Goal: Task Accomplishment & Management: Manage account settings

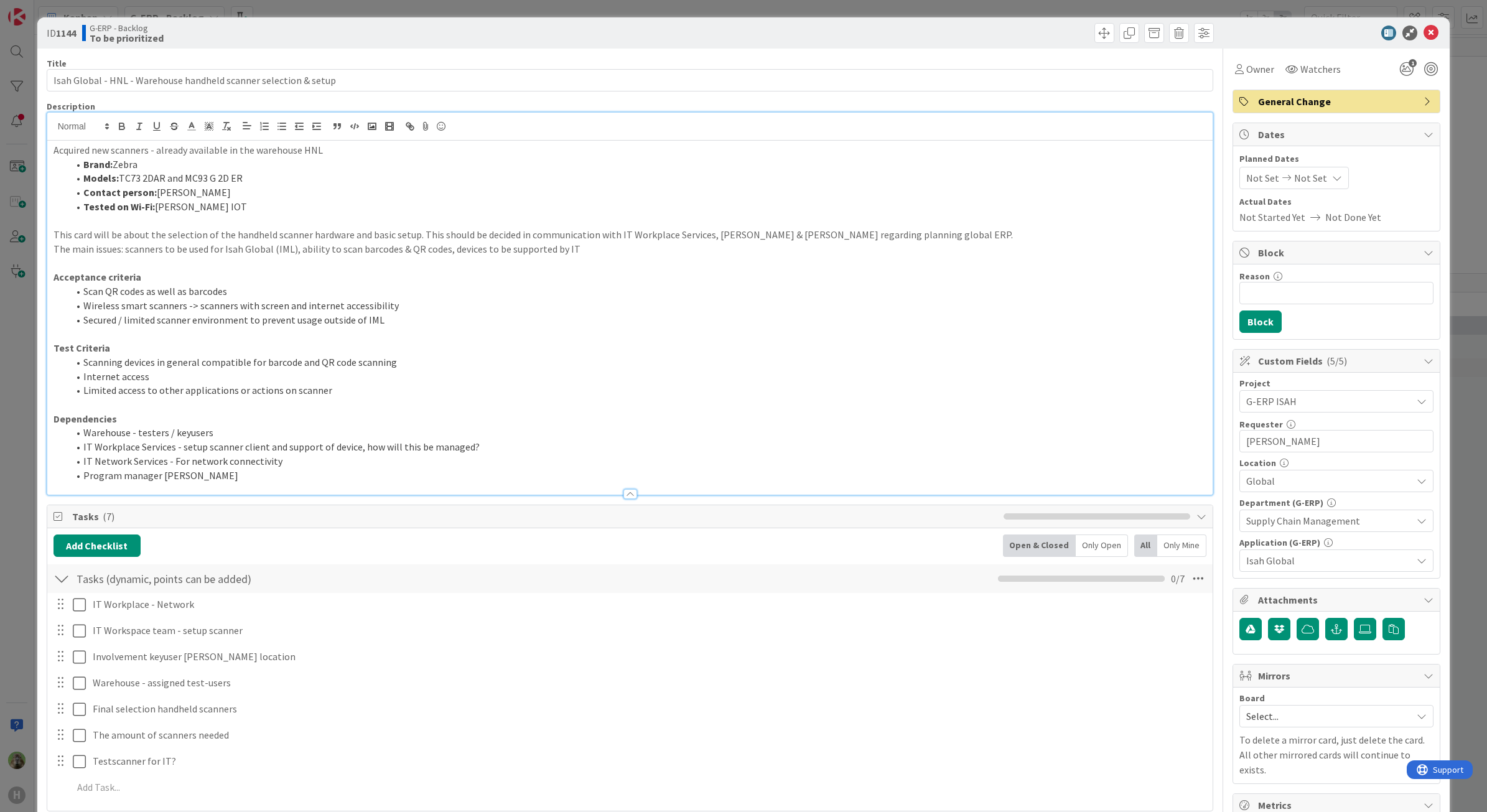
scroll to position [710, 0]
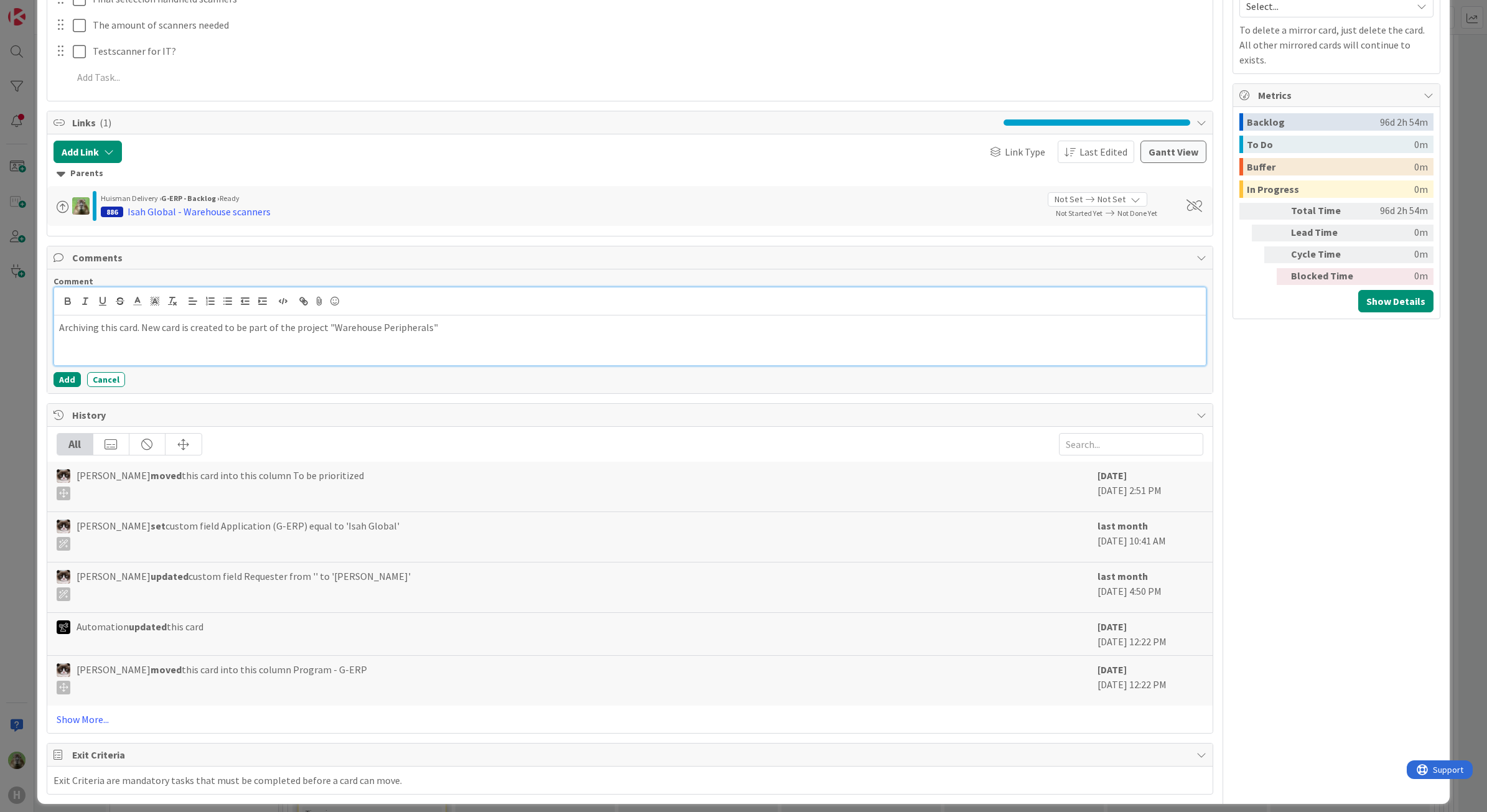
click at [410, 328] on p "Archiving this card. New card is created to be part of the project "Warehouse P…" at bounding box center [630, 328] width 1142 height 14
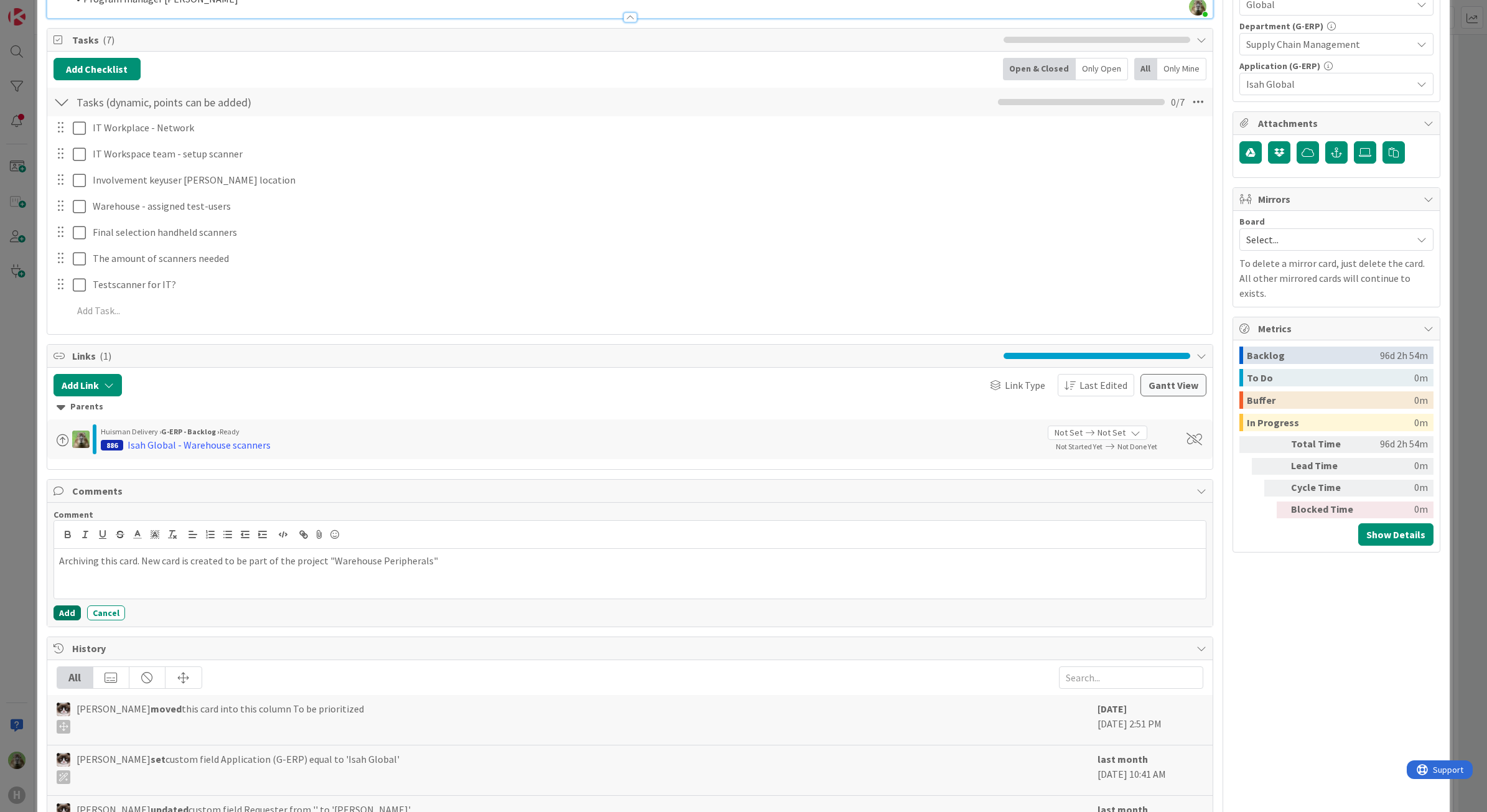
click at [75, 611] on button "Add" at bounding box center [67, 613] width 27 height 15
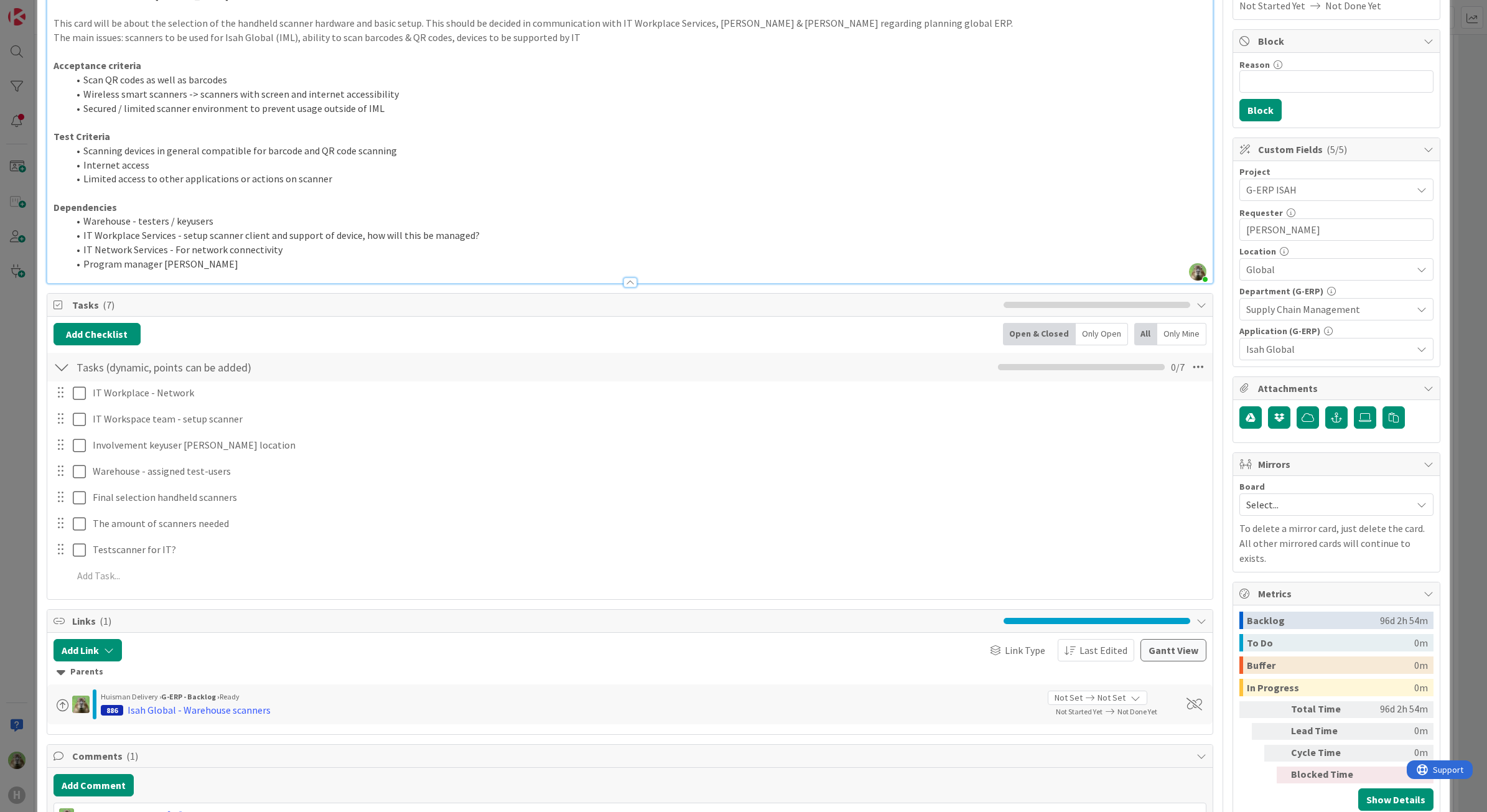
scroll to position [311, 0]
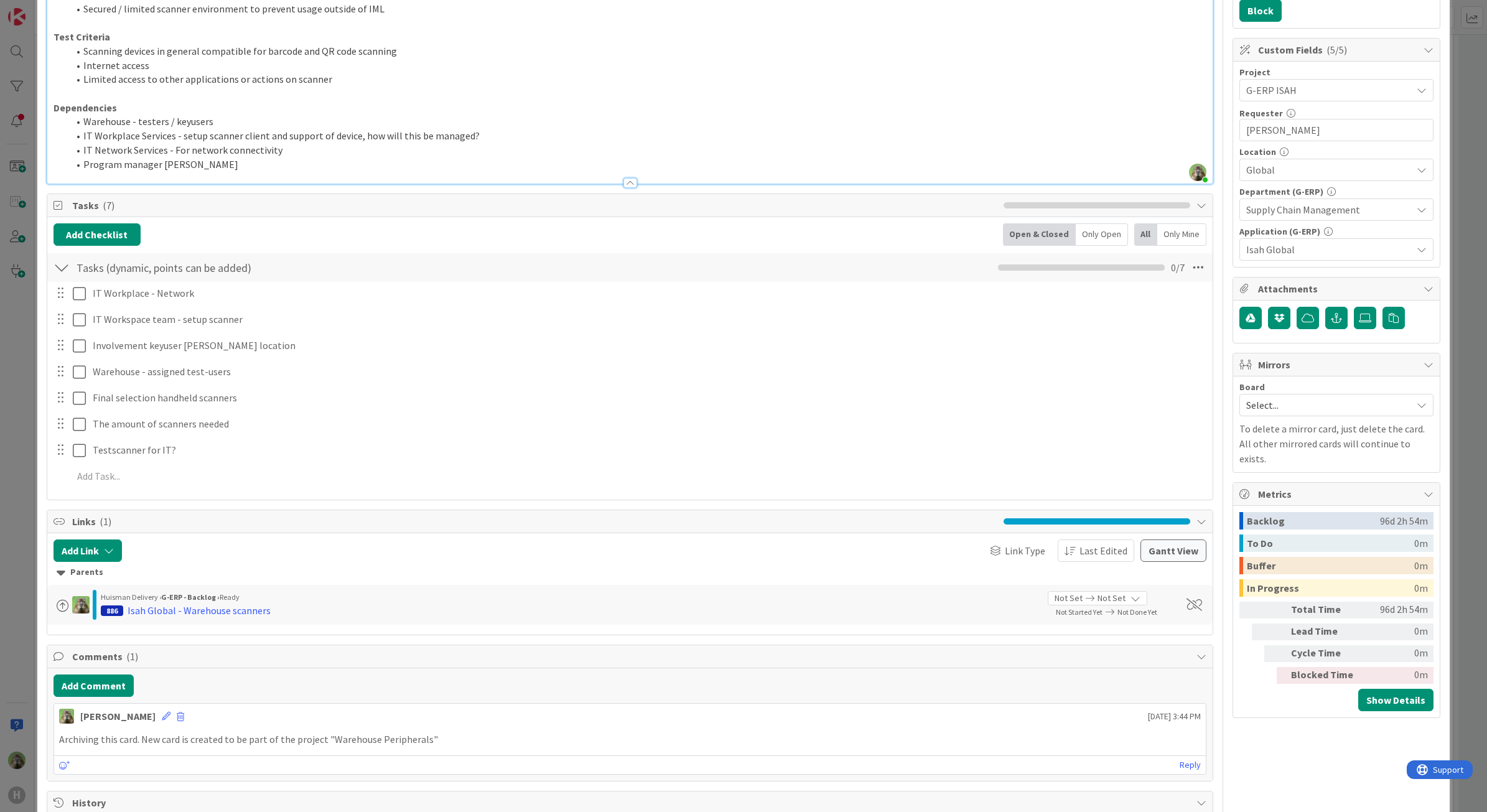
click at [453, 732] on div "Archiving this card. New card is created to be part of the project "Warehouse P…" at bounding box center [629, 739] width 1152 height 24
click at [452, 731] on div "Archiving this card. New card is created to be part of the project "Warehouse P…" at bounding box center [629, 739] width 1152 height 24
drag, startPoint x: 293, startPoint y: 748, endPoint x: 36, endPoint y: 745, distance: 257.0
click at [36, 745] on div "ID 1144 G-ERP - Backlog To be prioritized Title 64 / 128 Isah Global - HNL - Wa…" at bounding box center [743, 406] width 1487 height 812
copy div "Archiving this card. New card is created to be part of the project "Warehouse P…"
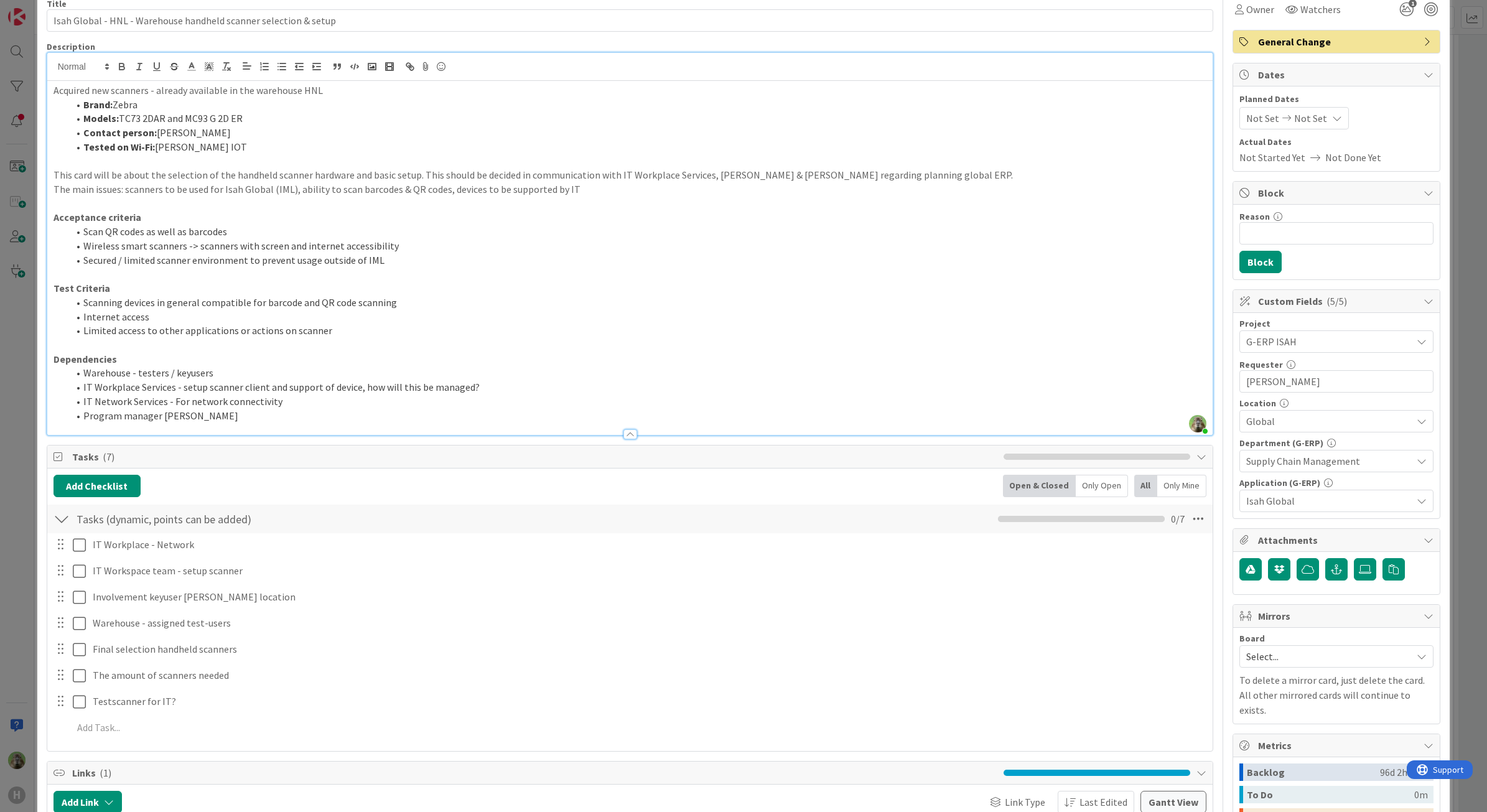
scroll to position [0, 0]
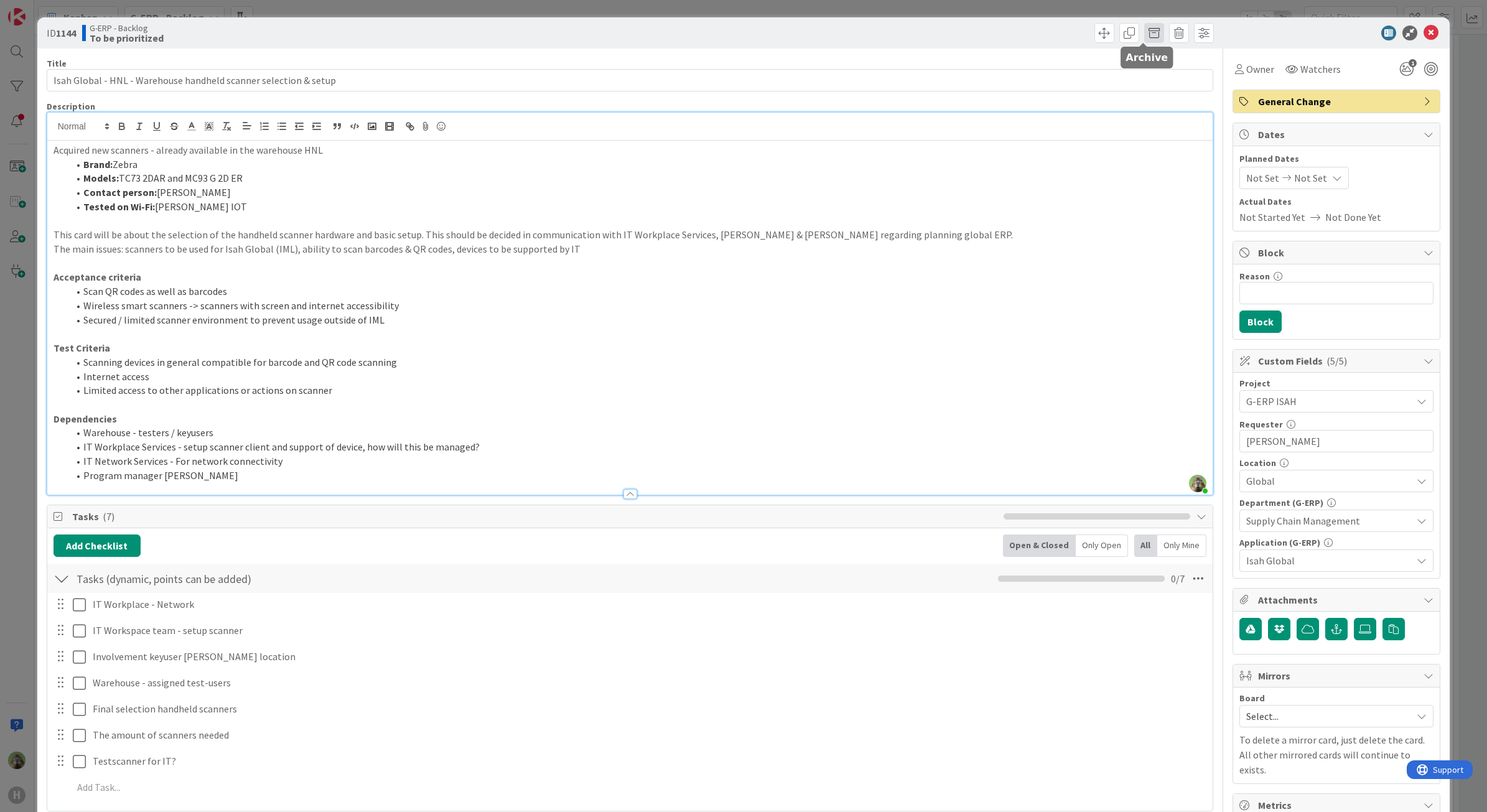
click at [1144, 28] on span at bounding box center [1154, 33] width 20 height 20
click at [1161, 98] on button "Archive" at bounding box center [1175, 92] width 49 height 23
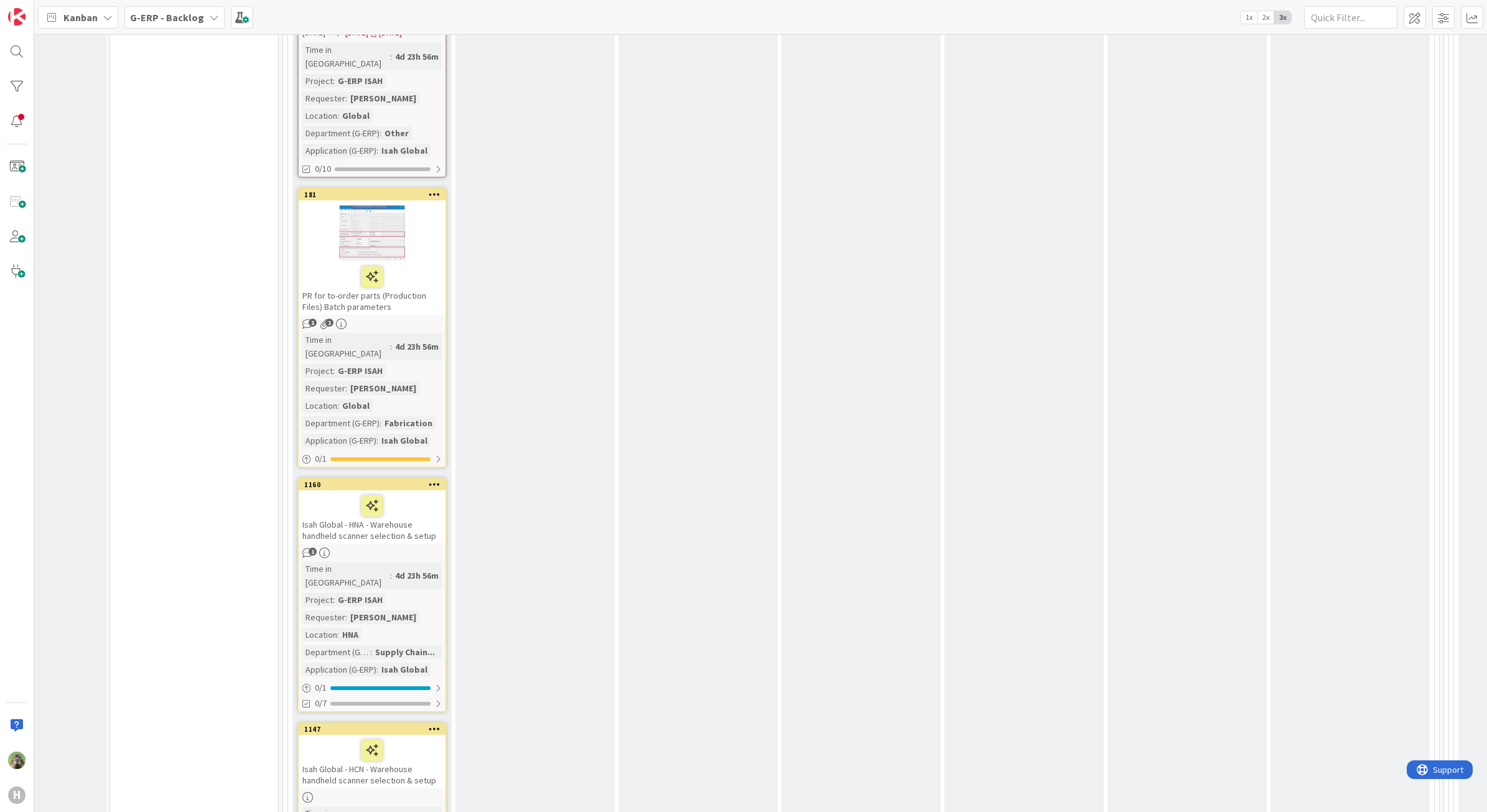
click at [434, 480] on icon at bounding box center [434, 484] width 12 height 8
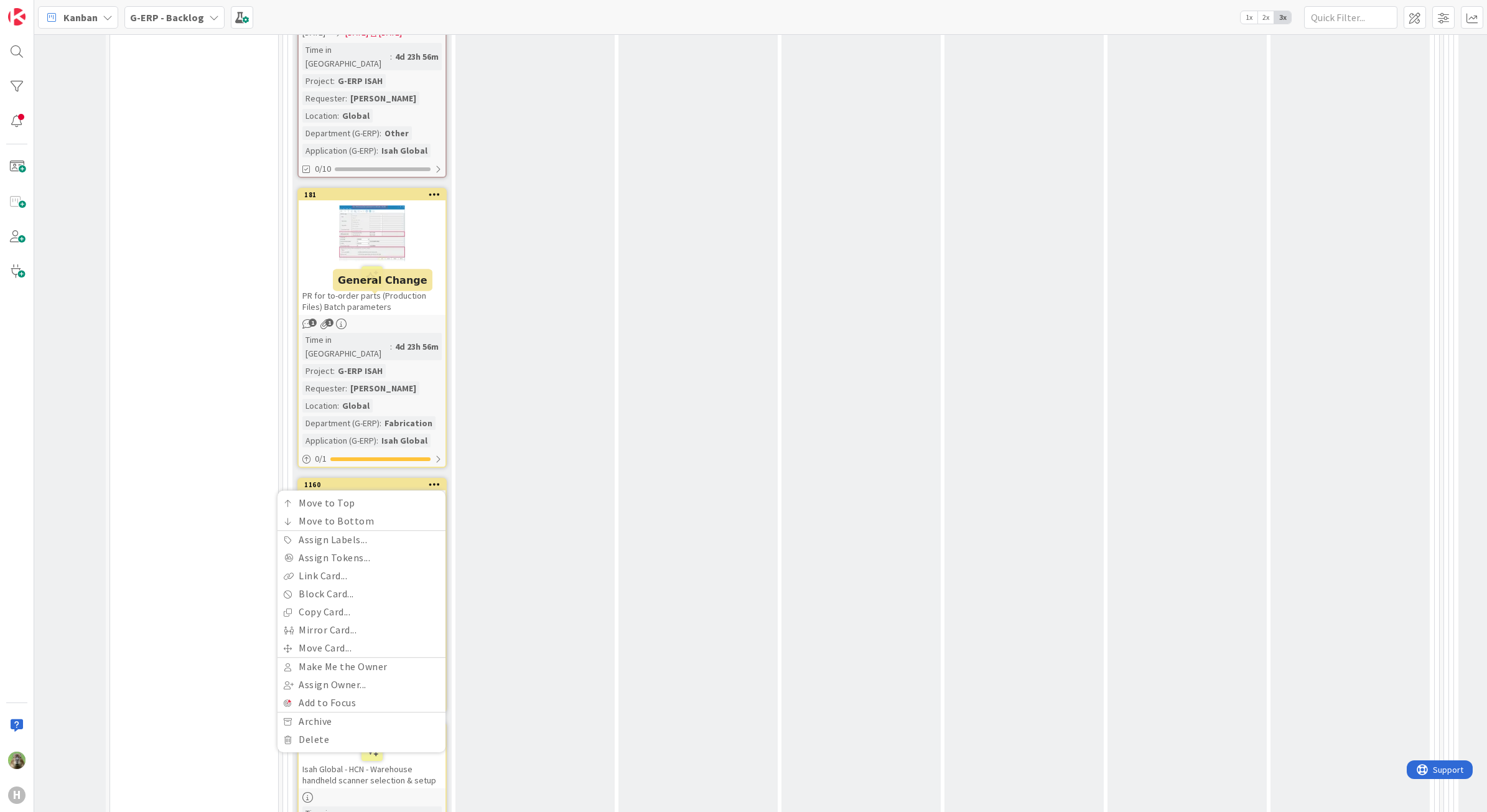
drag, startPoint x: 378, startPoint y: 296, endPoint x: 374, endPoint y: 288, distance: 8.9
click at [374, 288] on div "To be prioritized Add Card... 2133 Preset - 0185 Receipt of Part Purchases - De…" at bounding box center [372, 524] width 159 height 7688
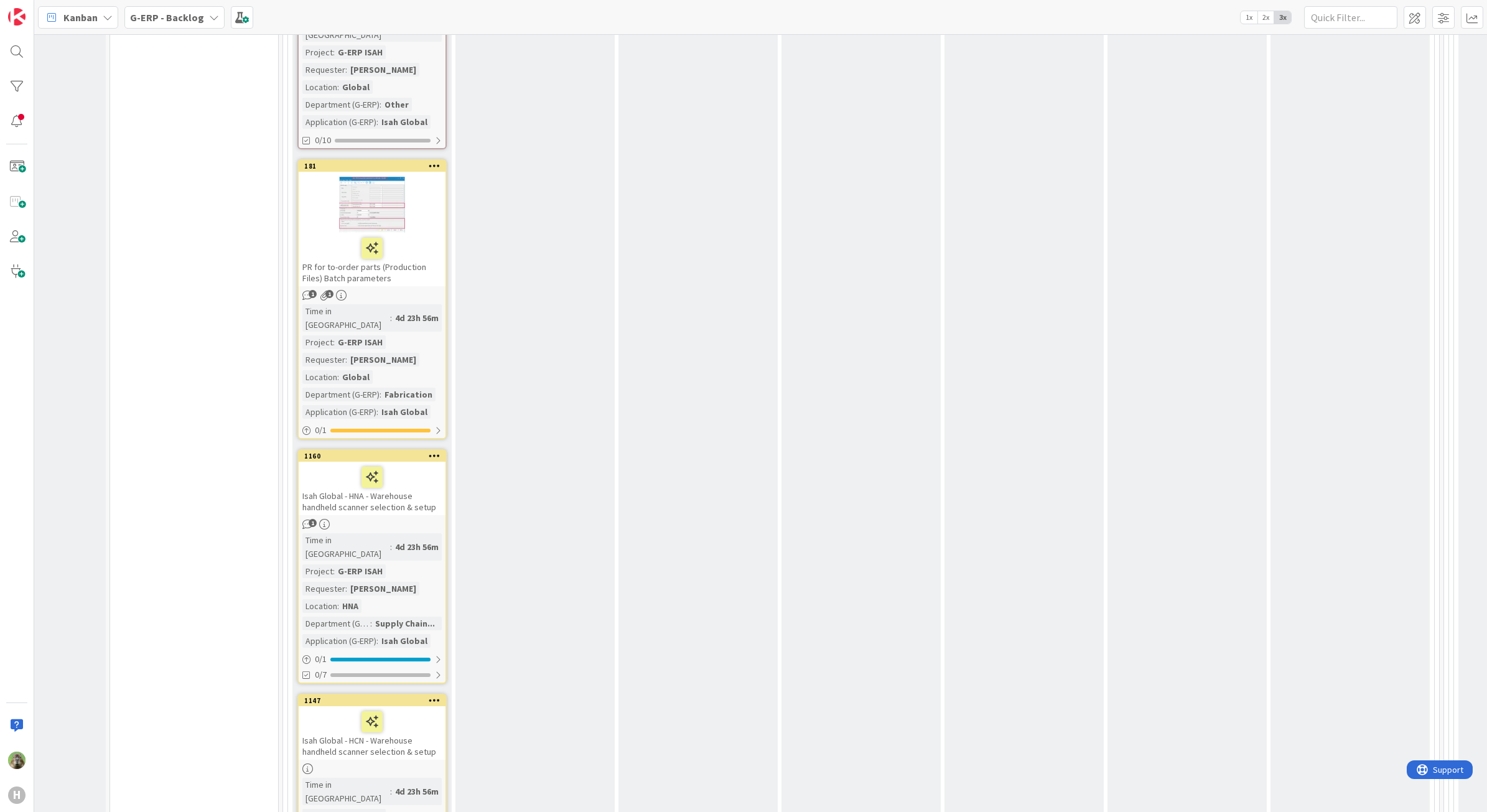
scroll to position [3732, 92]
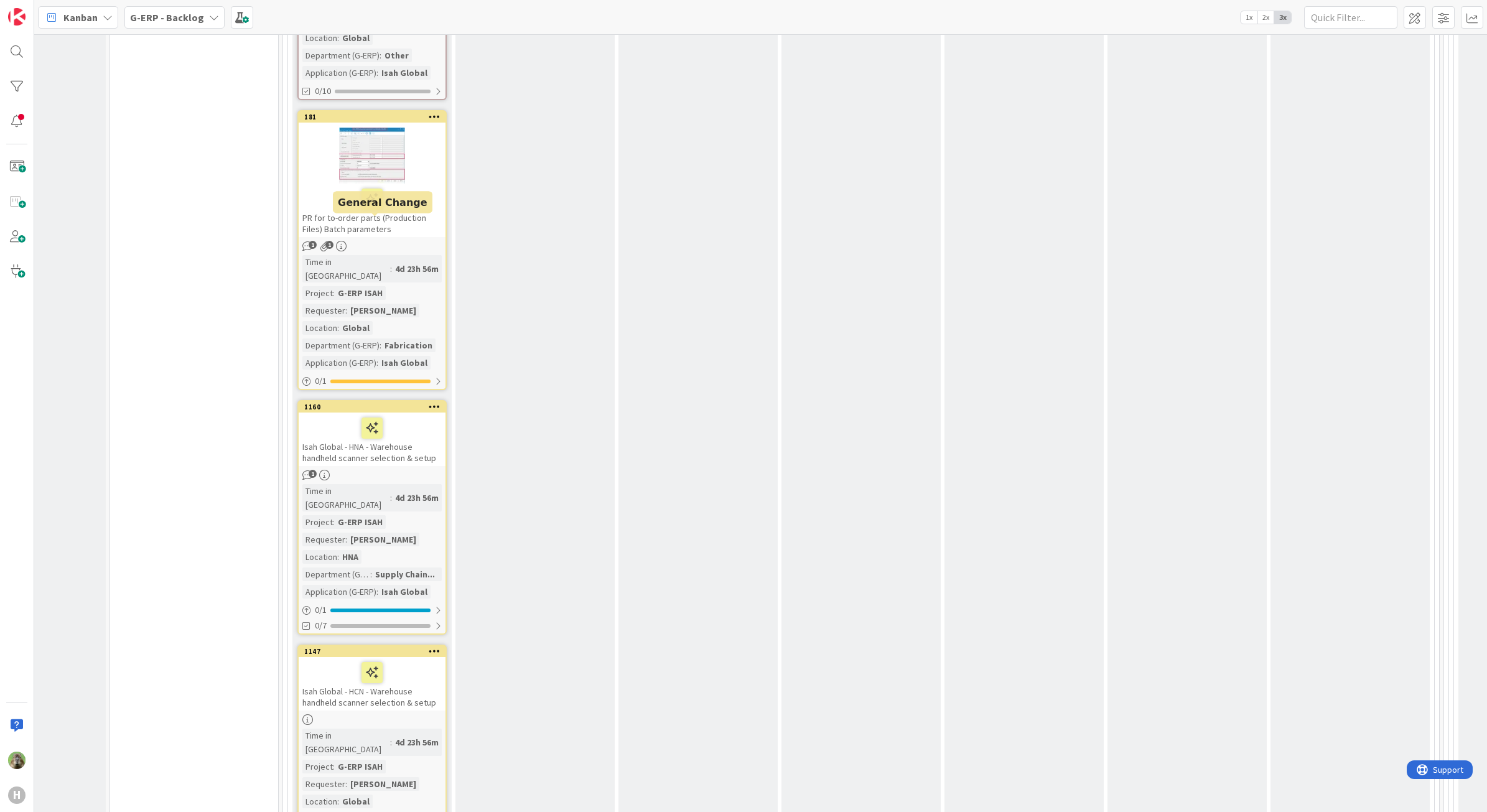
click at [409, 403] on div "1160" at bounding box center [375, 406] width 141 height 8
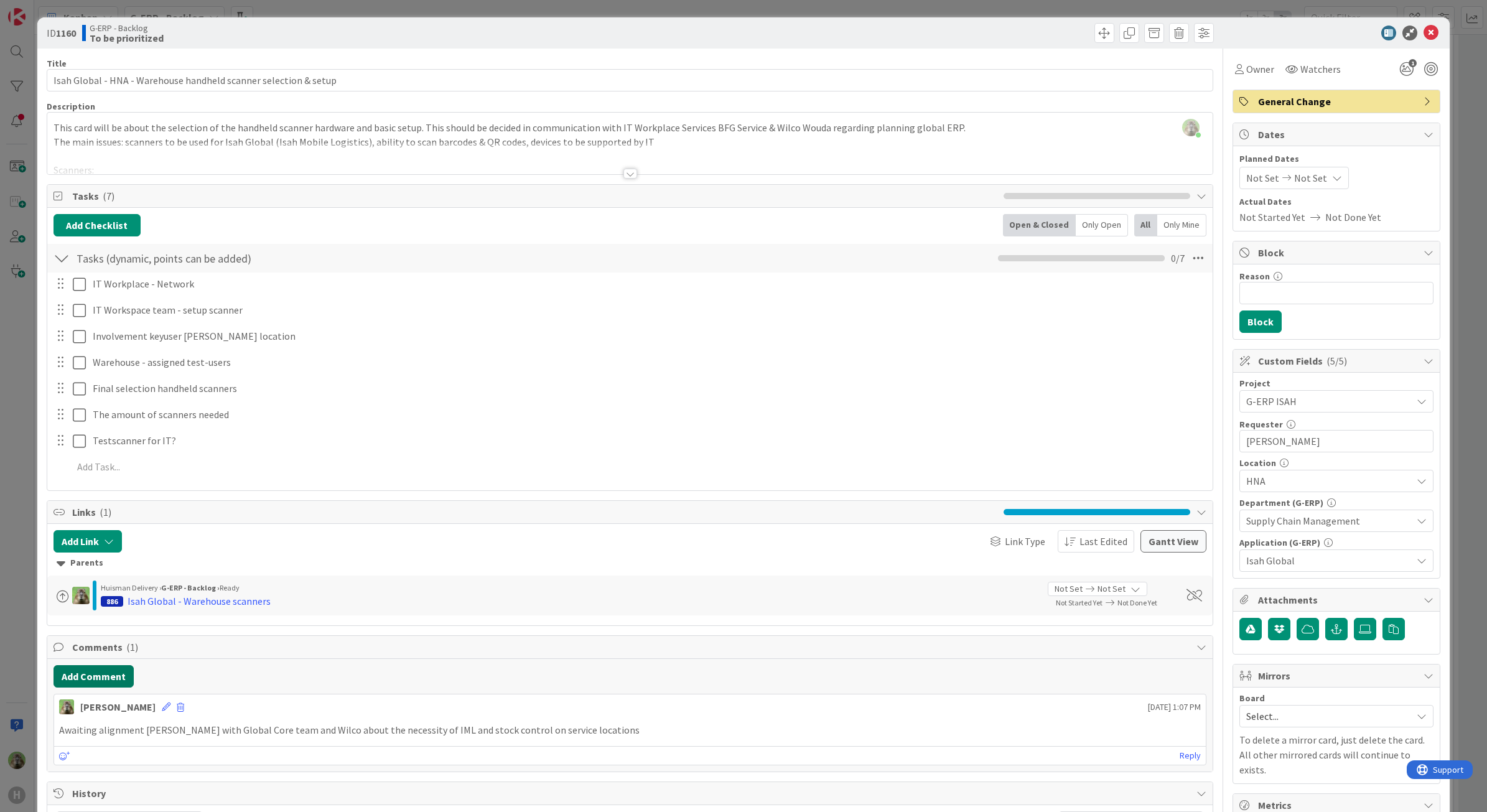
click at [101, 670] on button "Add Comment" at bounding box center [94, 676] width 80 height 23
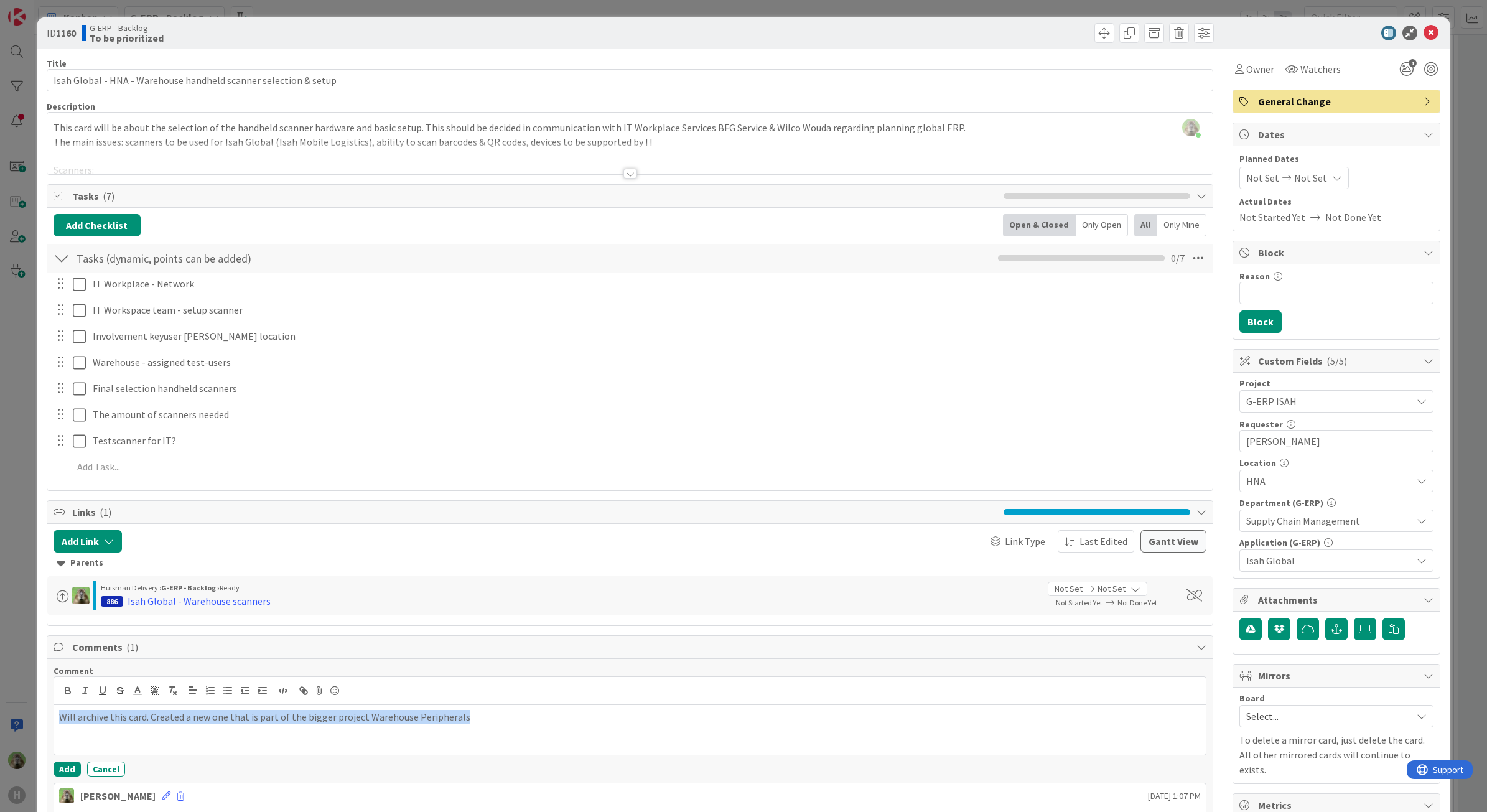
copy p "Will archive this card. Created a new one that is part of the bigger project Wa…"
click at [58, 771] on button "Add" at bounding box center [67, 769] width 27 height 15
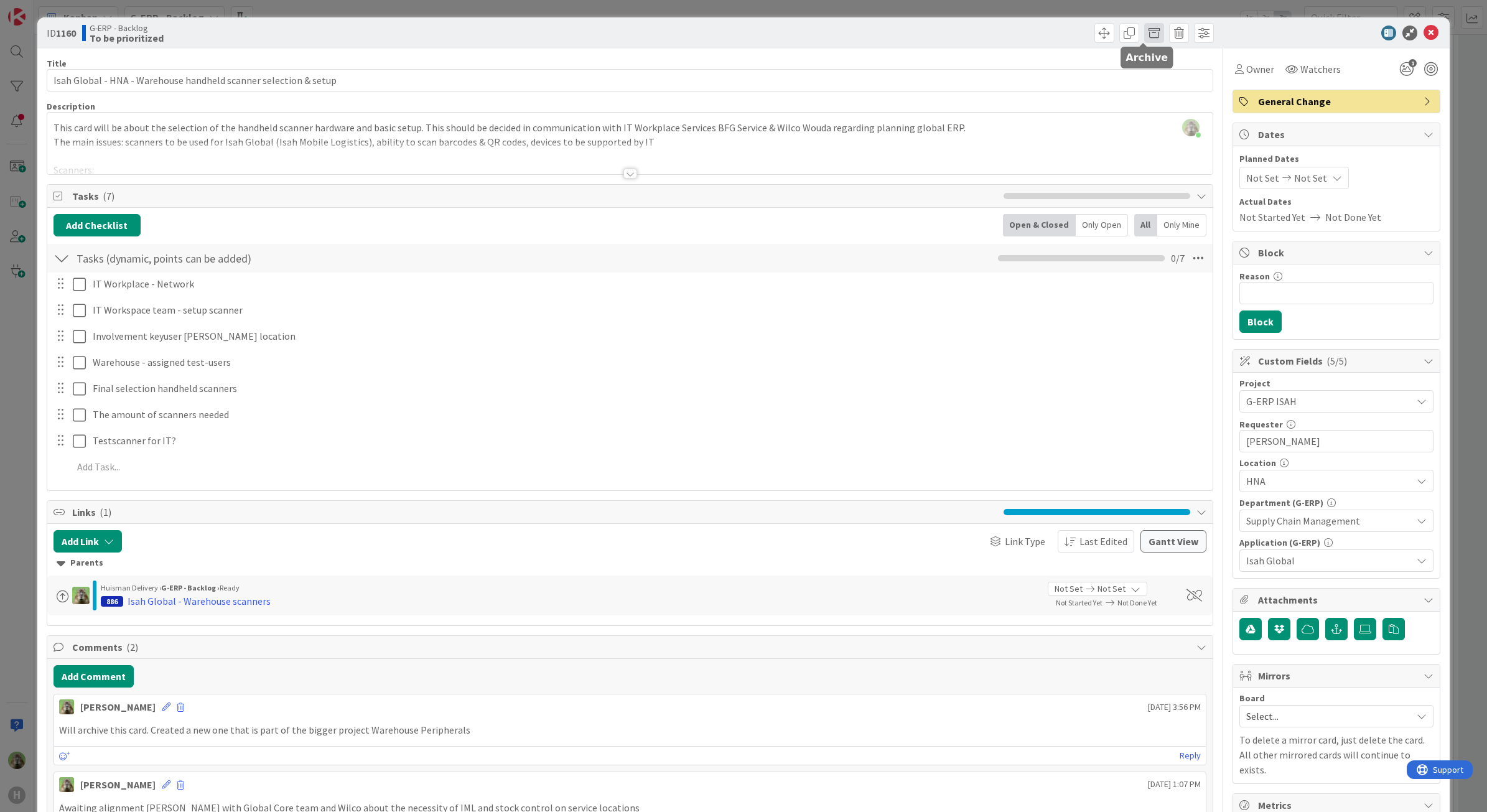
click at [1144, 30] on span at bounding box center [1154, 33] width 20 height 20
click at [1173, 90] on button "Archive" at bounding box center [1175, 92] width 49 height 23
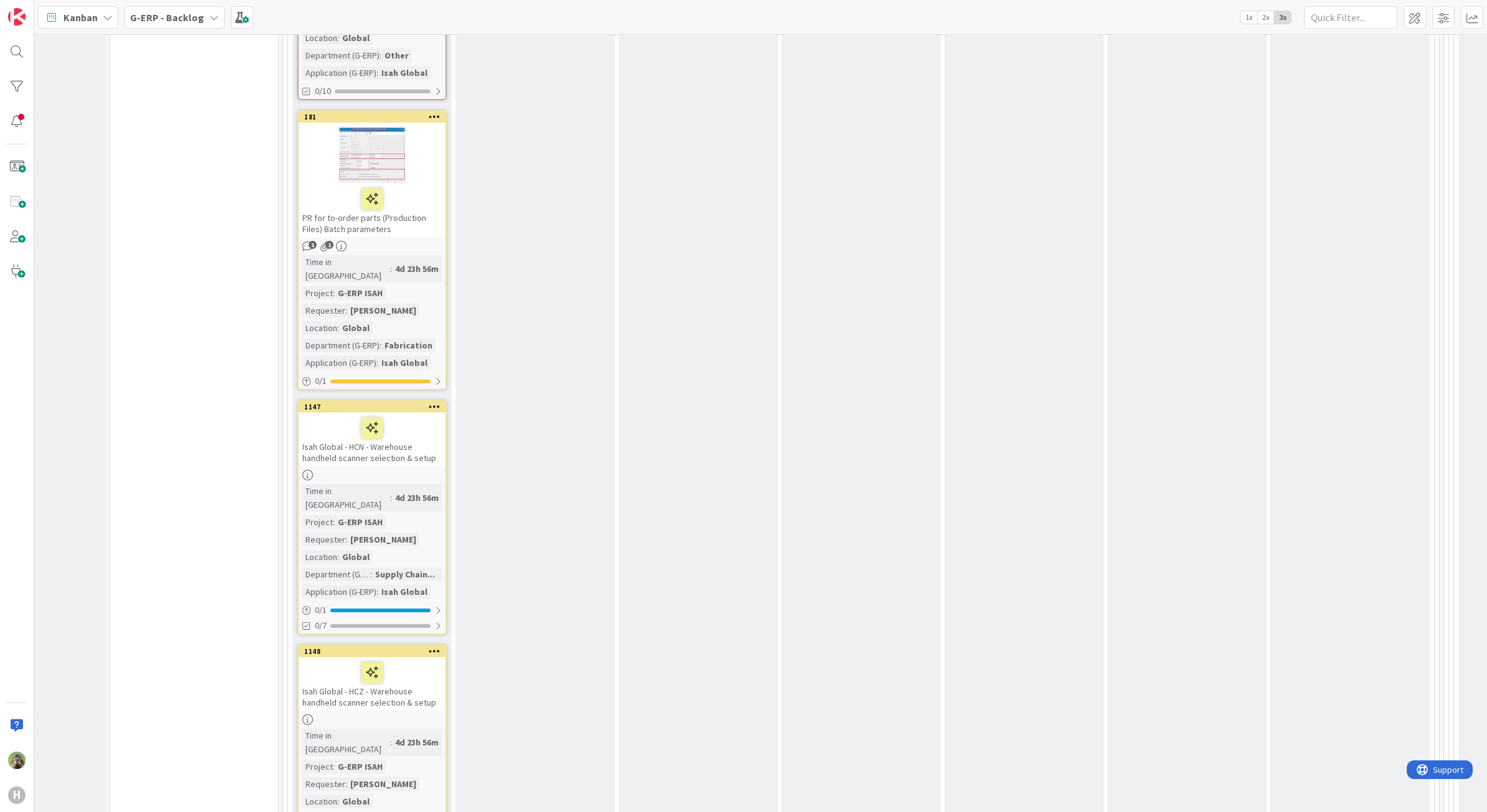
click at [422, 412] on div "Isah Global - HCN - Warehouse handheld scanner selection & setup" at bounding box center [372, 439] width 147 height 54
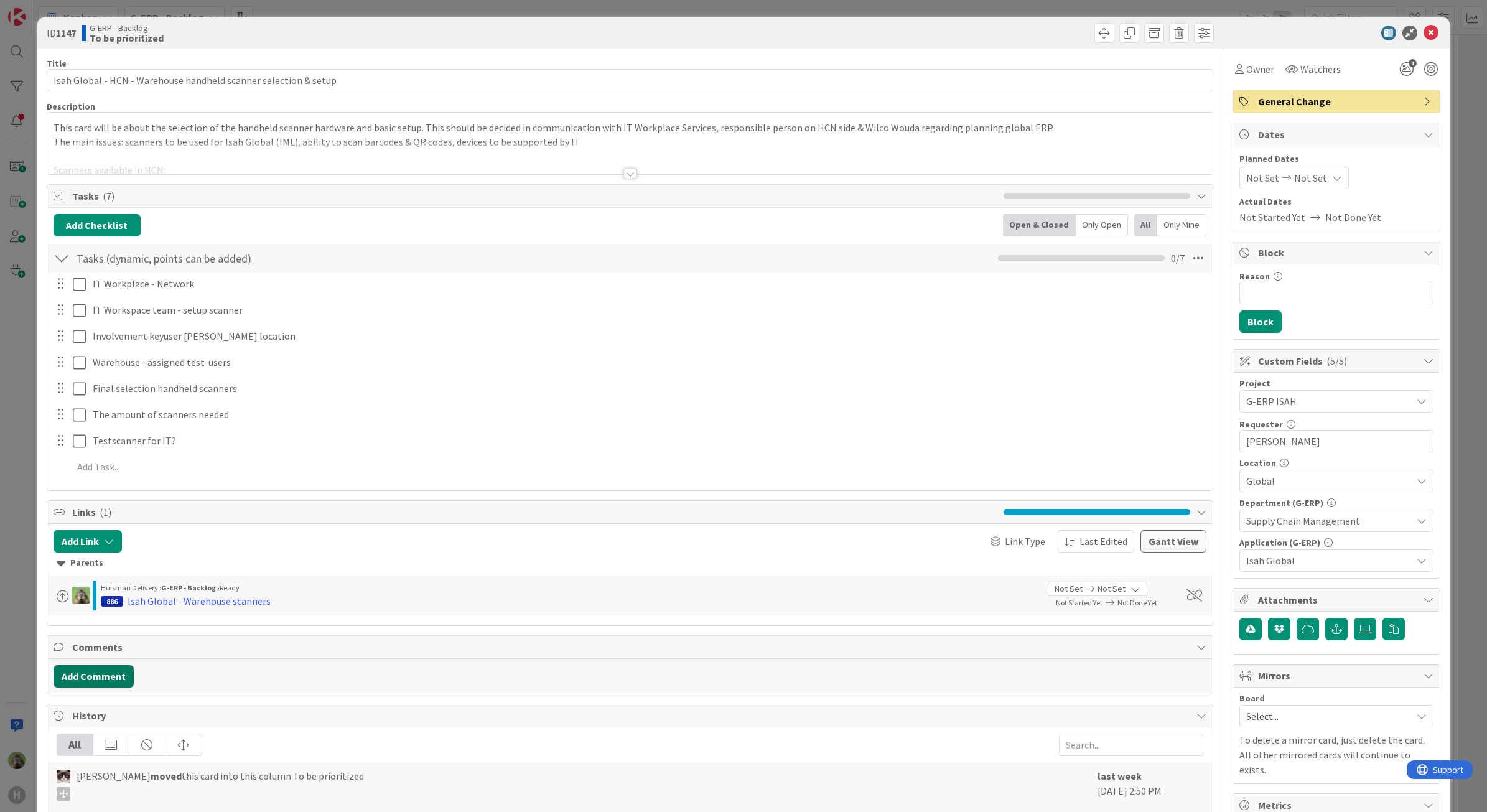
click at [116, 679] on button "Add Comment" at bounding box center [94, 676] width 80 height 23
click at [66, 768] on button "Add" at bounding box center [67, 769] width 27 height 15
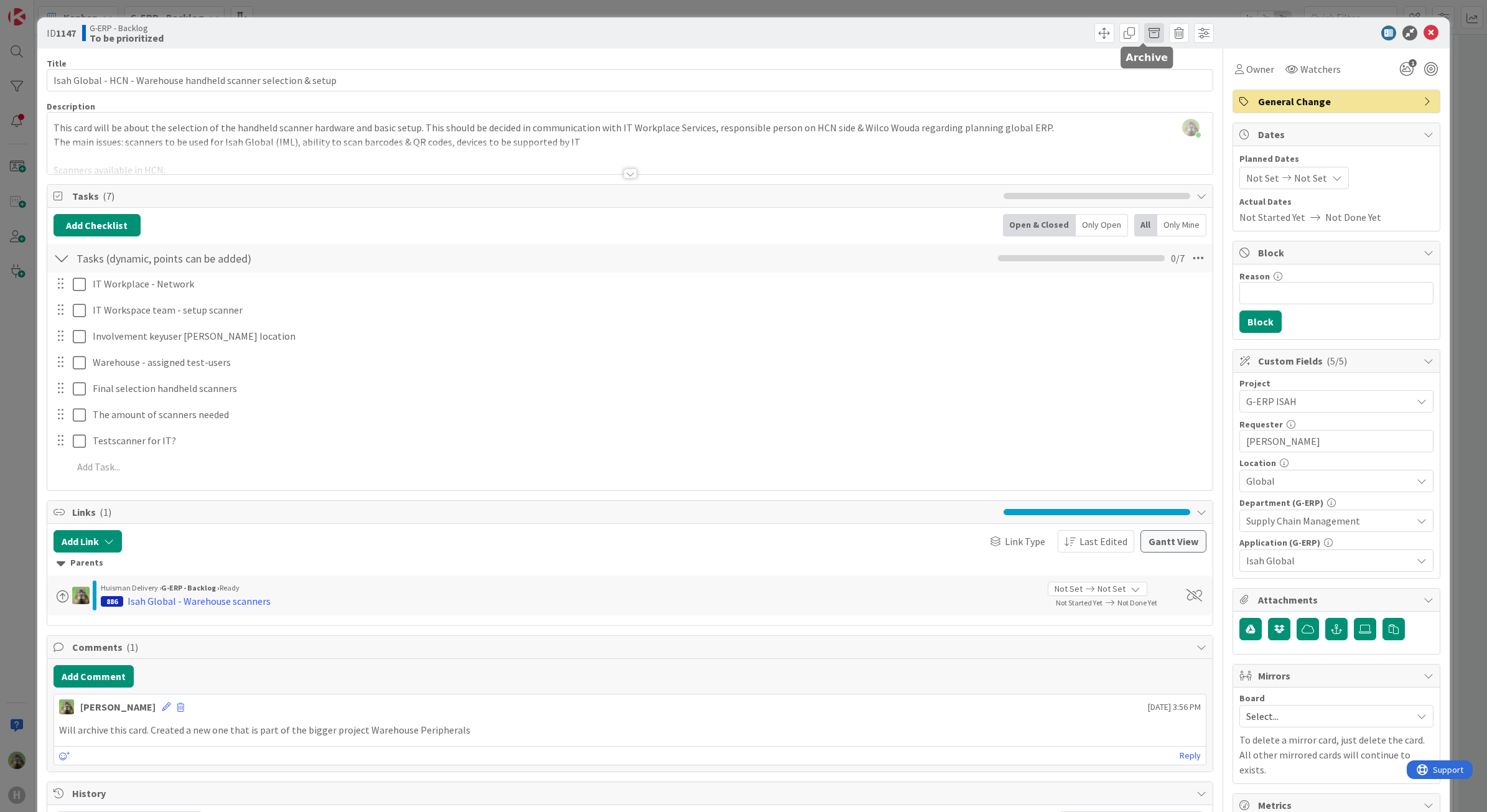
click at [1146, 31] on span at bounding box center [1154, 33] width 20 height 20
click at [1171, 89] on button "Archive" at bounding box center [1175, 92] width 49 height 23
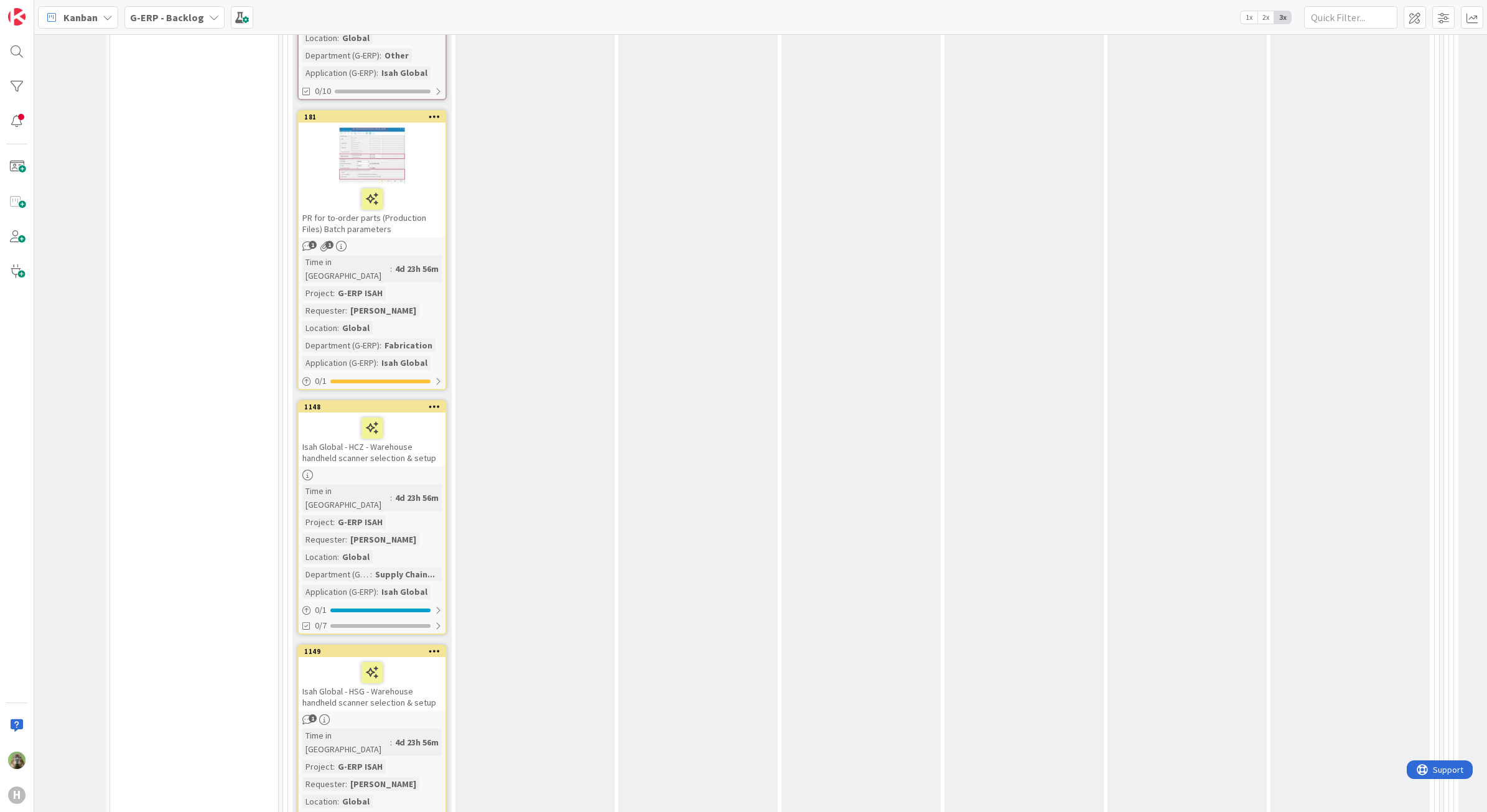
click at [426, 412] on div "Isah Global - HCZ - Warehouse handheld scanner selection & setup" at bounding box center [372, 439] width 147 height 54
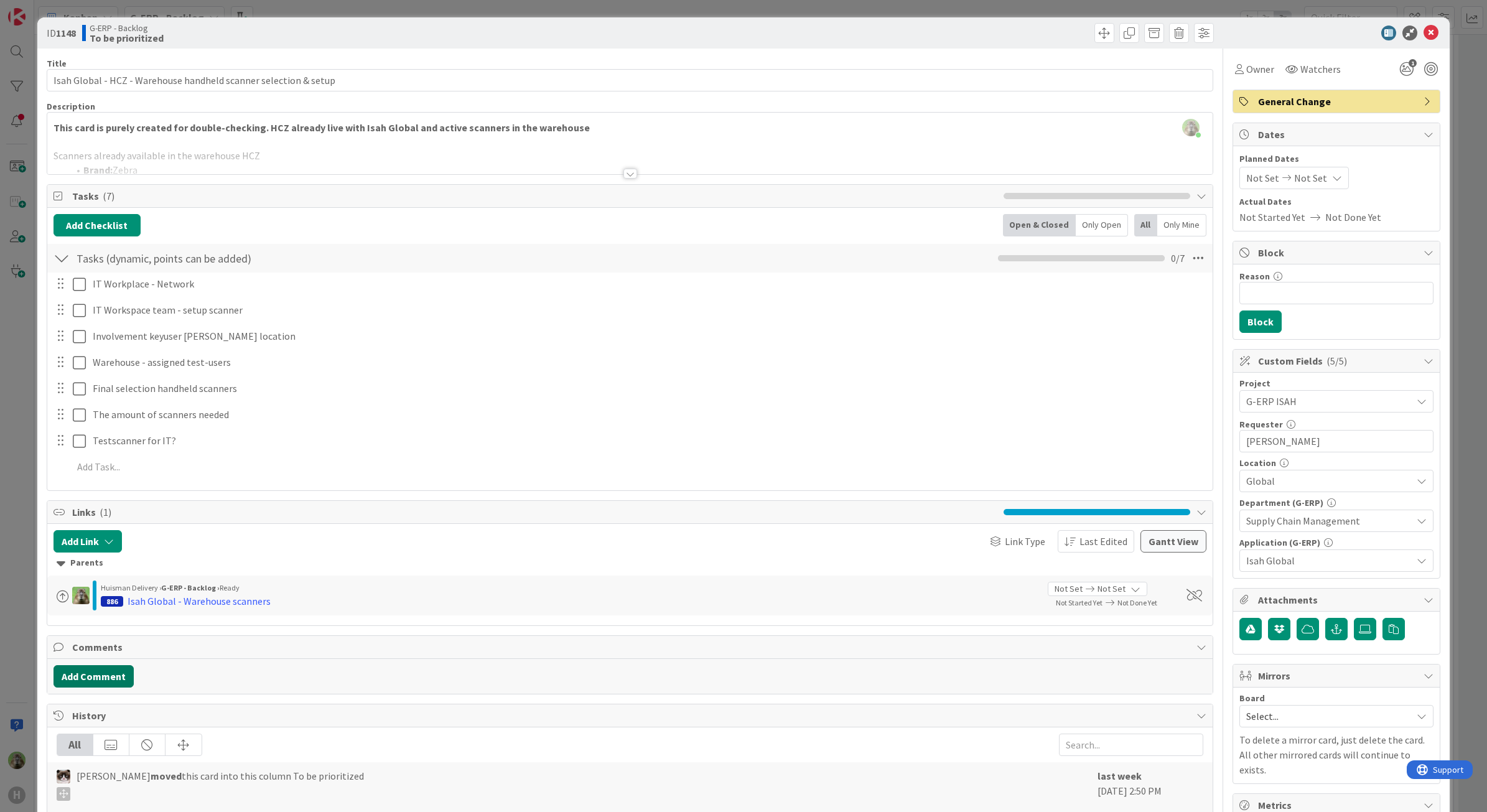
click at [112, 681] on button "Add Comment" at bounding box center [94, 676] width 80 height 23
click at [68, 771] on button "Add" at bounding box center [67, 769] width 27 height 15
click at [1149, 35] on span at bounding box center [1154, 33] width 20 height 20
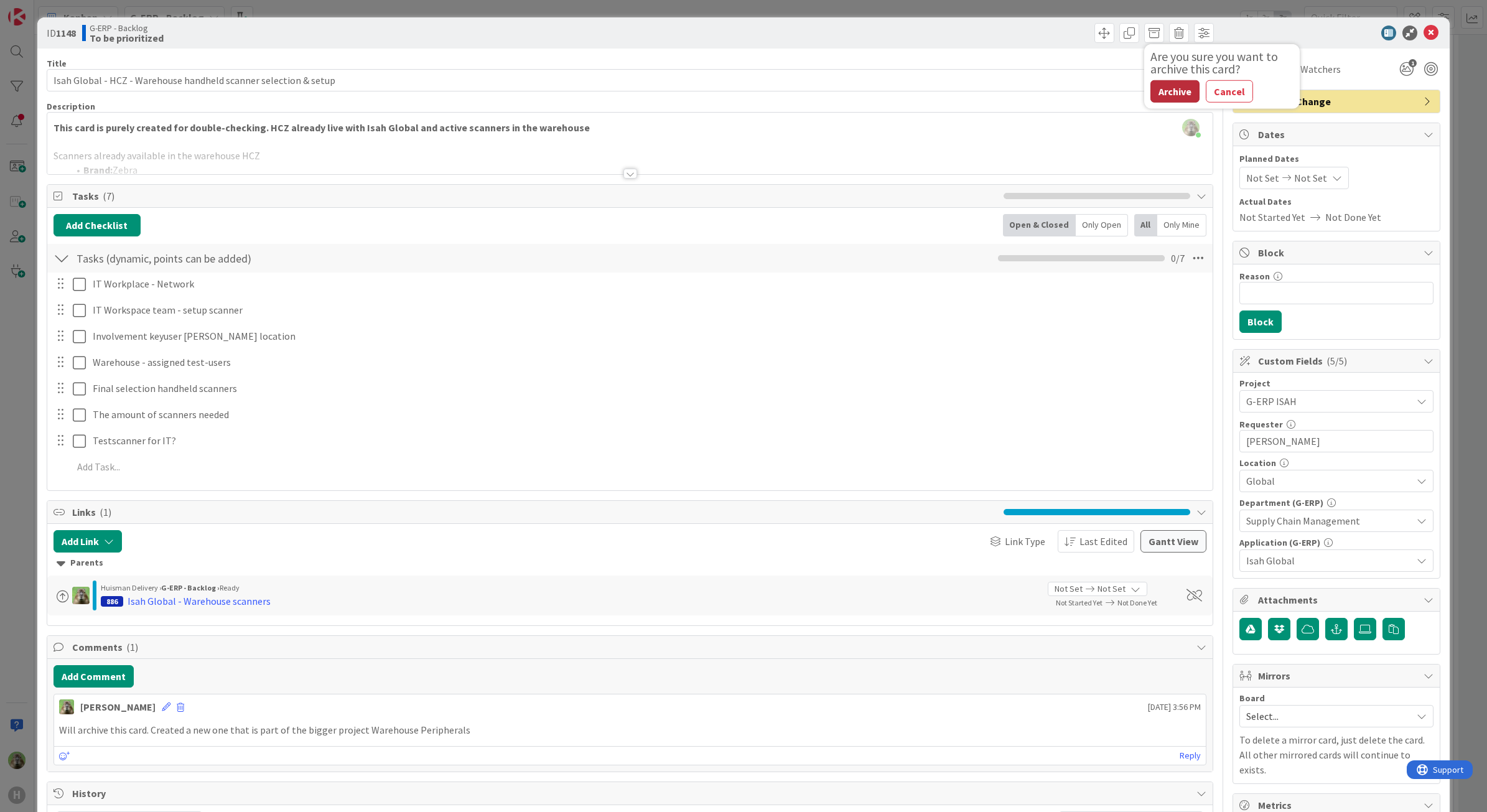
click at [1163, 93] on button "Archive" at bounding box center [1175, 92] width 49 height 23
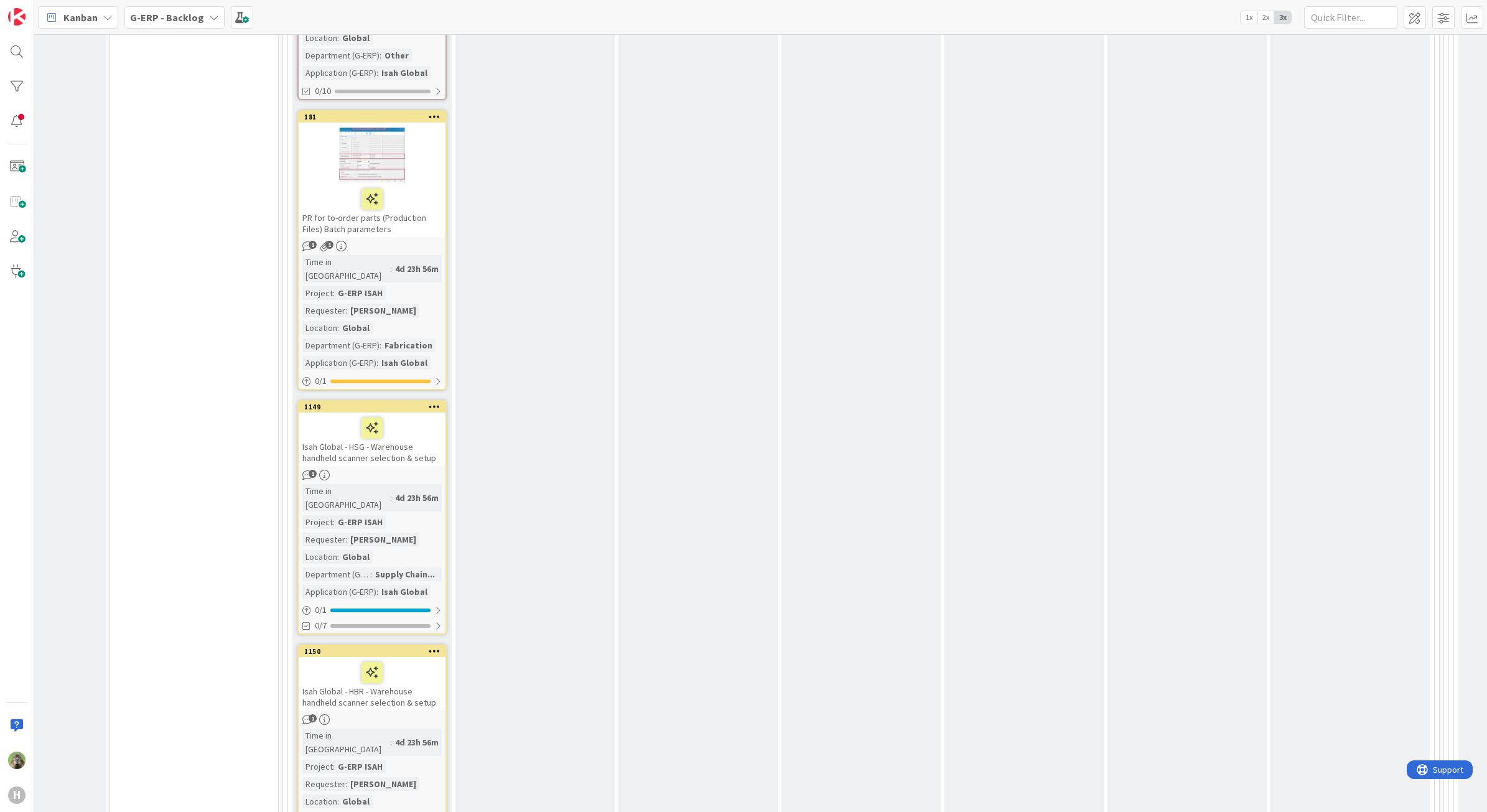
click at [431, 412] on div "Isah Global - HSG - Warehouse handheld scanner selection & setup" at bounding box center [372, 439] width 147 height 54
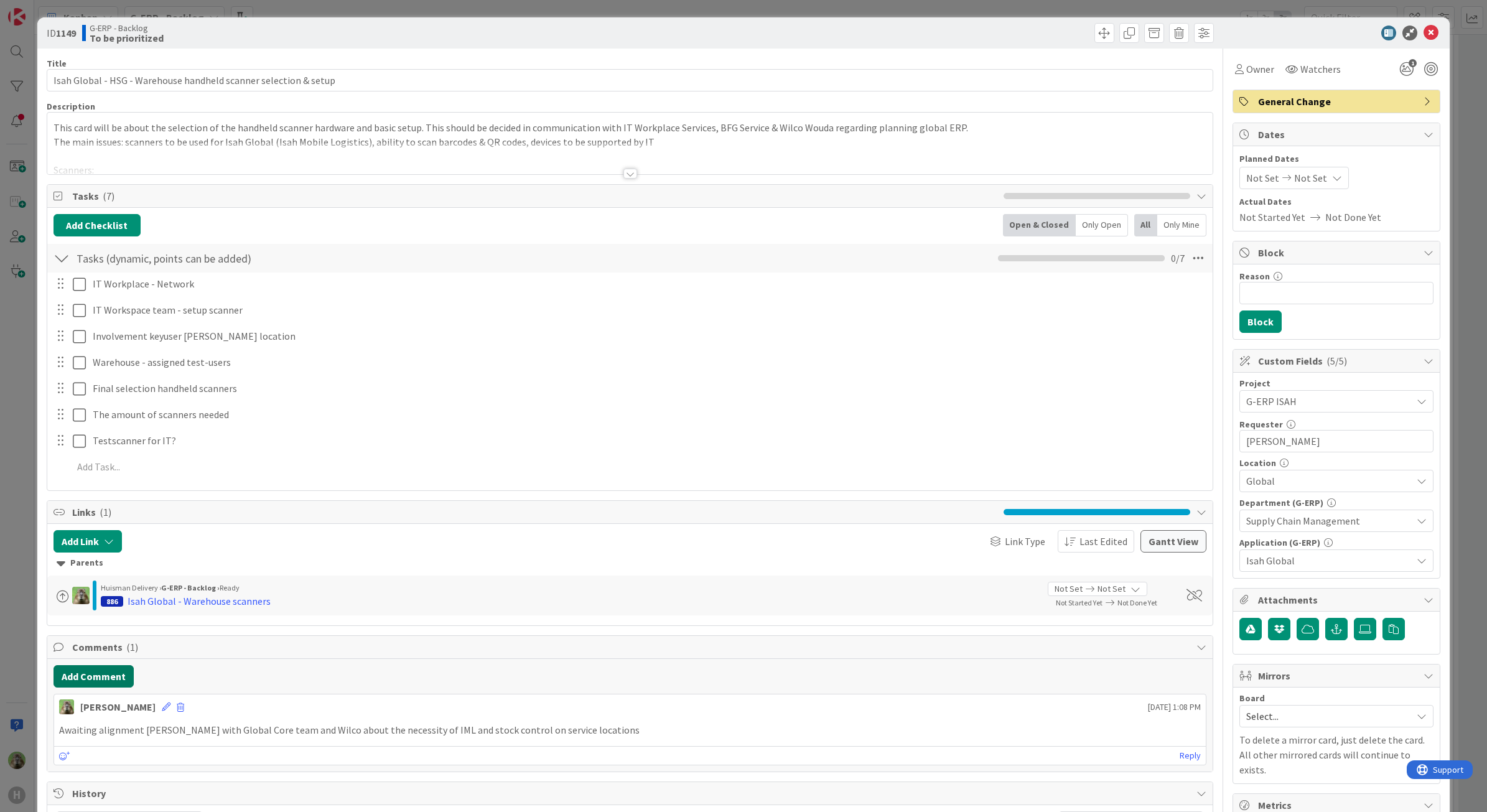
click at [95, 670] on button "Add Comment" at bounding box center [94, 676] width 80 height 23
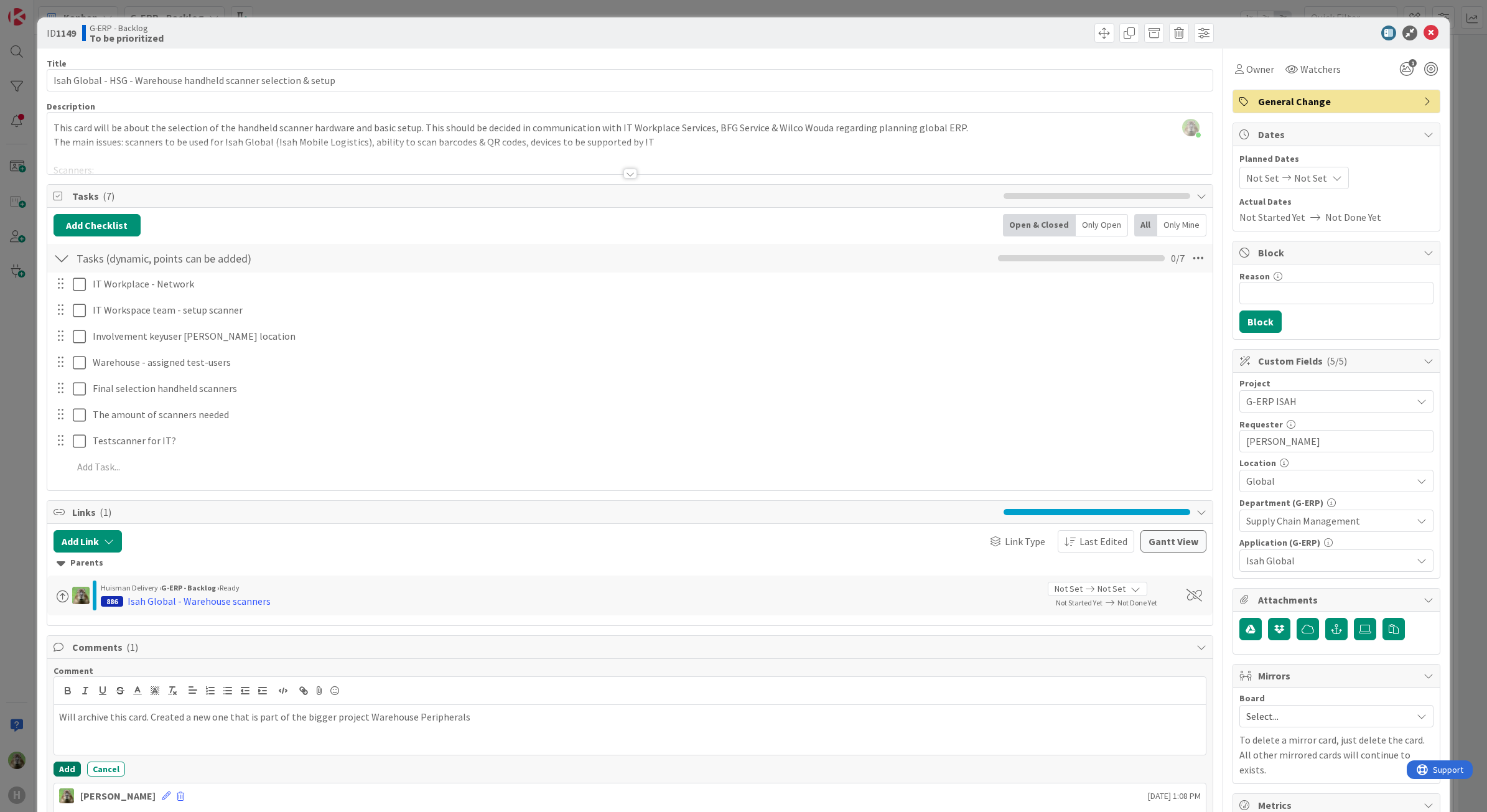
click at [71, 776] on button "Add" at bounding box center [67, 769] width 27 height 15
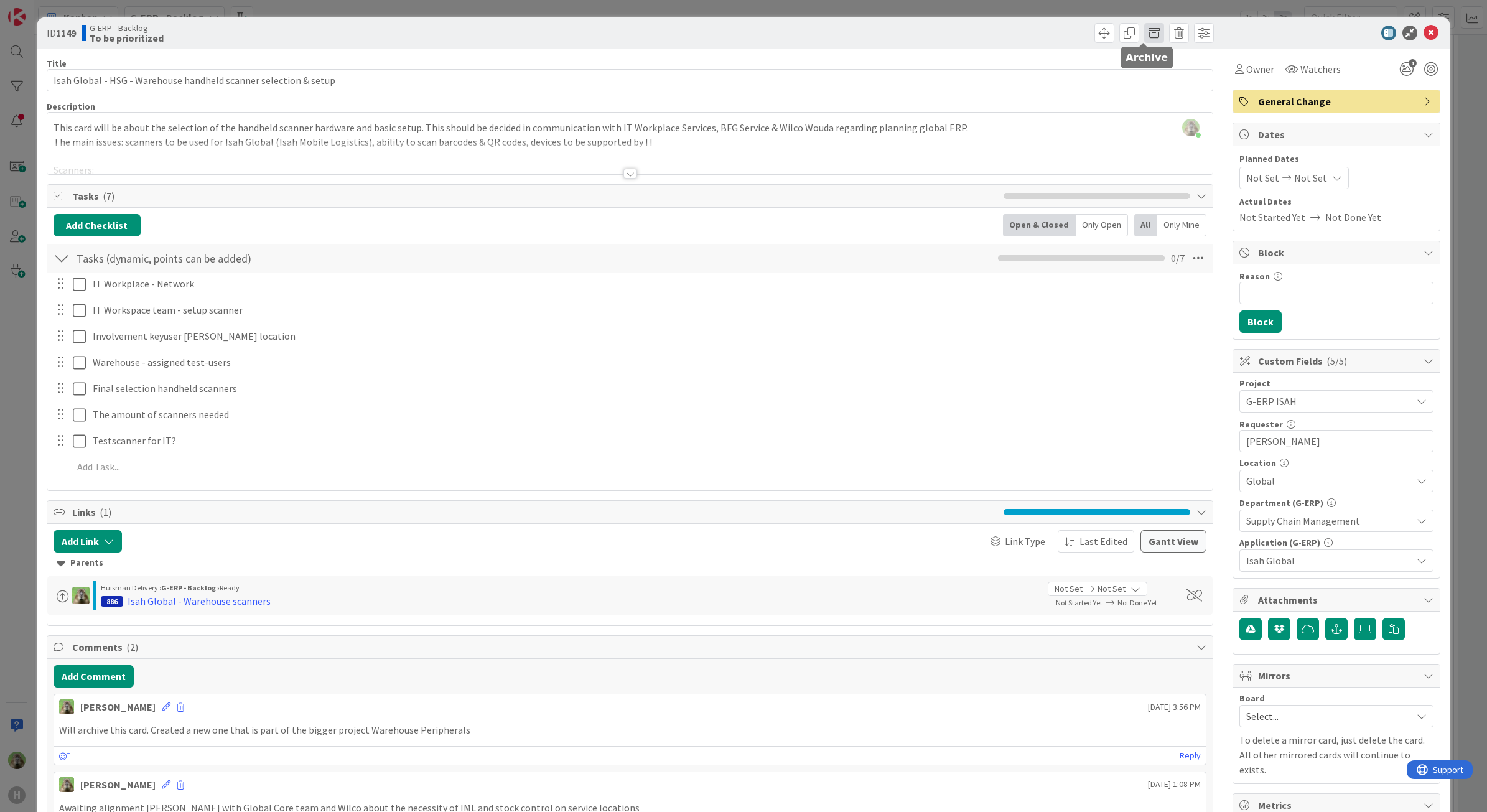
click at [1150, 31] on span at bounding box center [1154, 33] width 20 height 20
click at [1180, 96] on button "Archive" at bounding box center [1175, 92] width 49 height 23
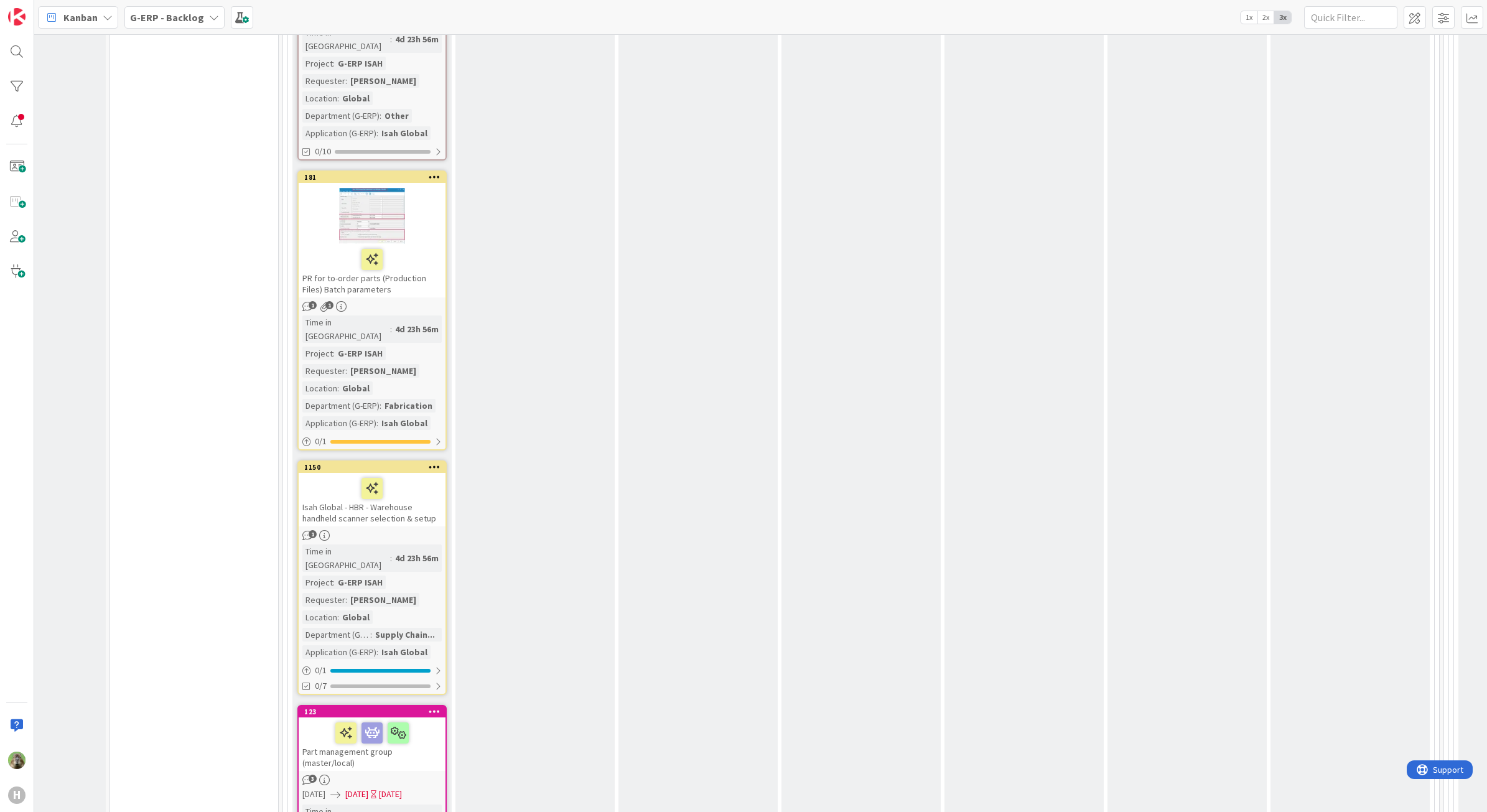
scroll to position [3576, 92]
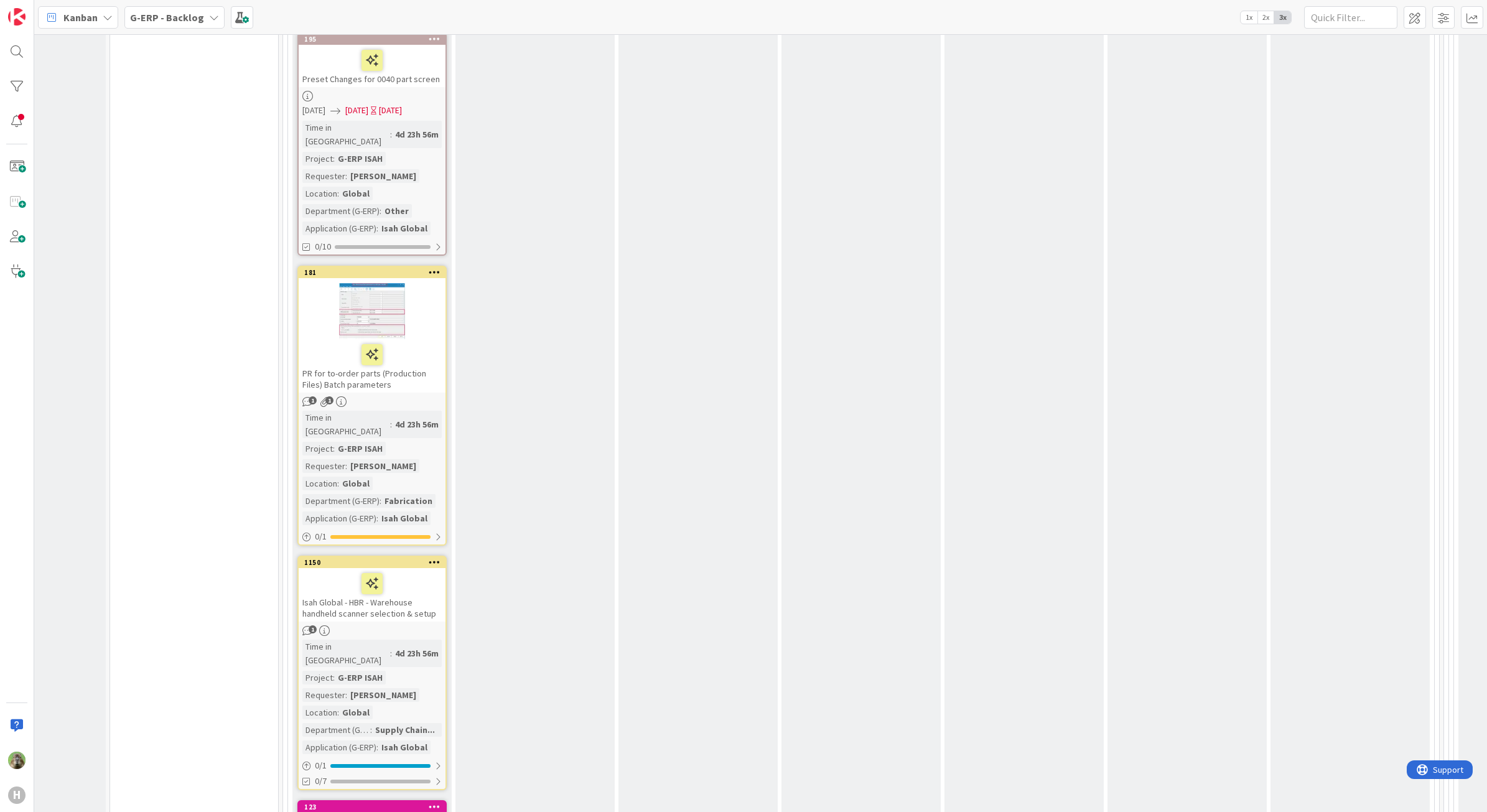
click at [413, 568] on div "Isah Global - HBR - Warehouse handheld scanner selection & setup" at bounding box center [372, 594] width 147 height 54
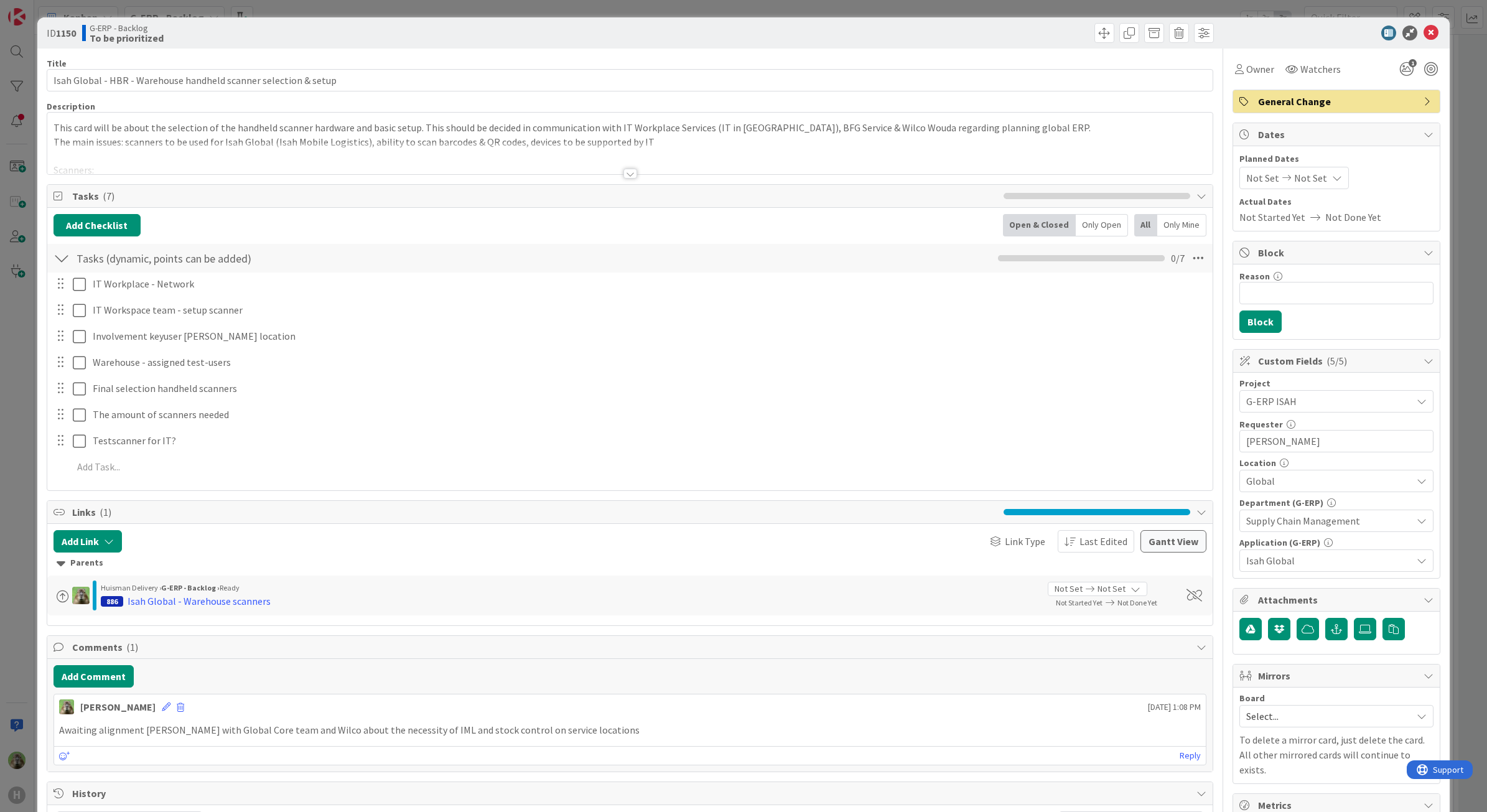
click at [108, 691] on div "Add Comment Timothy Tjia July 02 2025 1:08 PM Awaiting alignment Kevin with Glo…" at bounding box center [629, 715] width 1165 height 112
click at [110, 682] on button "Add Comment" at bounding box center [94, 676] width 80 height 23
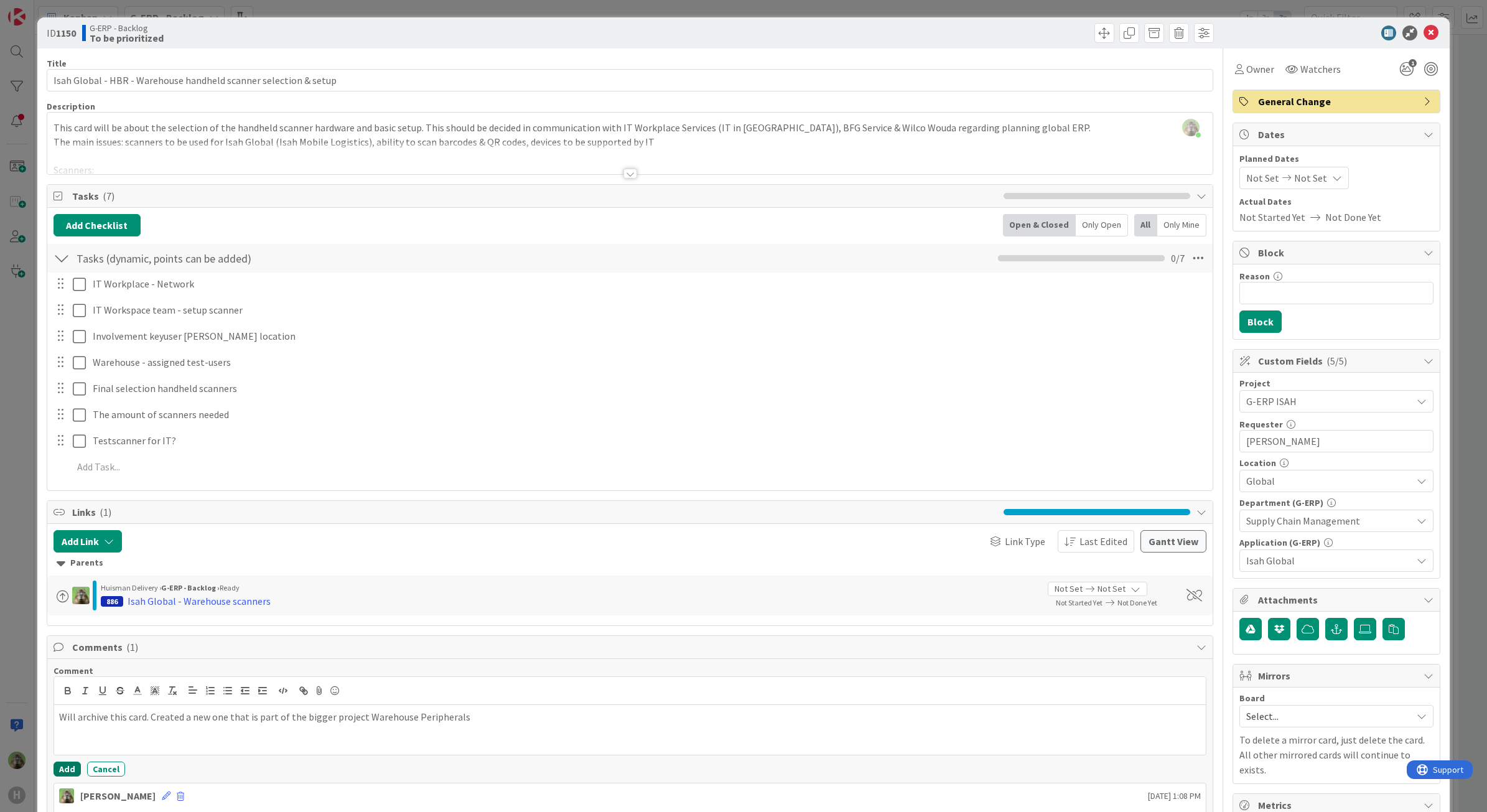
click at [59, 769] on button "Add" at bounding box center [67, 769] width 27 height 15
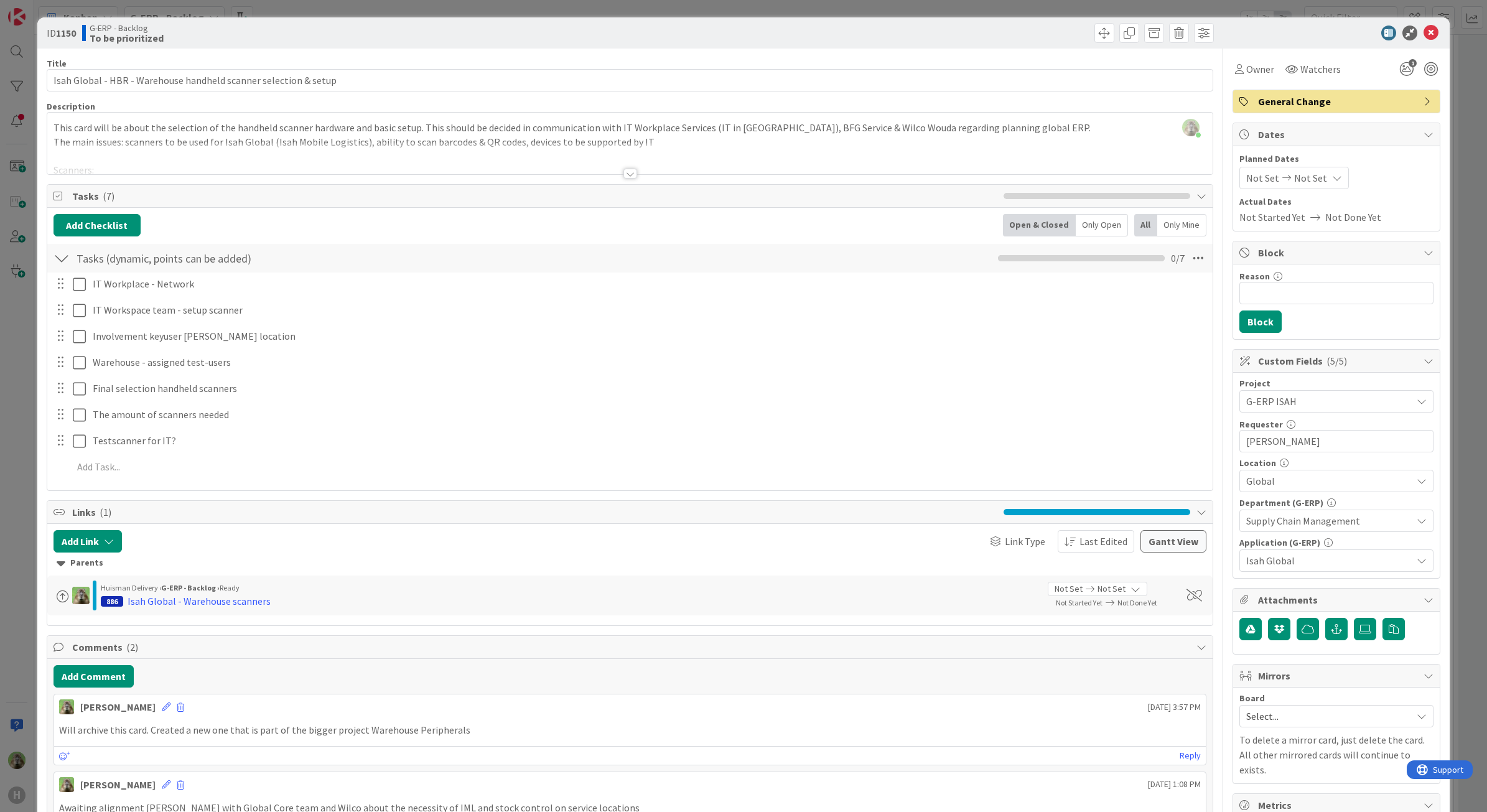
click at [1143, 19] on div "ID 1150 G-ERP - Backlog To be prioritized" at bounding box center [743, 33] width 1413 height 31
click at [1144, 26] on span at bounding box center [1154, 33] width 20 height 20
click at [1174, 95] on button "Archive" at bounding box center [1175, 92] width 49 height 23
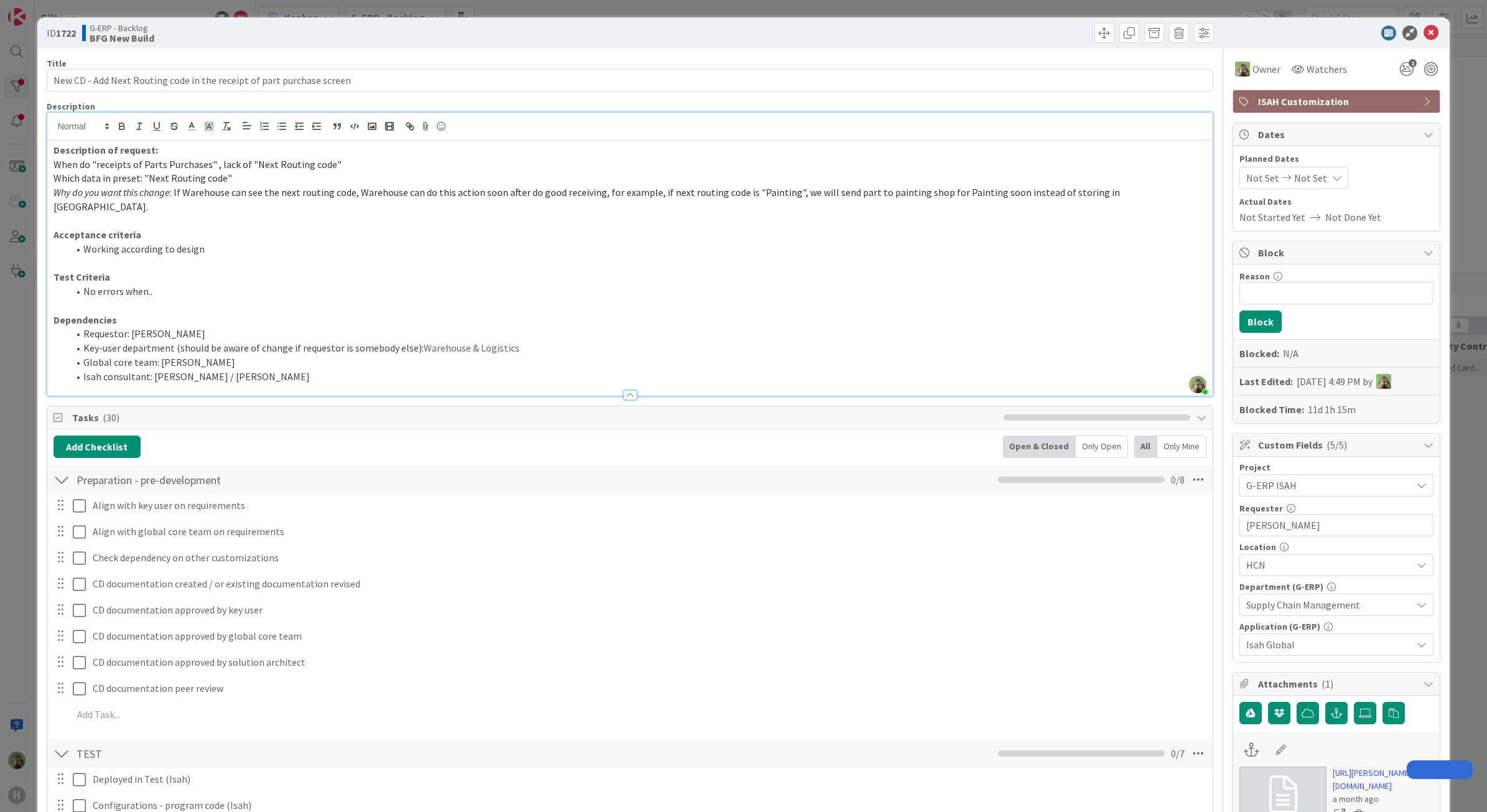
click at [445, 243] on div "Description of request: When do "receipts of Parts Purchases" , lack of "Next R…" at bounding box center [629, 268] width 1165 height 255
click at [8, 405] on div "ID 1722 G-ERP - Backlog BFG New Build Title 70 / 128 New CD - Add Next Routing …" at bounding box center [743, 406] width 1487 height 812
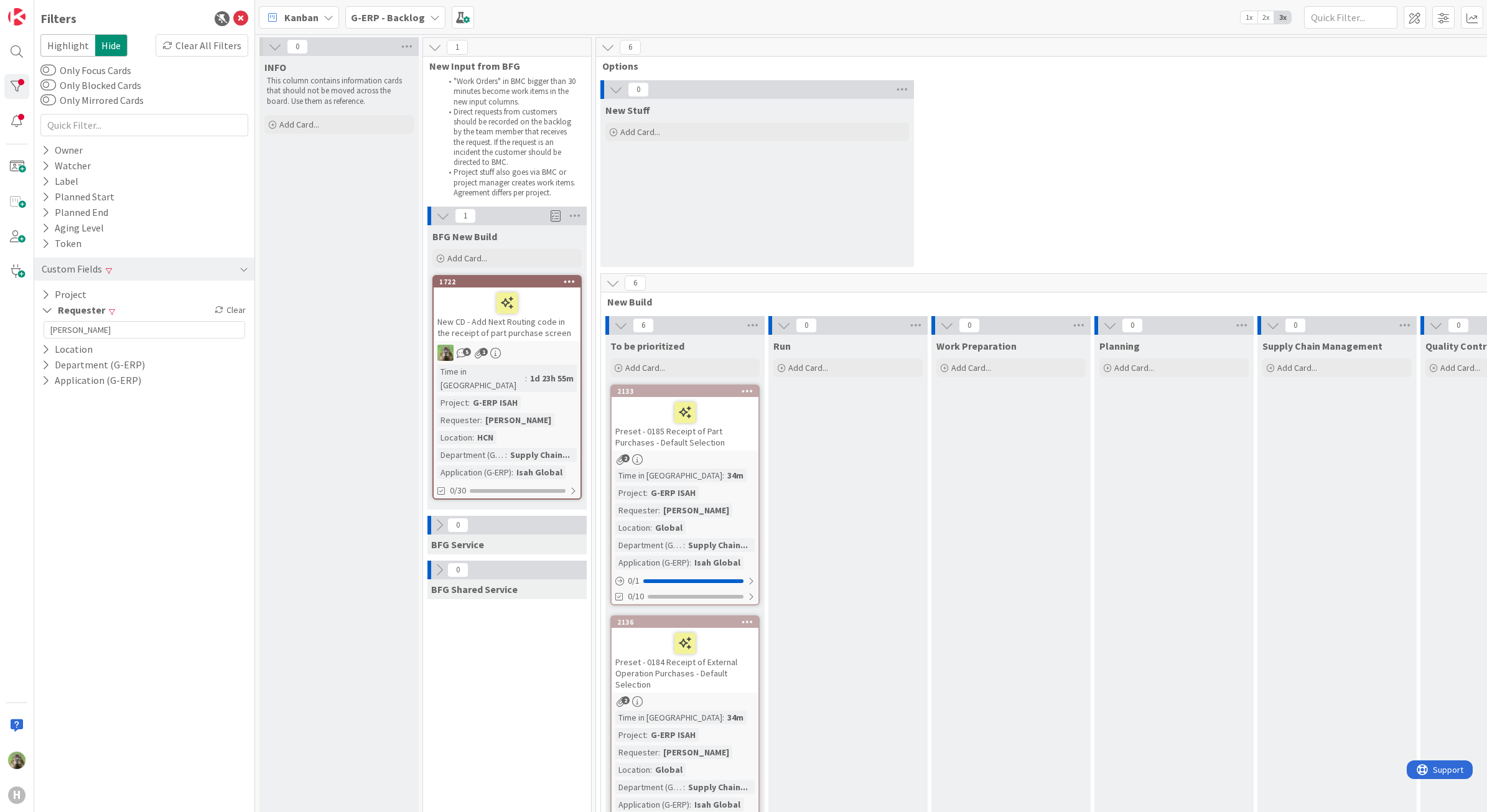
click at [232, 44] on div "Clear All Filters" at bounding box center [202, 45] width 93 height 23
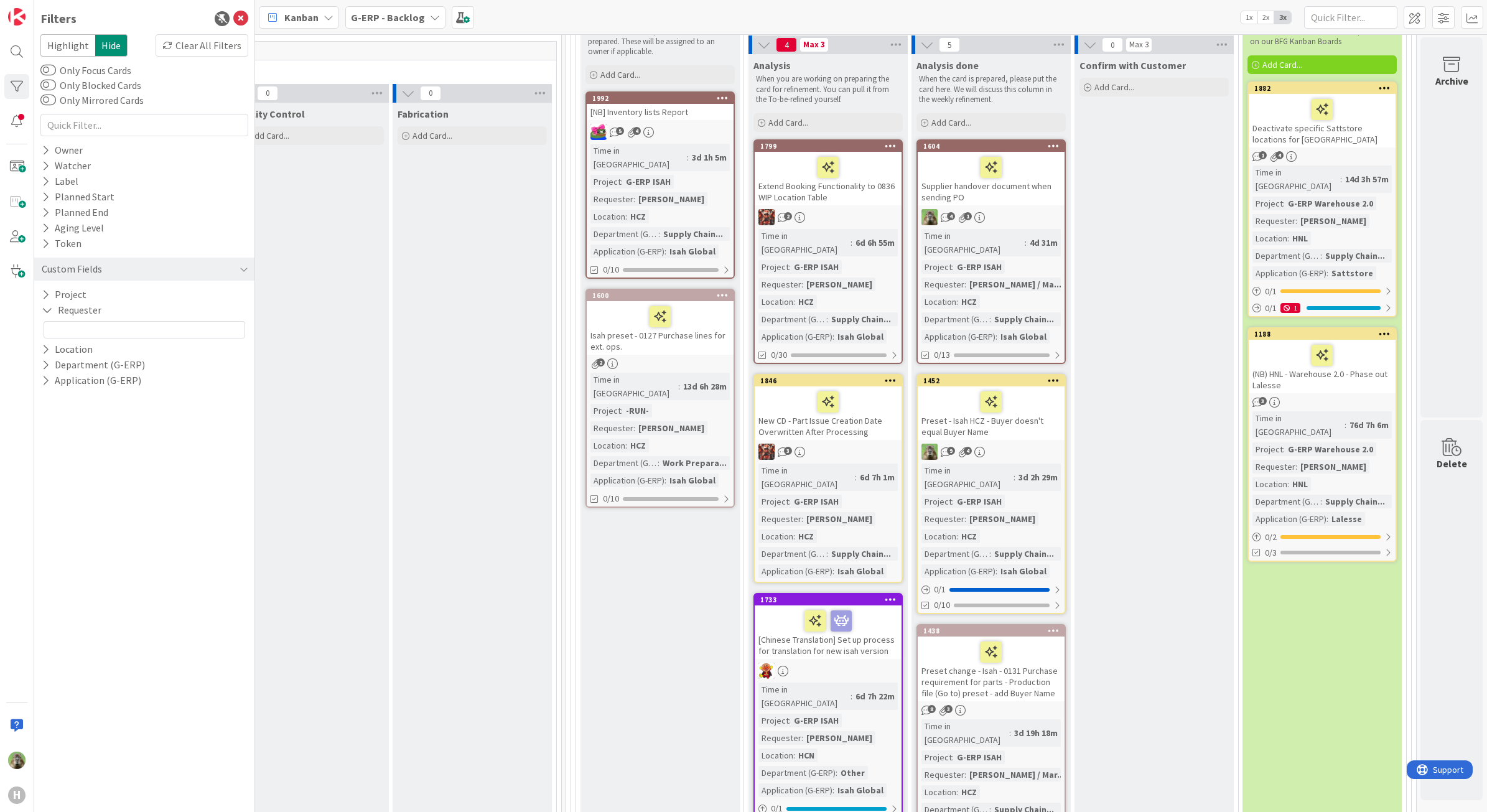
scroll to position [234, 1204]
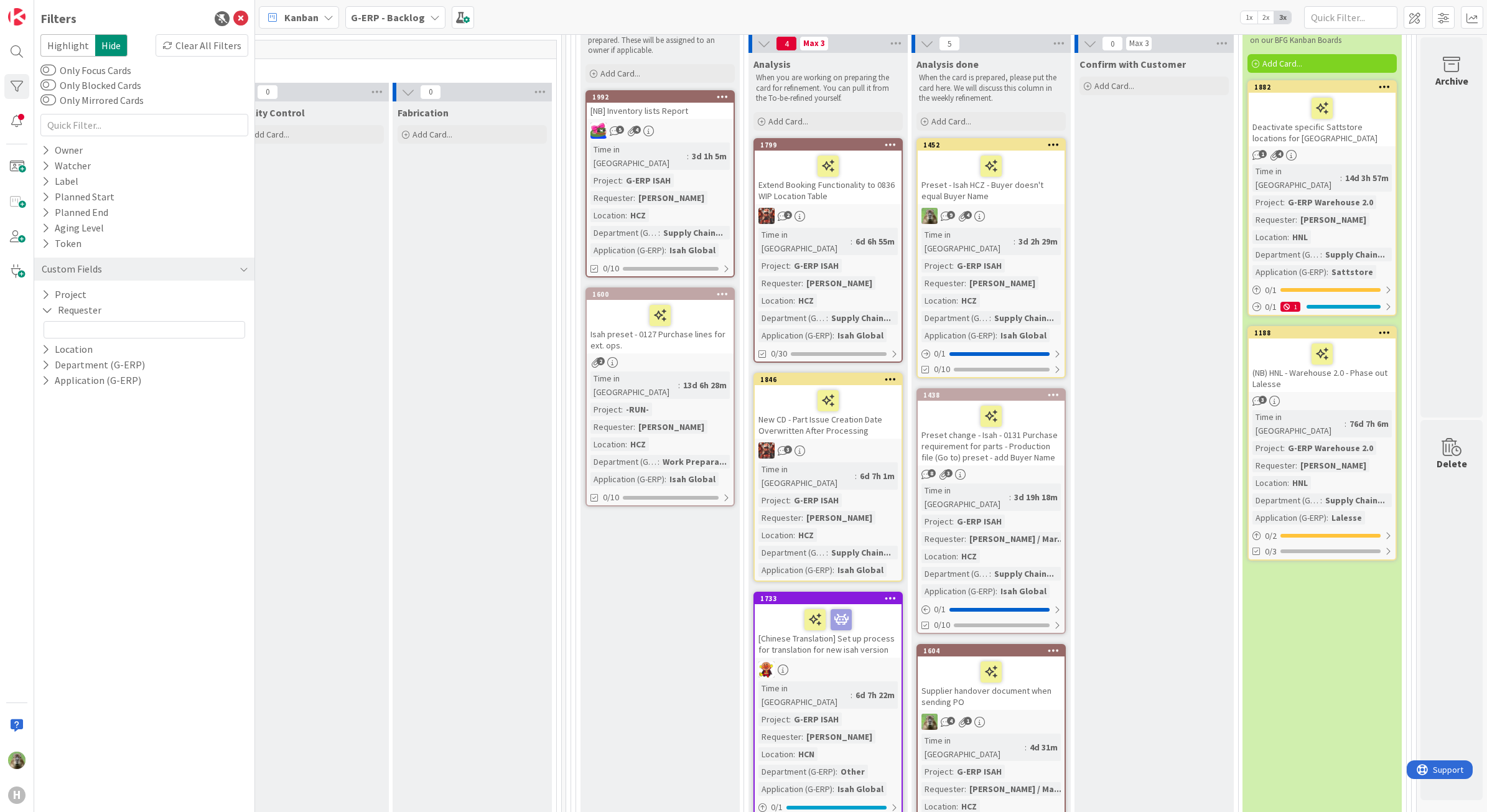
click at [1020, 403] on div at bounding box center [991, 416] width 140 height 26
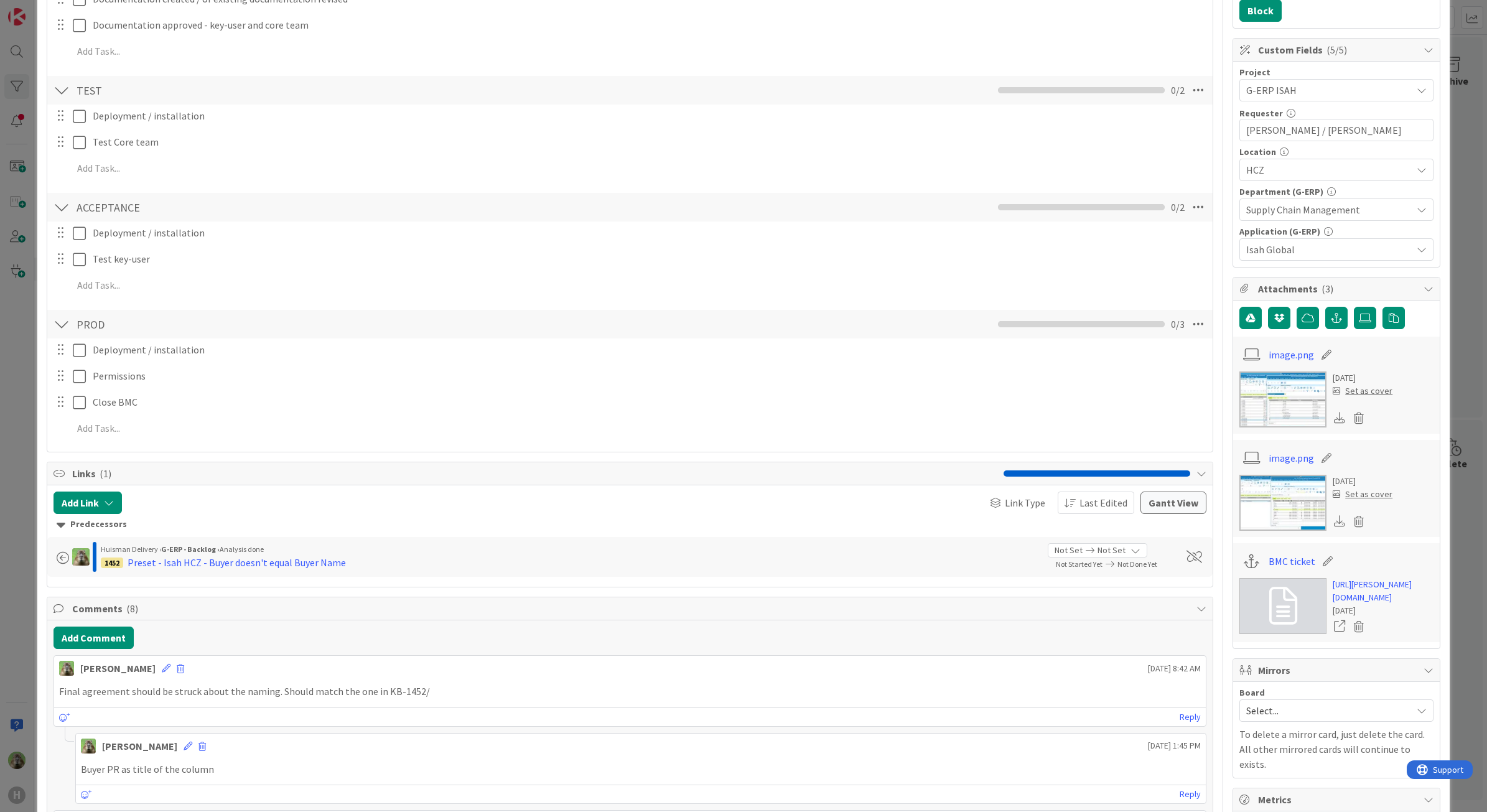
click at [13, 508] on div "ID 1438 G-ERP - Backlog Analysis done Title 108 / 128 Preset change - Isah - 01…" at bounding box center [743, 406] width 1487 height 812
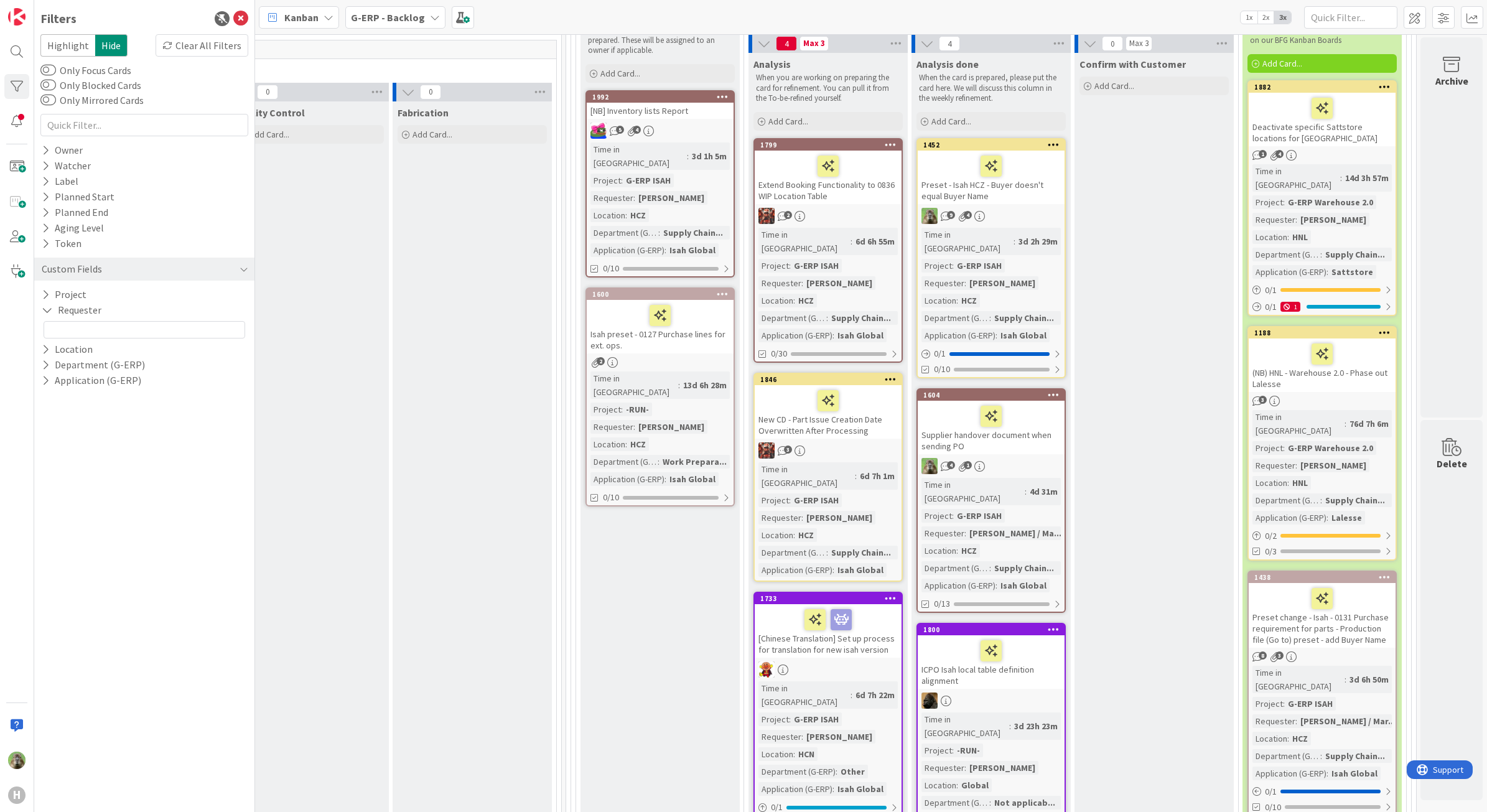
click at [846, 195] on div "Extend Booking Functionality to 0836 WIP Location Table" at bounding box center [828, 177] width 147 height 54
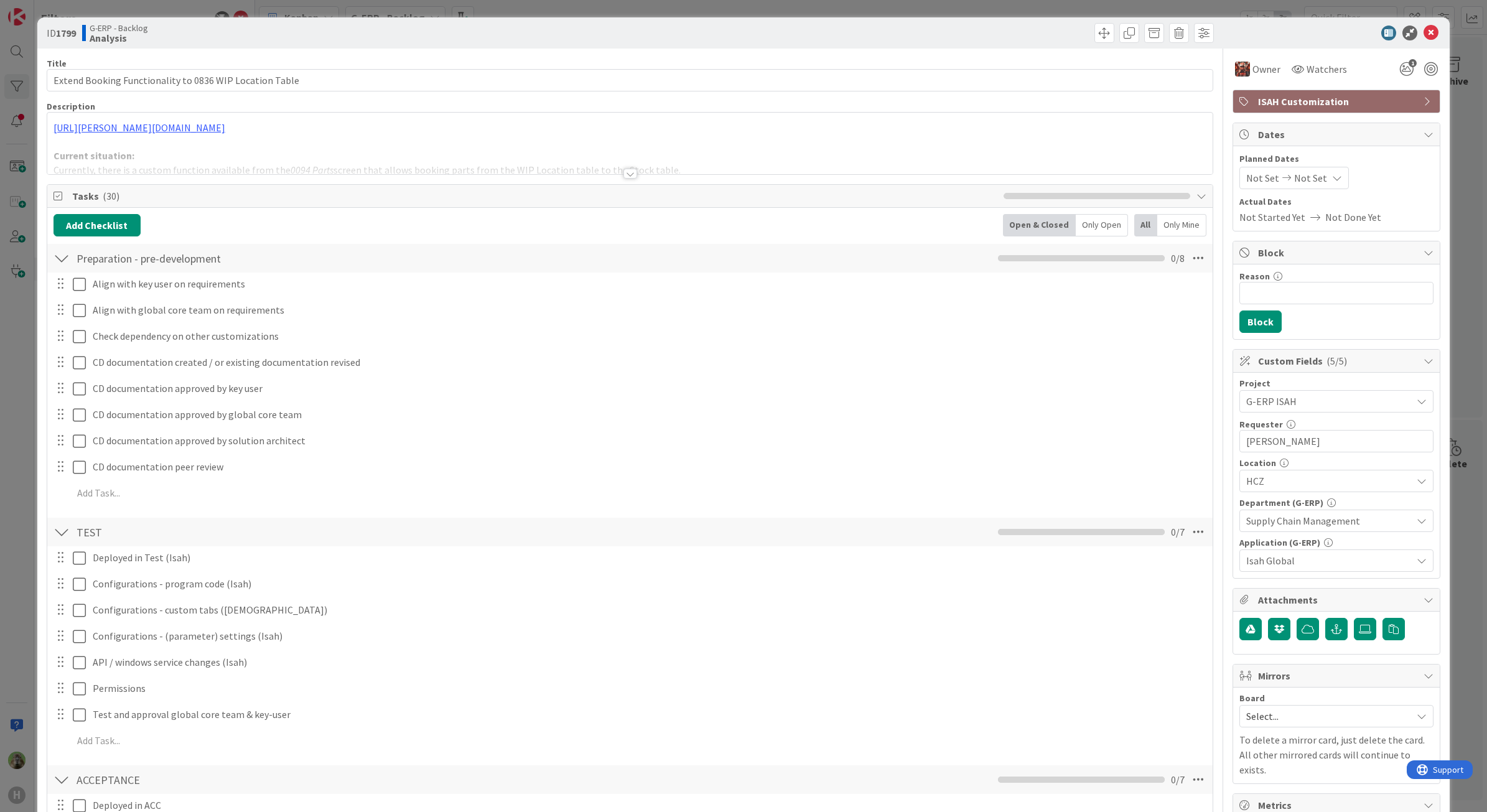
click at [17, 425] on div "ID 1799 G-ERP - Backlog Analysis Title 55 / 128 Extend Booking Functionality to…" at bounding box center [743, 406] width 1487 height 812
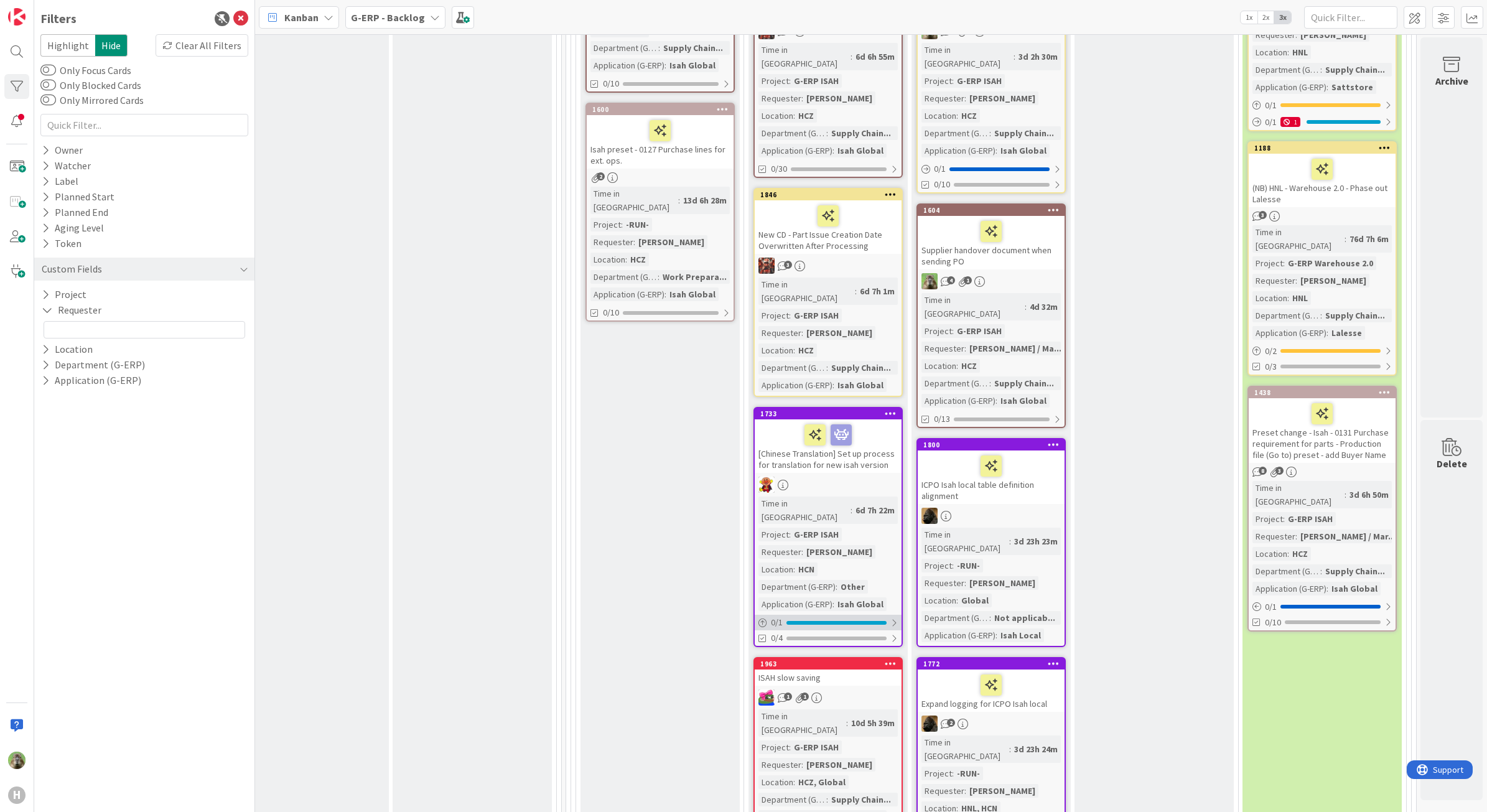
scroll to position [185, 1204]
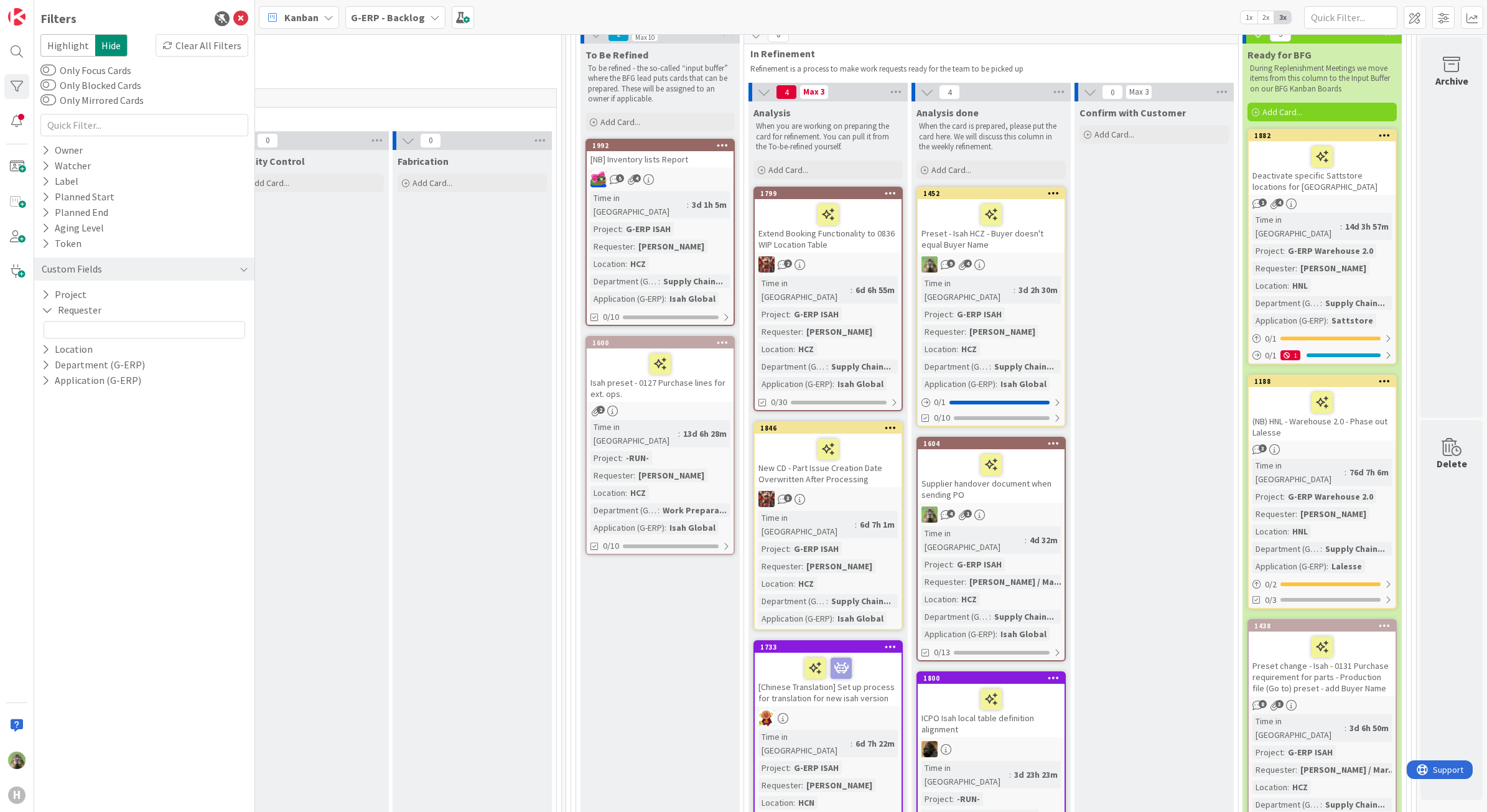
click at [694, 368] on div "Isah preset - 0127 Purchase lines for ext. ops." at bounding box center [660, 375] width 147 height 54
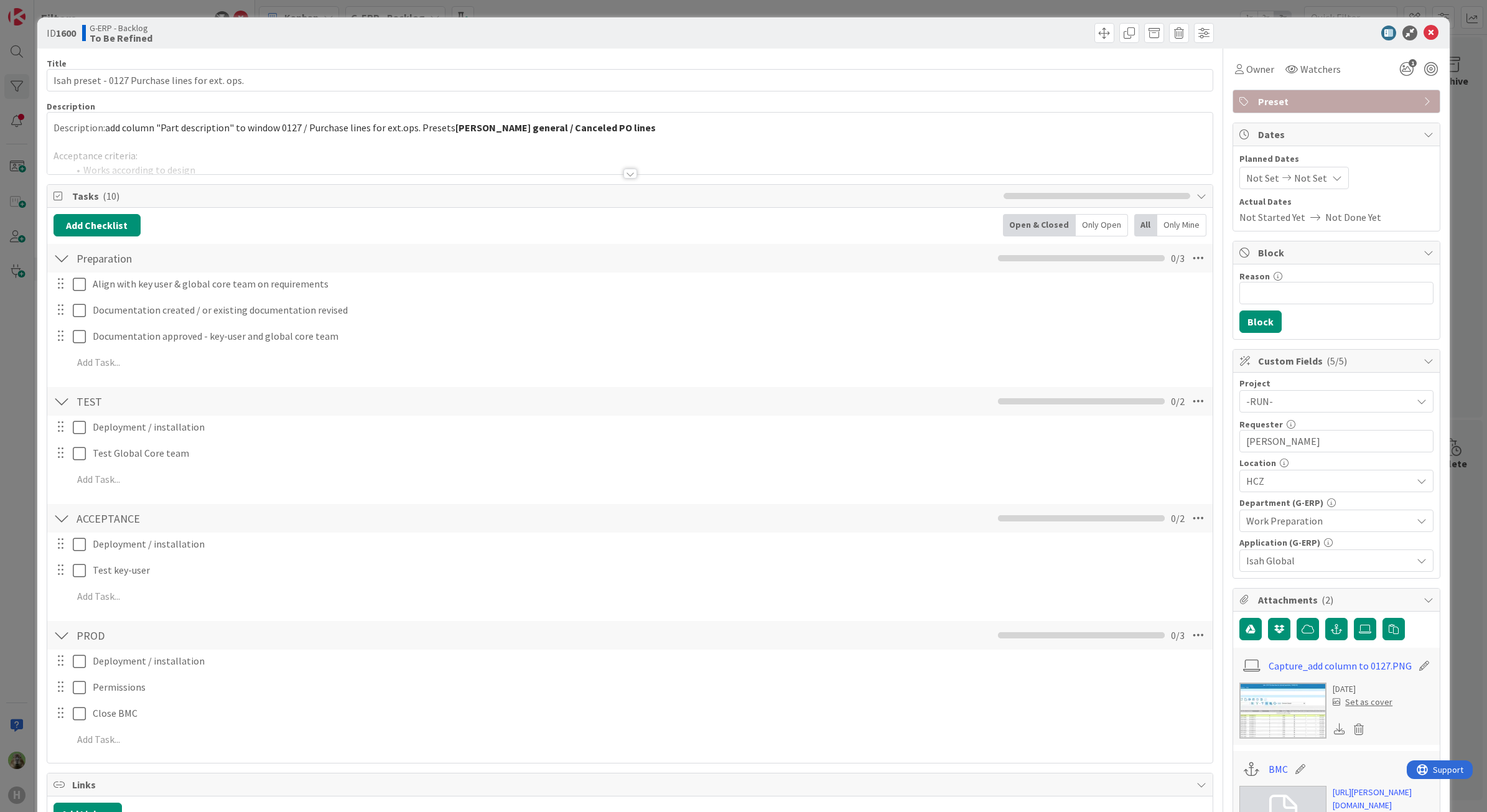
click at [408, 151] on div at bounding box center [629, 158] width 1165 height 32
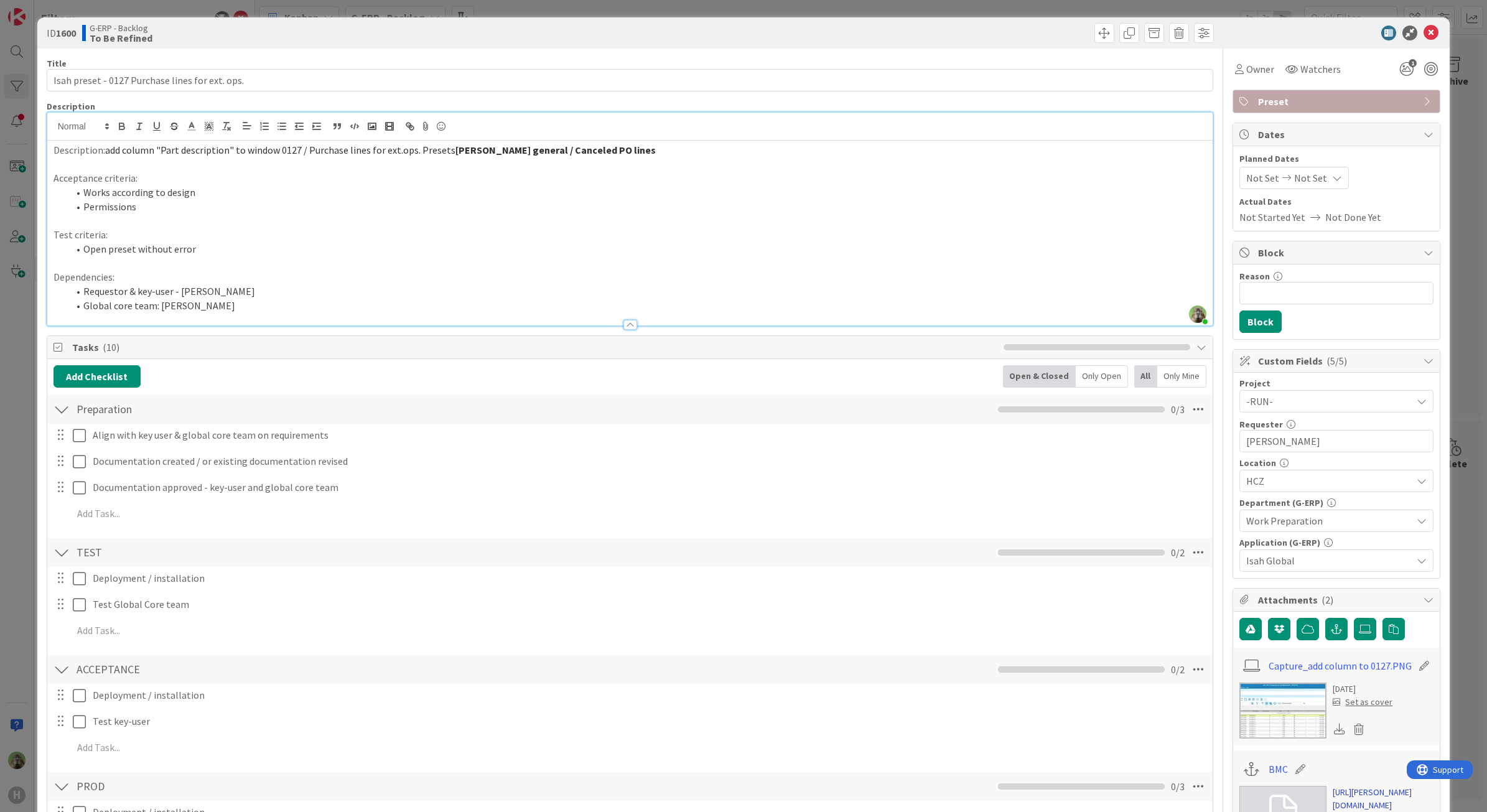
scroll to position [234, 0]
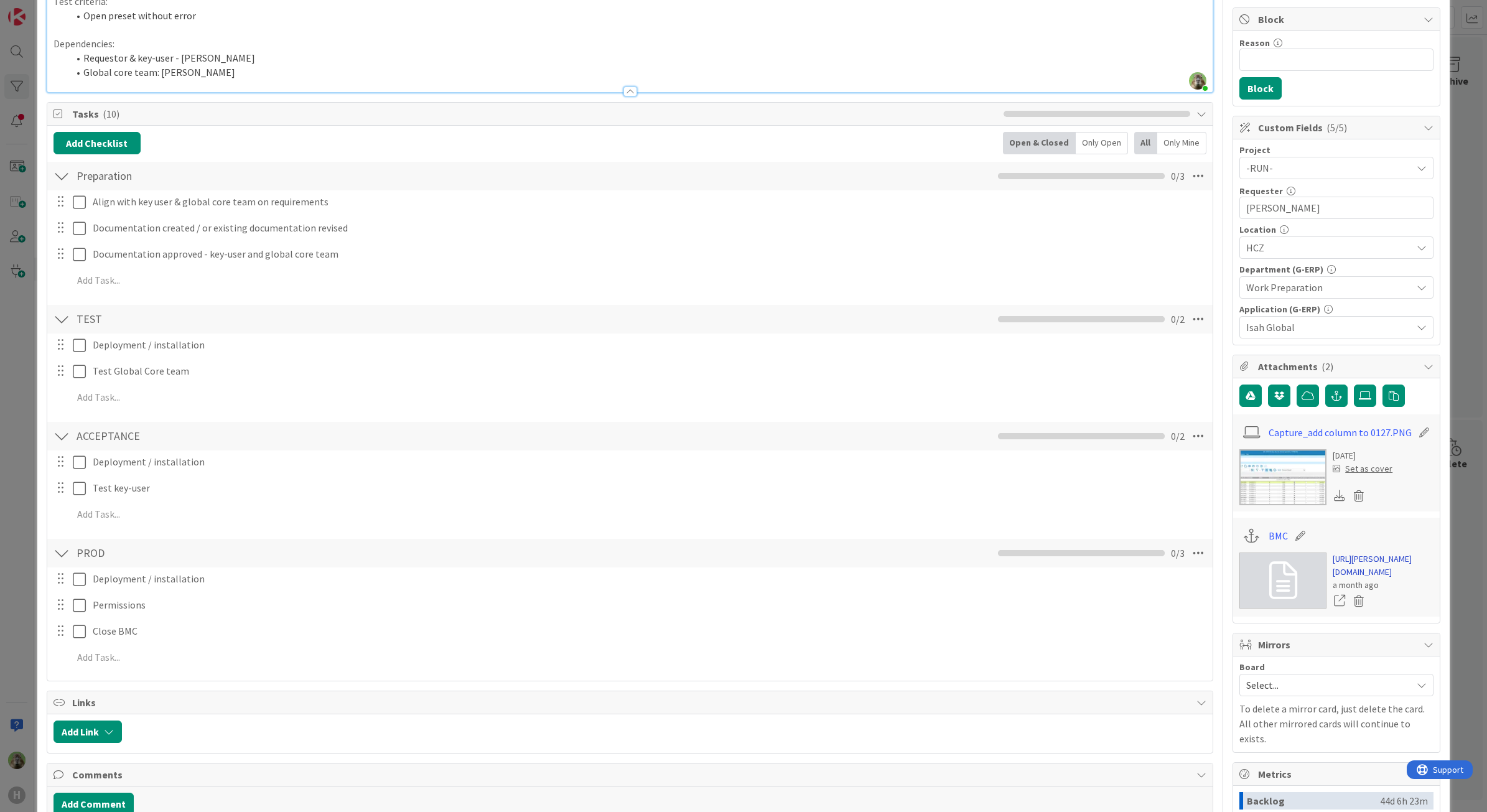
click at [1354, 563] on link "https://huisman-smartit.onbmc.com/smartit/app/#/workorder/AGGF4KX6HRENQATAM3Y9T…" at bounding box center [1382, 566] width 101 height 26
click at [33, 386] on div "ID 1600 G-ERP - Backlog To Be Refined Title 47 / 128 Isah preset - 0127 Purchas…" at bounding box center [743, 406] width 1487 height 812
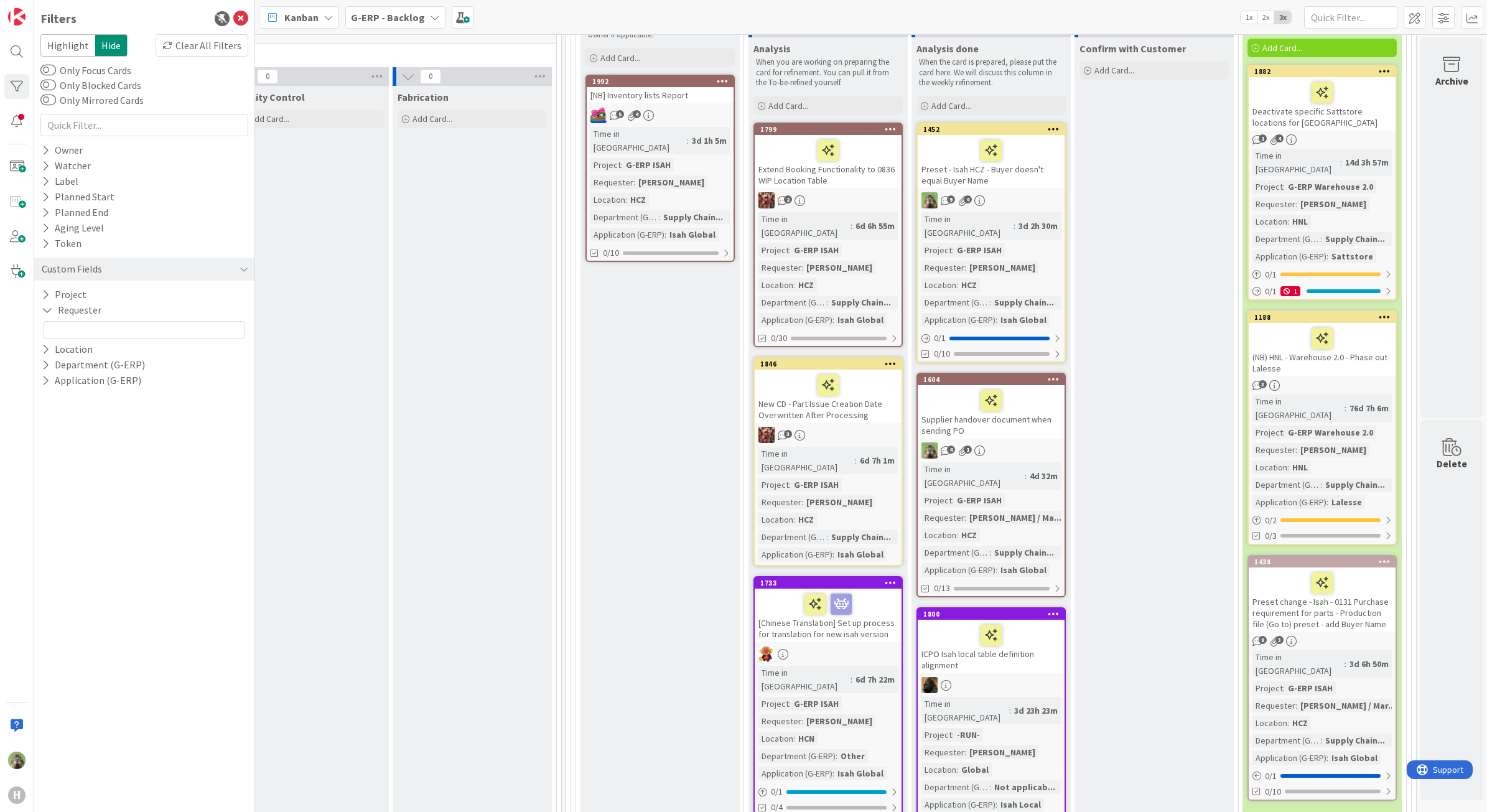
scroll to position [165, 1204]
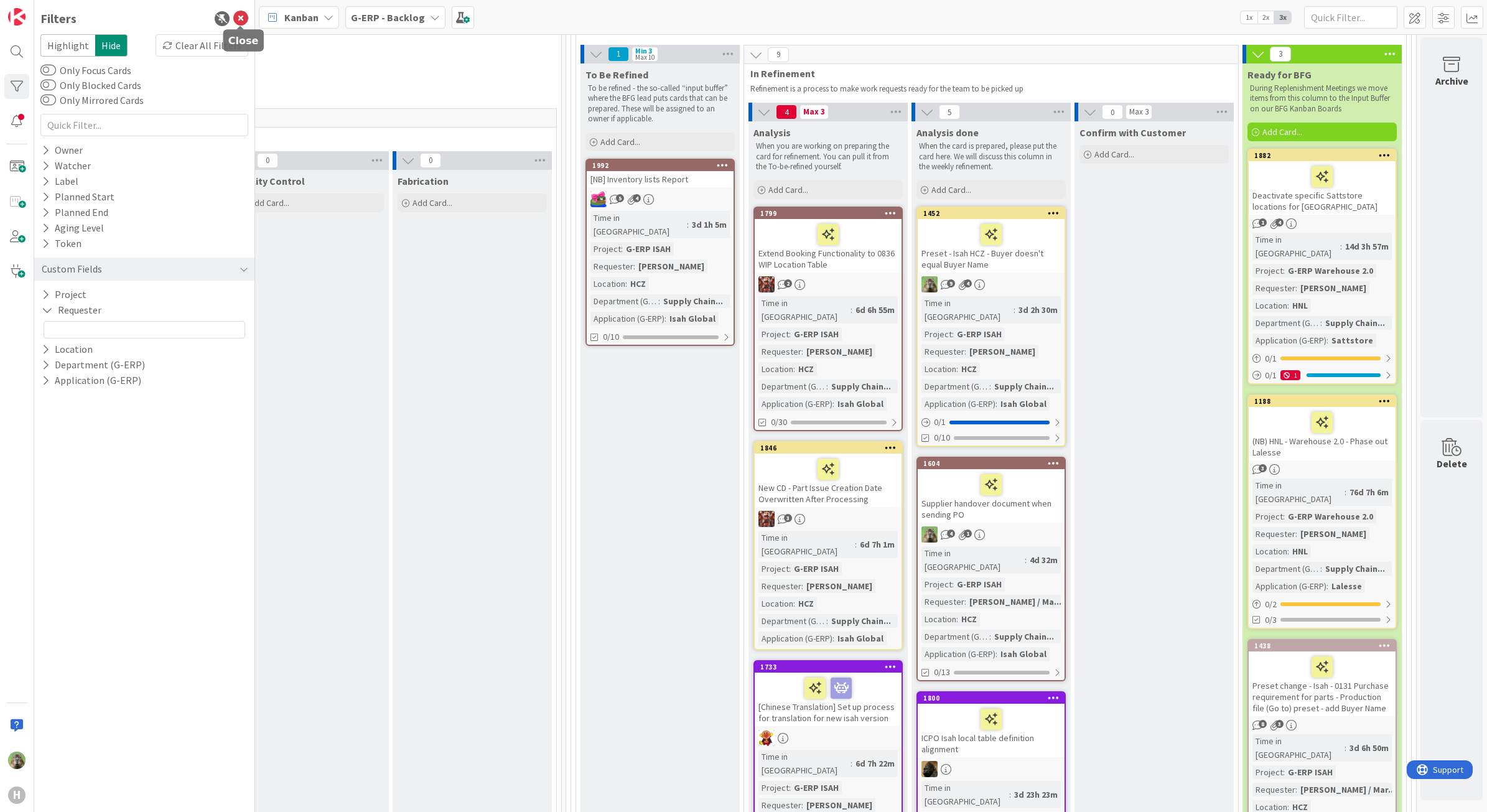
click at [240, 14] on icon at bounding box center [241, 19] width 15 height 15
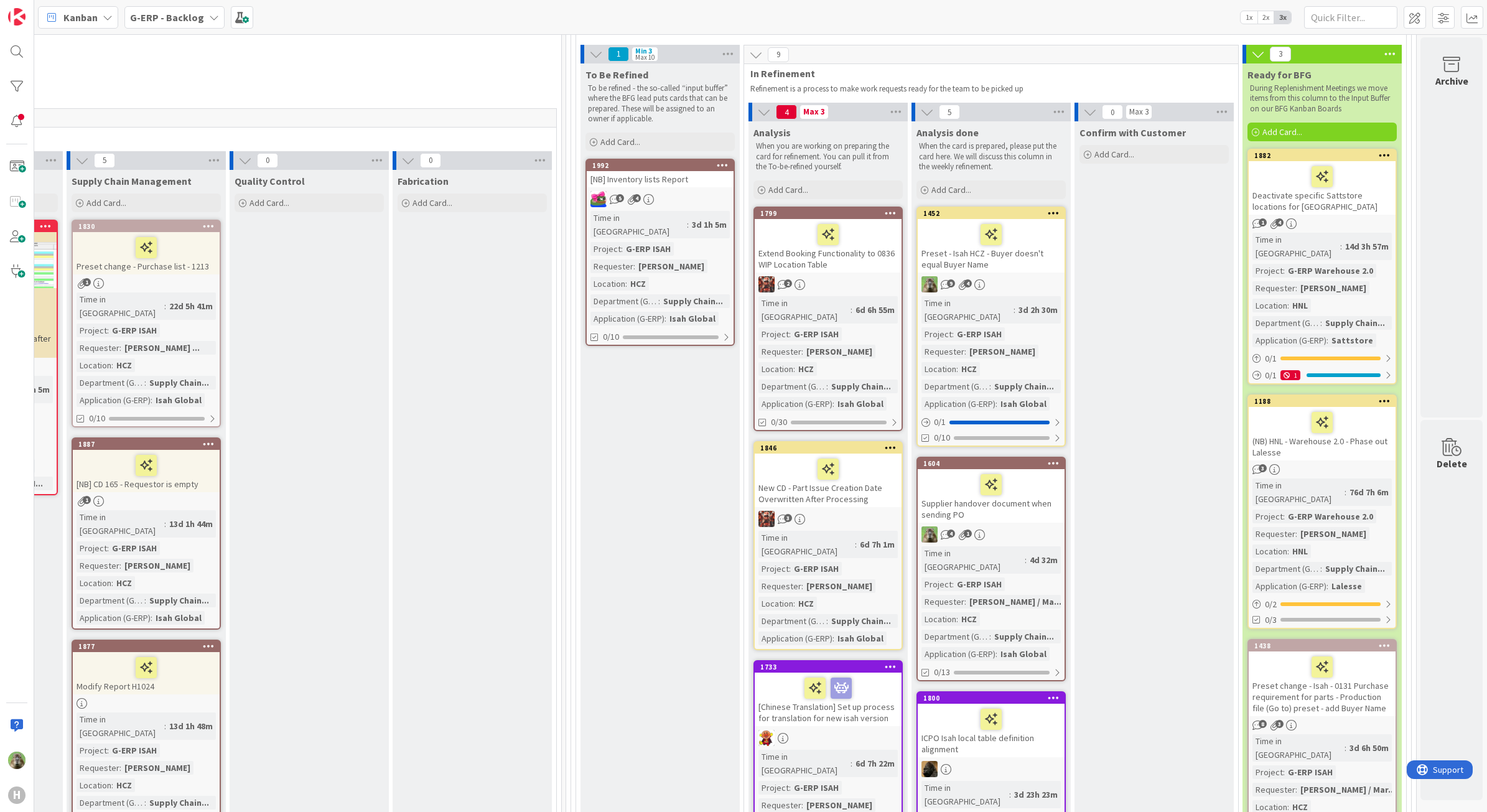
click at [1332, 206] on div "Deactivate specific Sattstore locations for Lalesse" at bounding box center [1322, 187] width 147 height 54
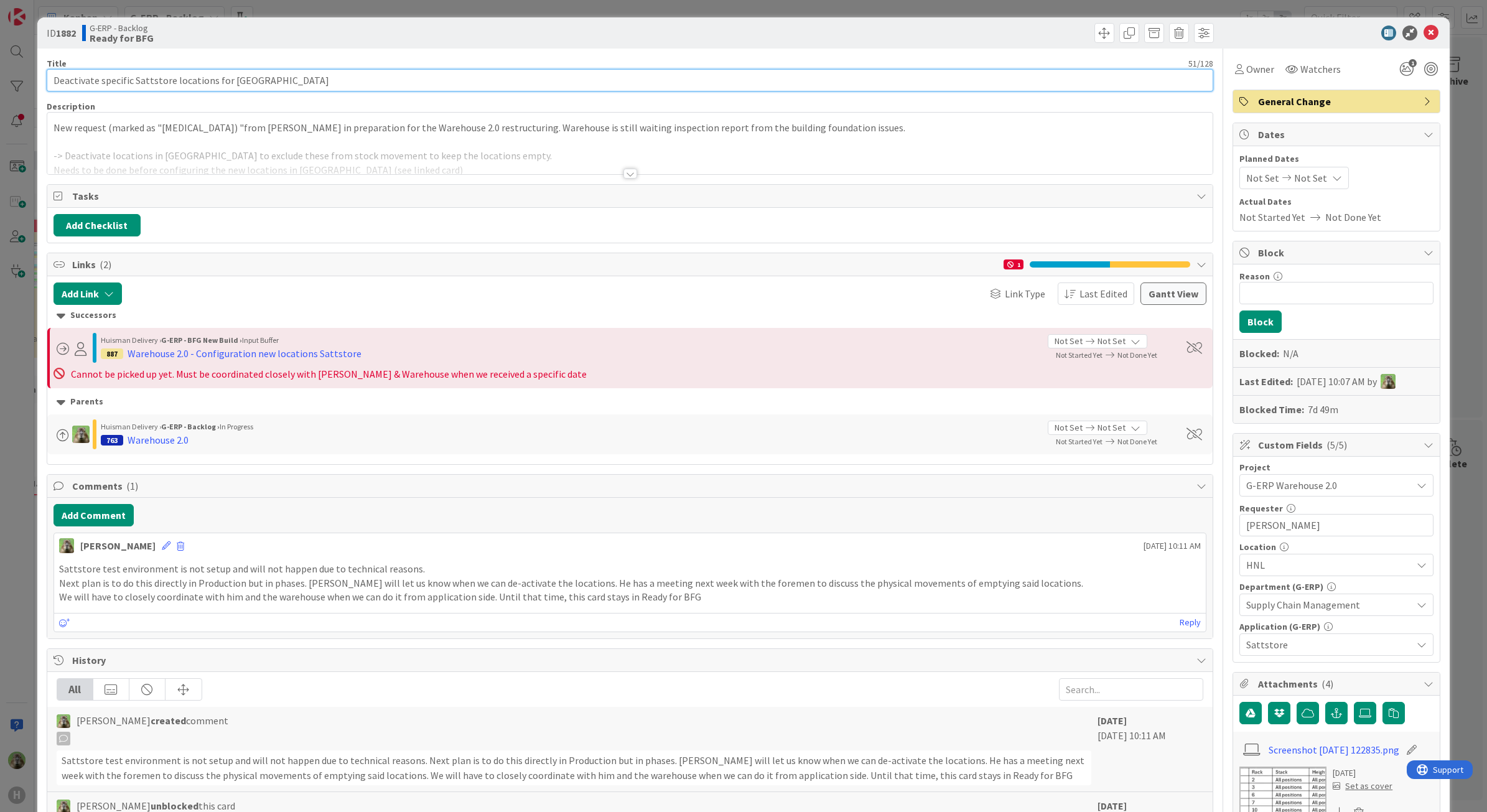
click at [51, 81] on input "Deactivate specific Sattstore locations for Lalesse" at bounding box center [630, 80] width 1167 height 23
type input "[DATE] - Deactivate specific Sattstore locations for [GEOGRAPHIC_DATA]"
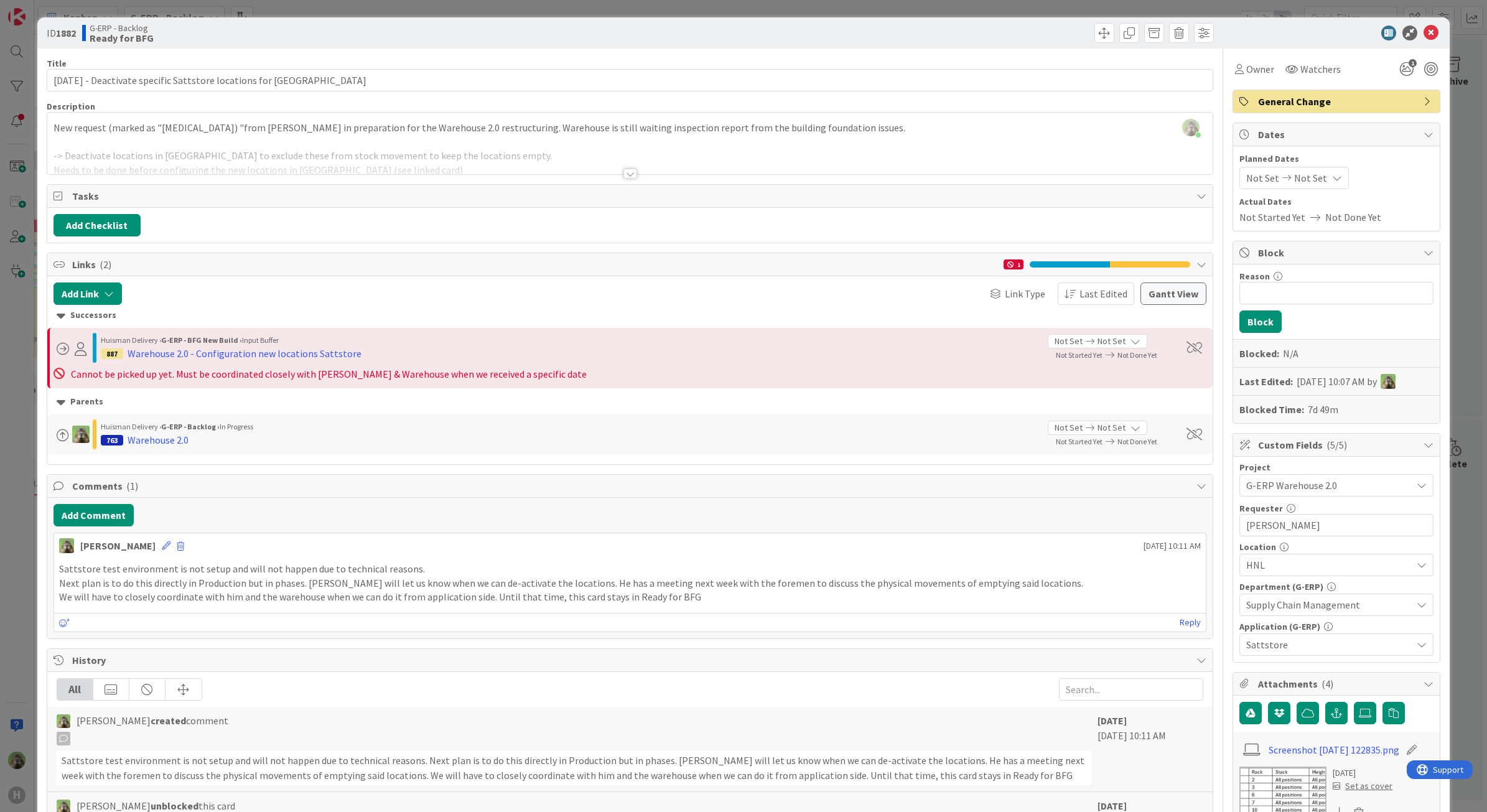
click at [29, 379] on div "ID 1882 G-ERP - Backlog Ready for BFG Title 62 / 128 13-10-25 - Deactivate spec…" at bounding box center [743, 406] width 1487 height 812
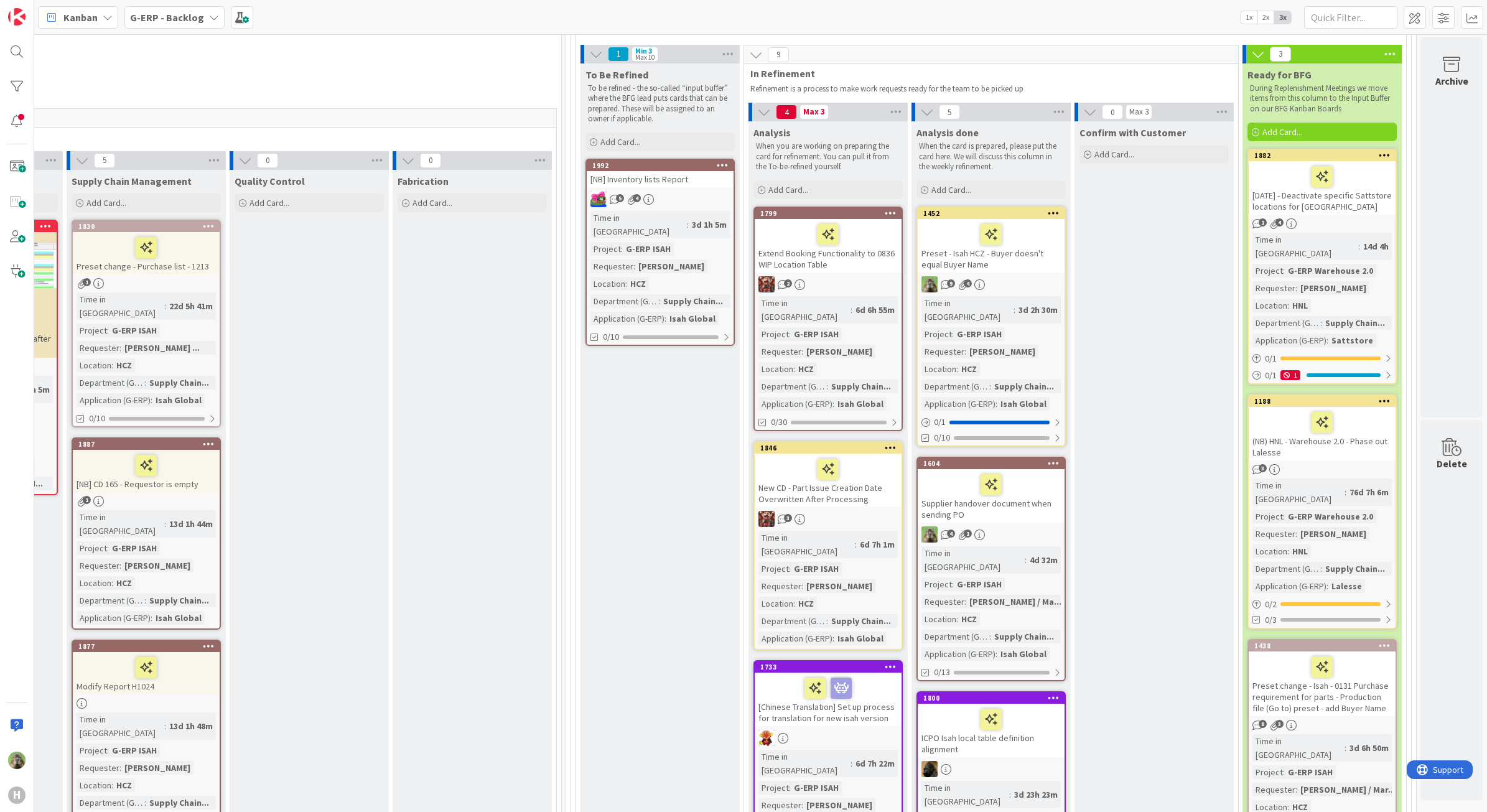
click at [178, 29] on div "Kanban G-ERP - Backlog 1x 2x 3x" at bounding box center [761, 17] width 1453 height 34
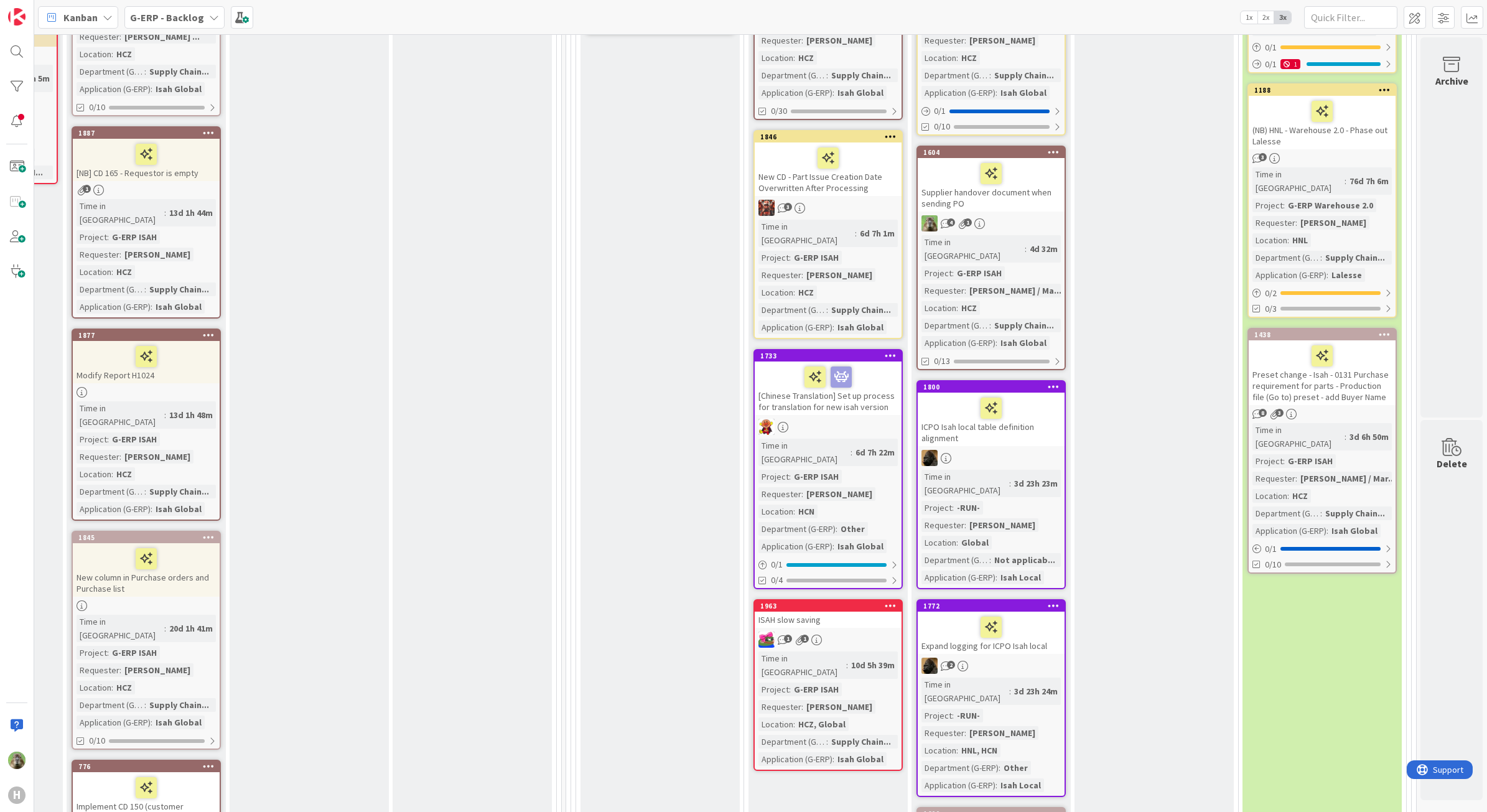
click at [840, 611] on div "ISAH slow saving" at bounding box center [828, 619] width 147 height 16
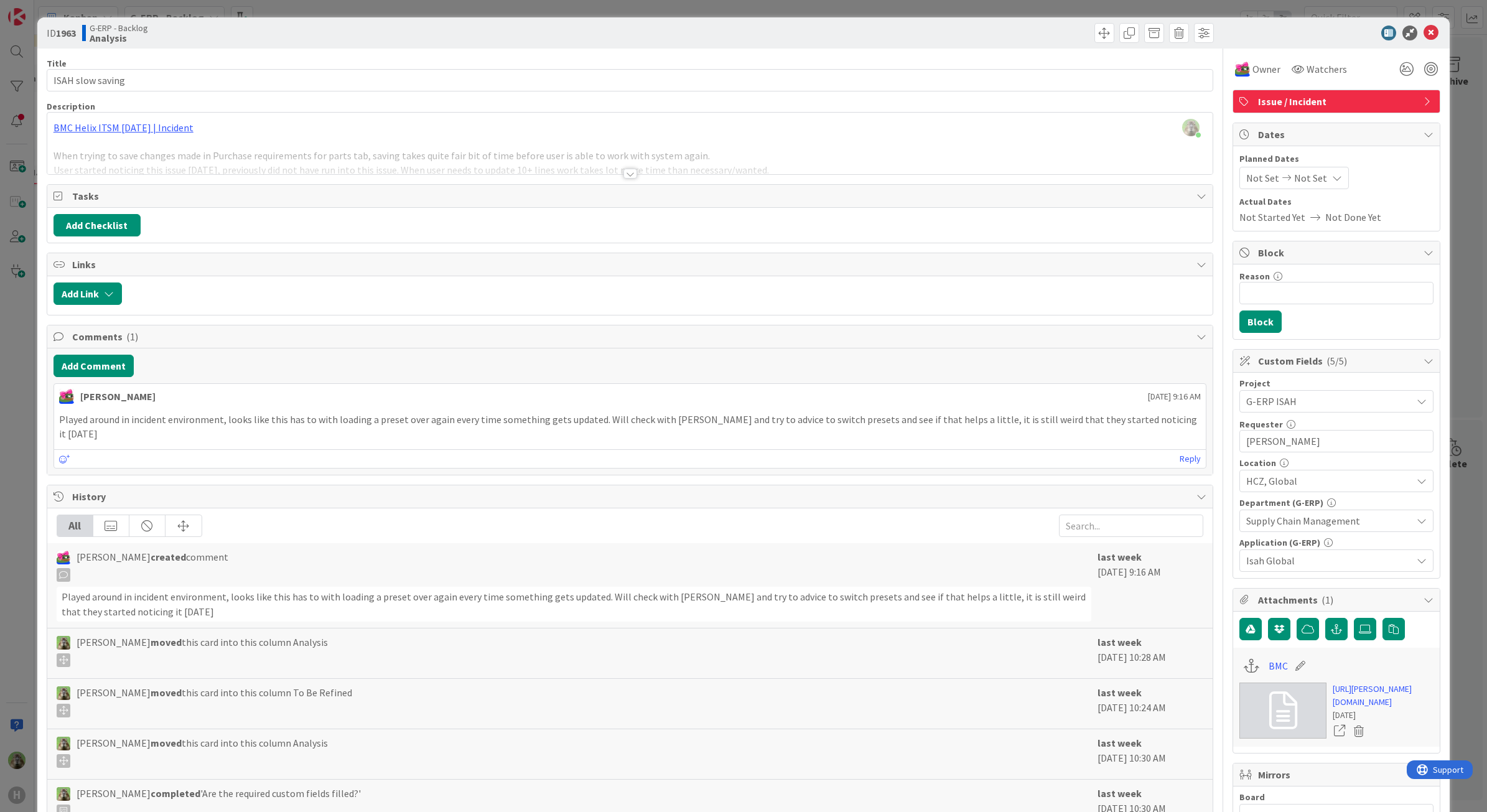
click at [14, 494] on div "ID 1963 G-ERP - Backlog Analysis Title 17 / 128 ISAH slow saving Description Ti…" at bounding box center [743, 406] width 1487 height 812
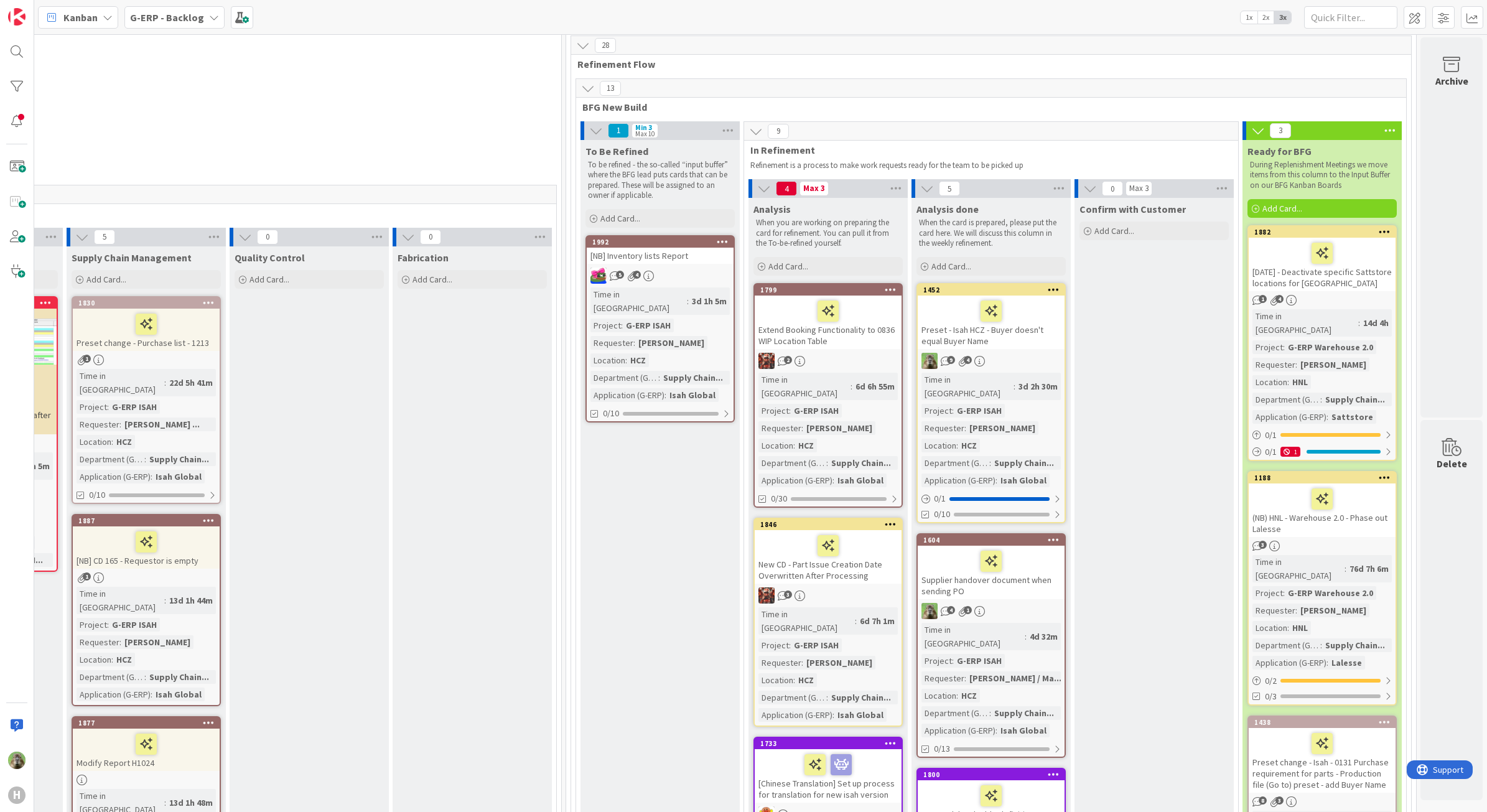
scroll to position [87, 983]
click at [1437, 26] on span at bounding box center [1444, 17] width 23 height 23
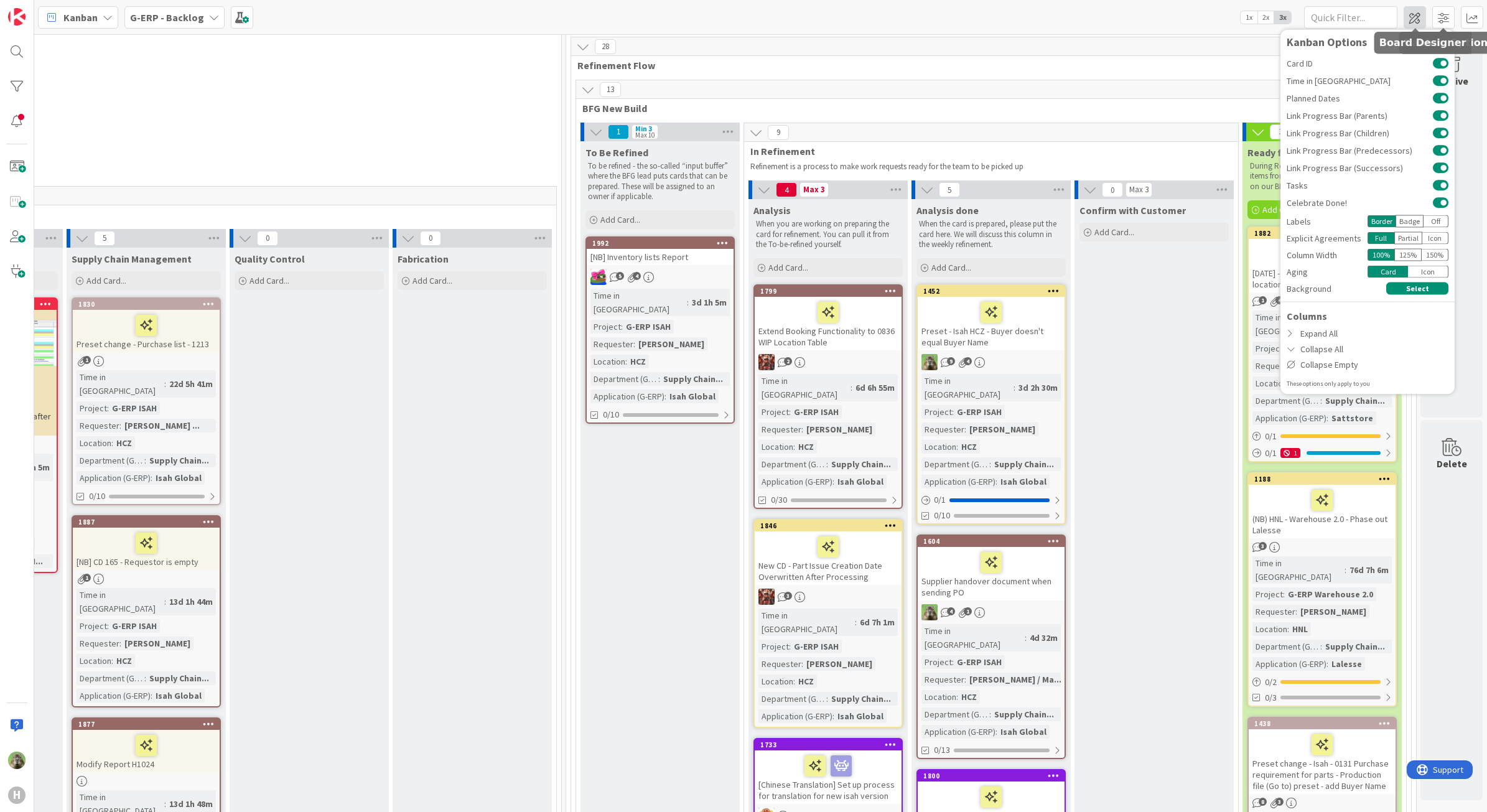
click at [1419, 13] on span at bounding box center [1415, 17] width 23 height 23
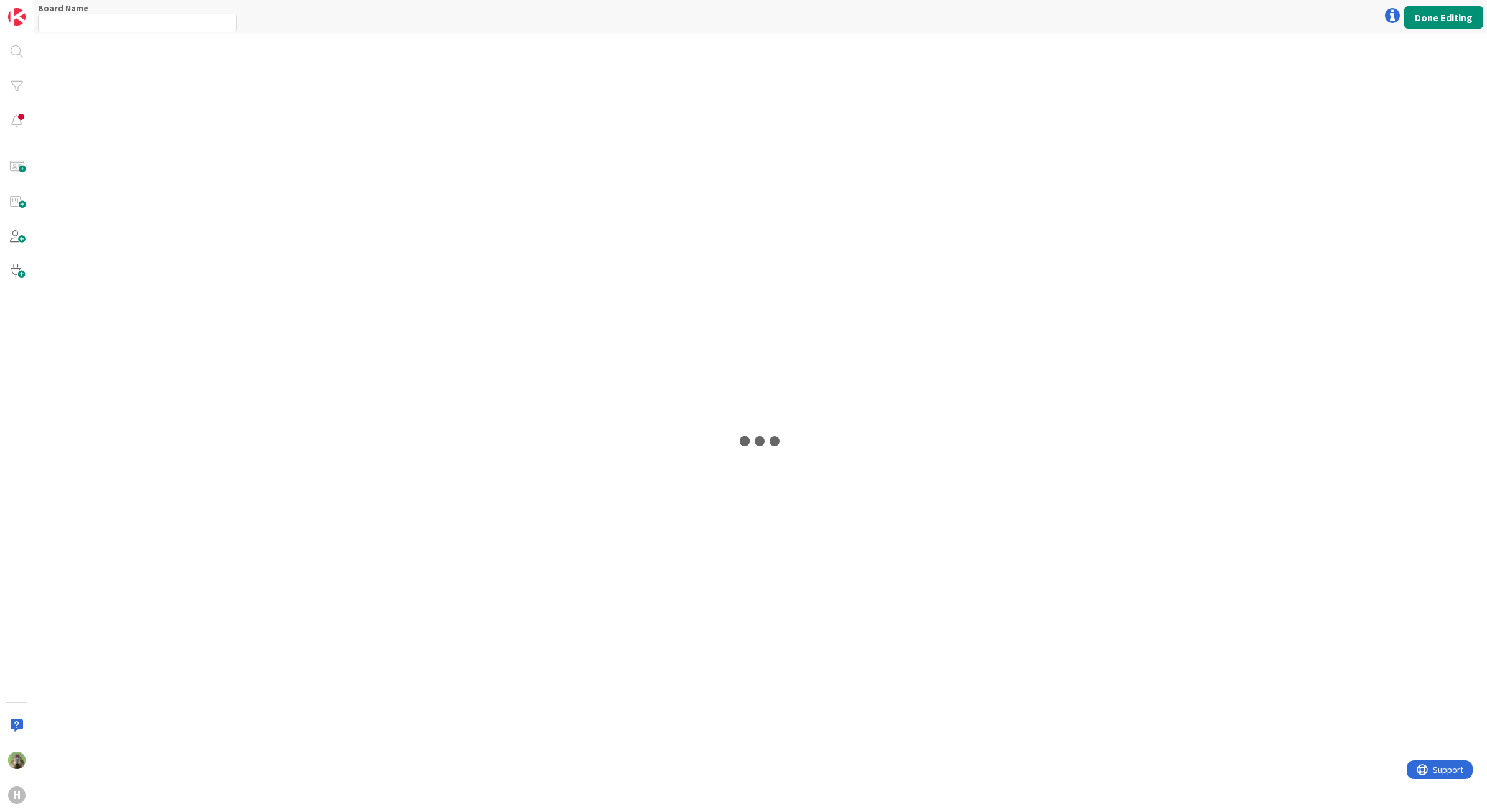
type input "G-ERP - Backlog"
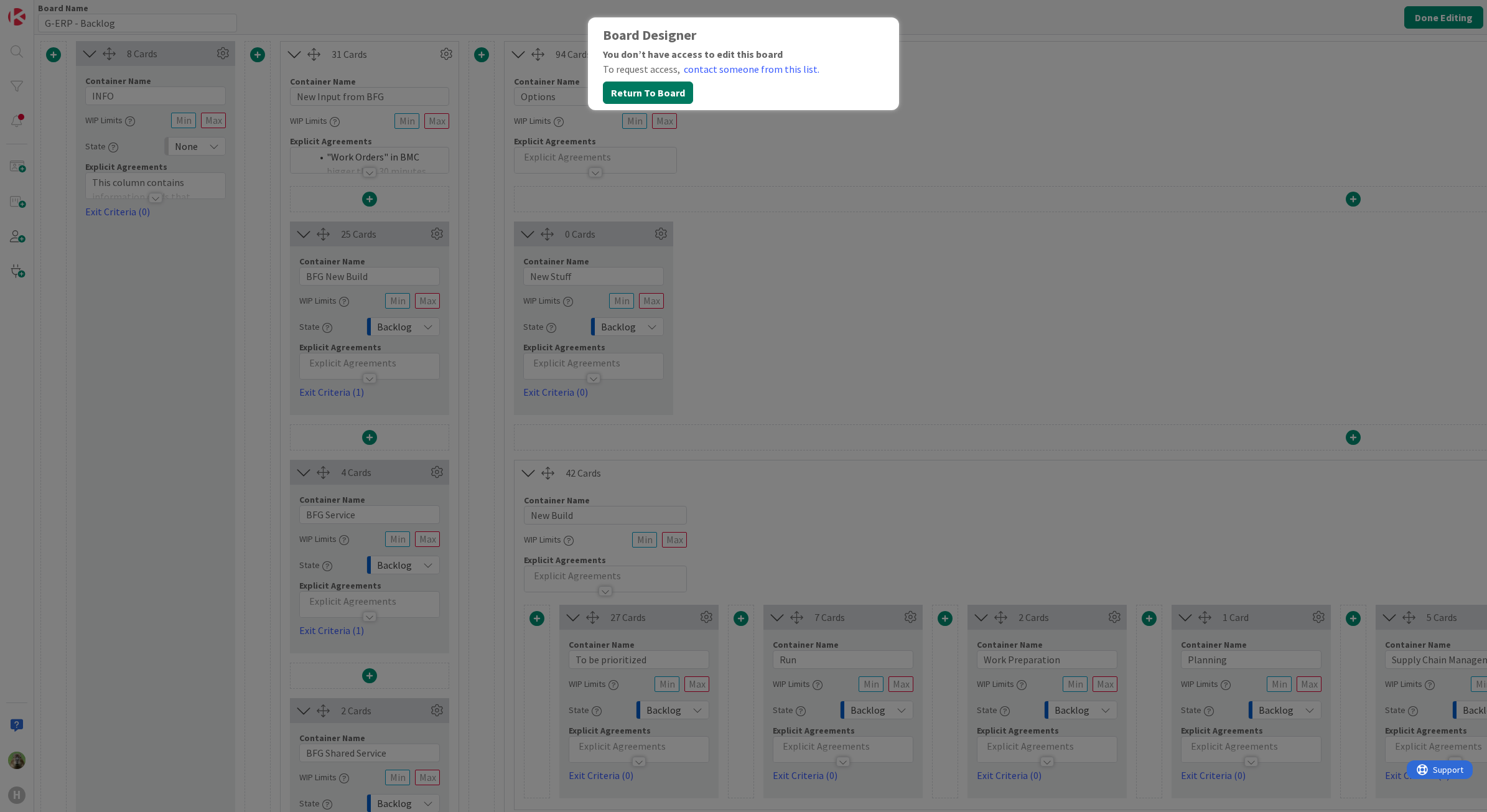
click at [684, 92] on button "Return To Board" at bounding box center [648, 92] width 90 height 23
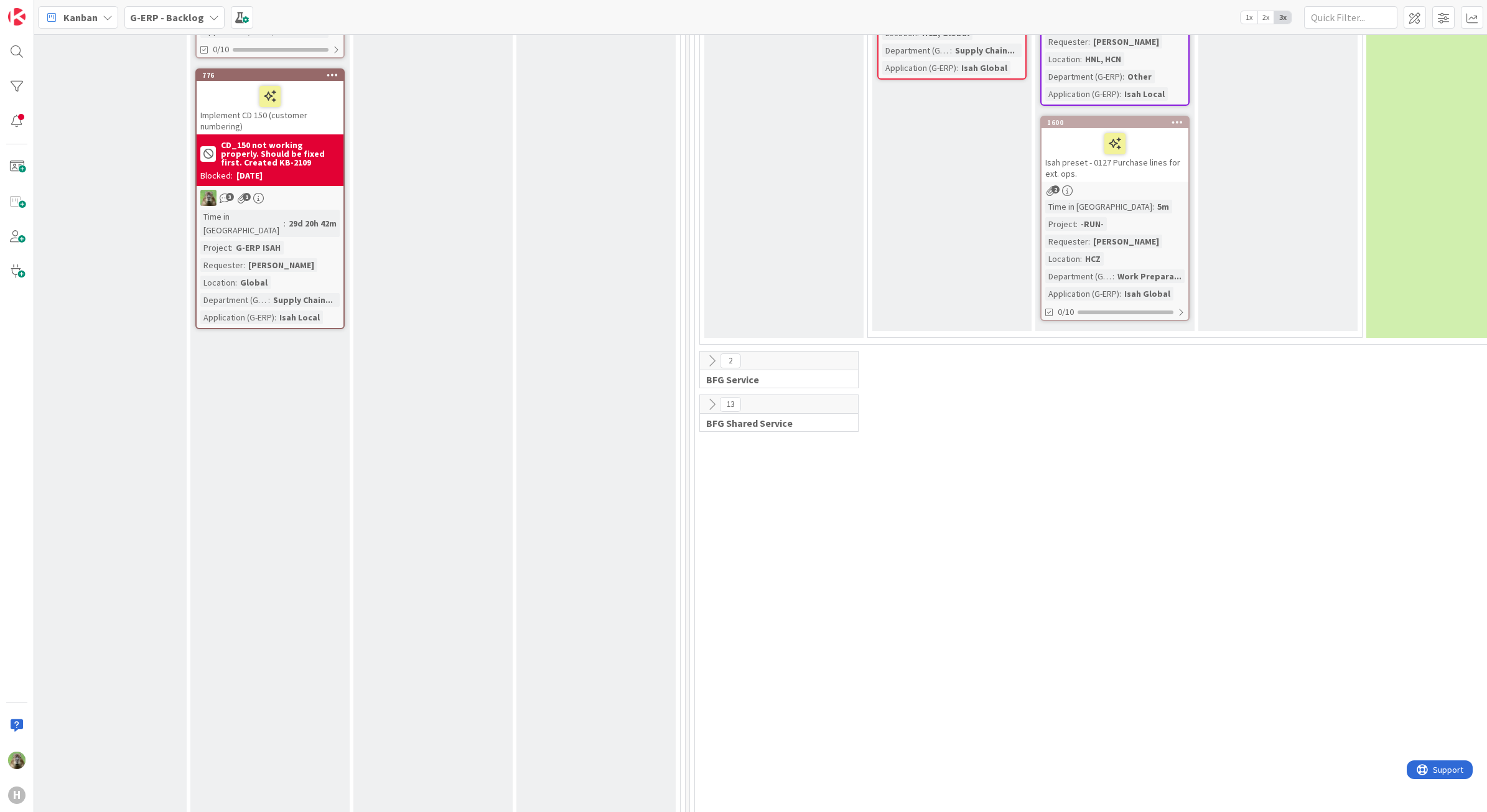
scroll to position [1166, 846]
click at [713, 398] on icon at bounding box center [712, 405] width 14 height 14
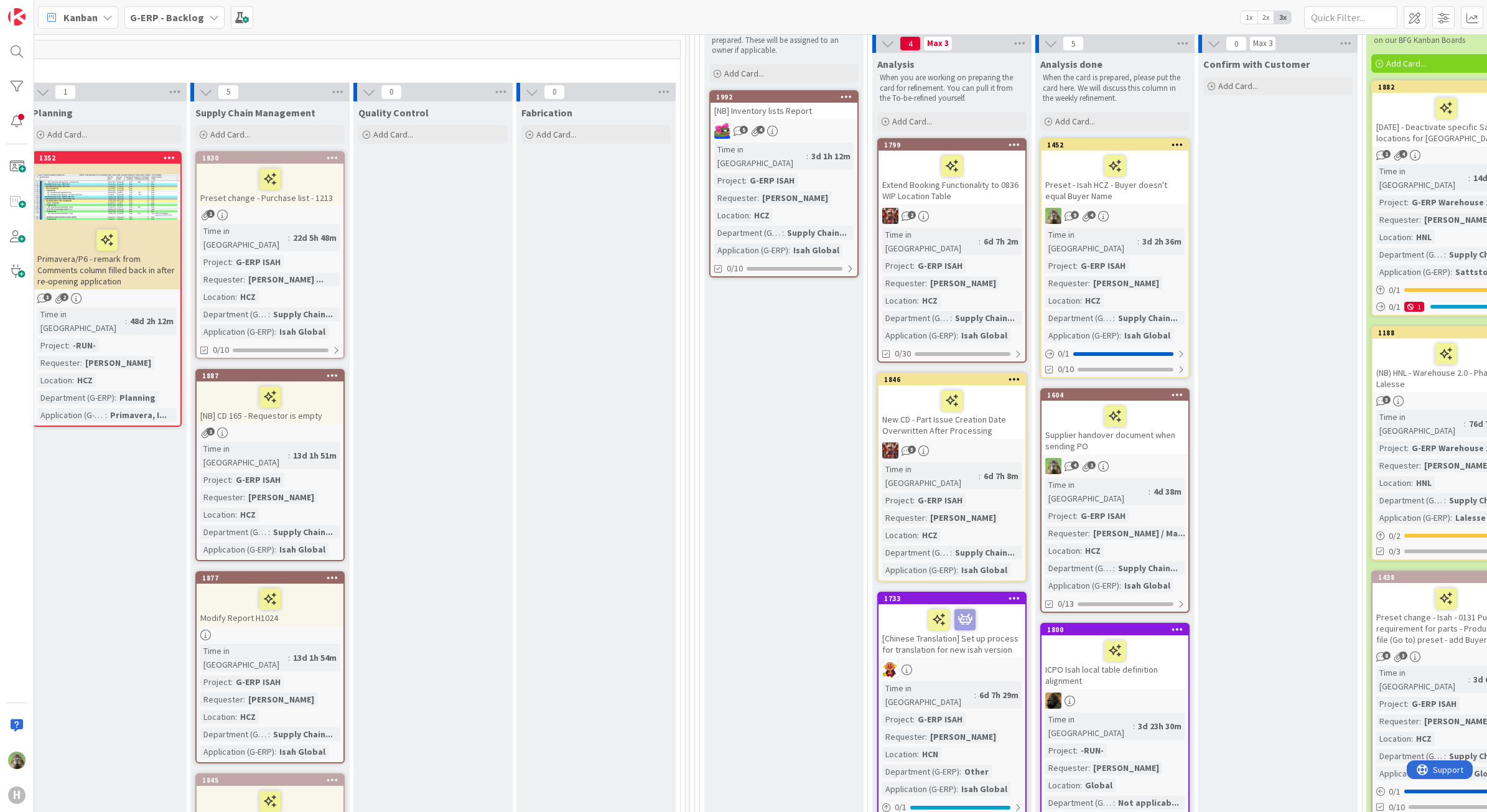
scroll to position [0, 846]
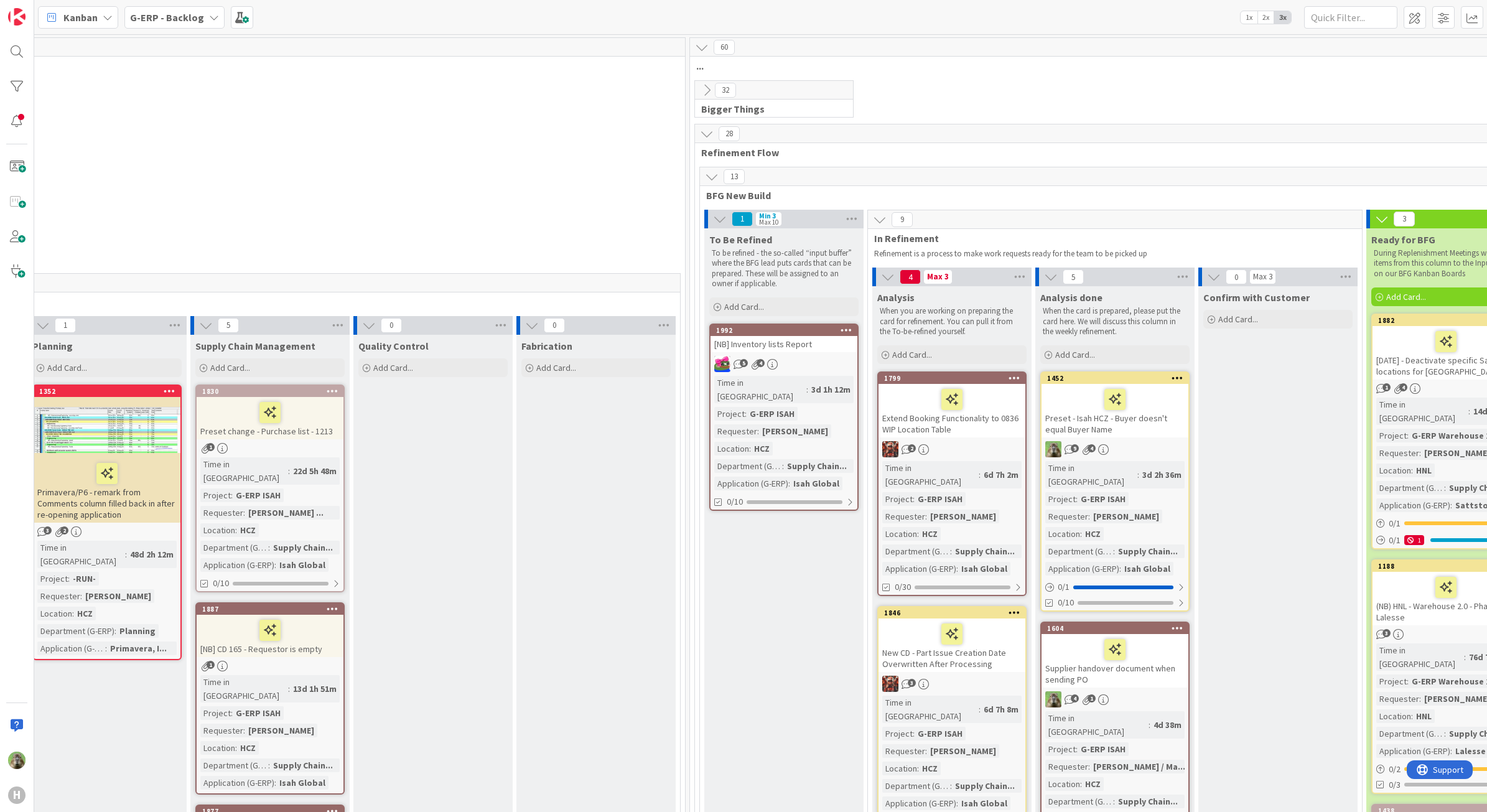
click at [997, 657] on div "1846 New CD - Part Issue Creation Date Overwritten After Processing 3 Time in C…" at bounding box center [952, 710] width 149 height 209
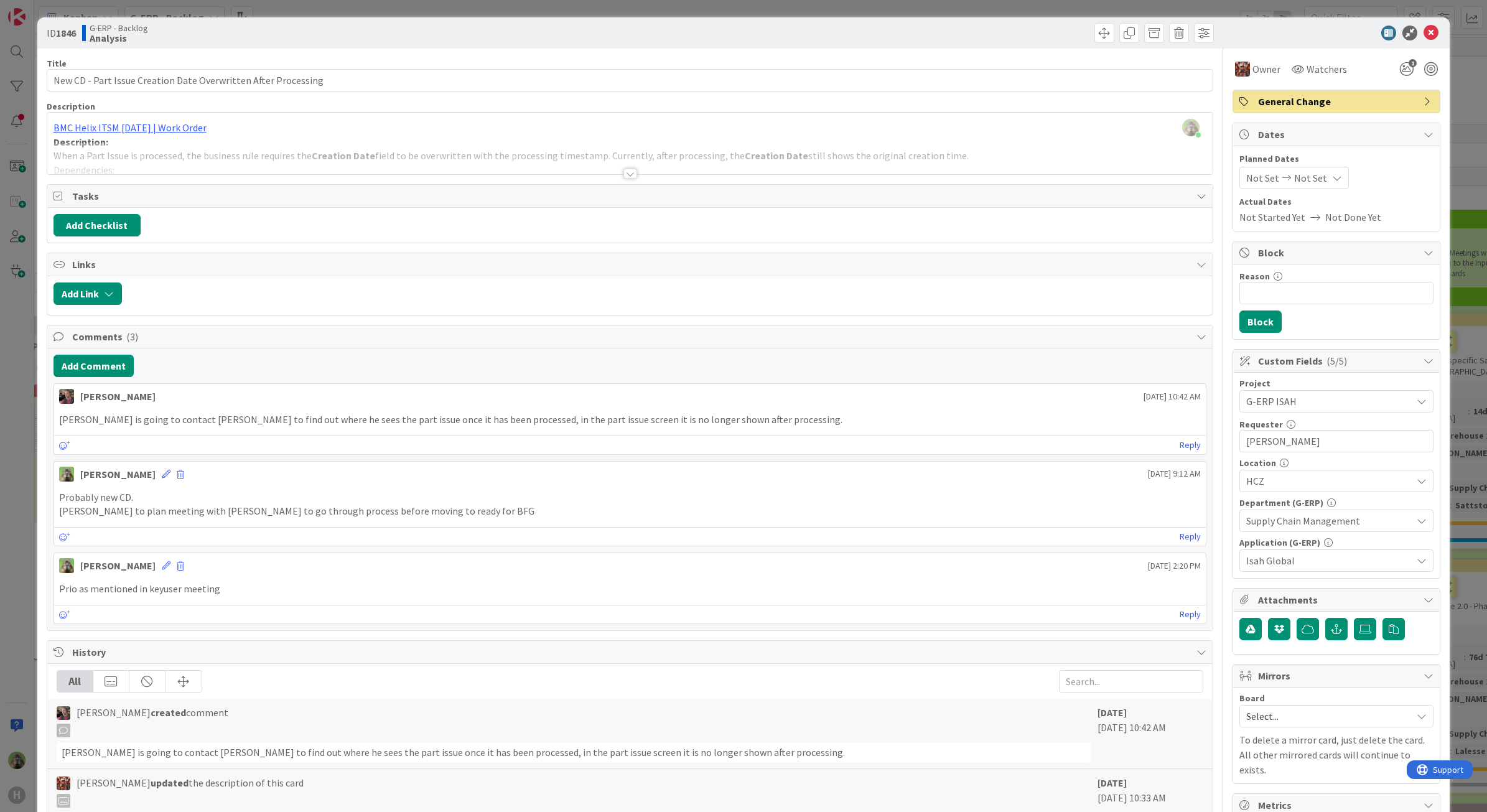
click at [12, 557] on div "ID 1846 G-ERP - Backlog Analysis Title 62 / 128 New CD - Part Issue Creation Da…" at bounding box center [743, 406] width 1487 height 812
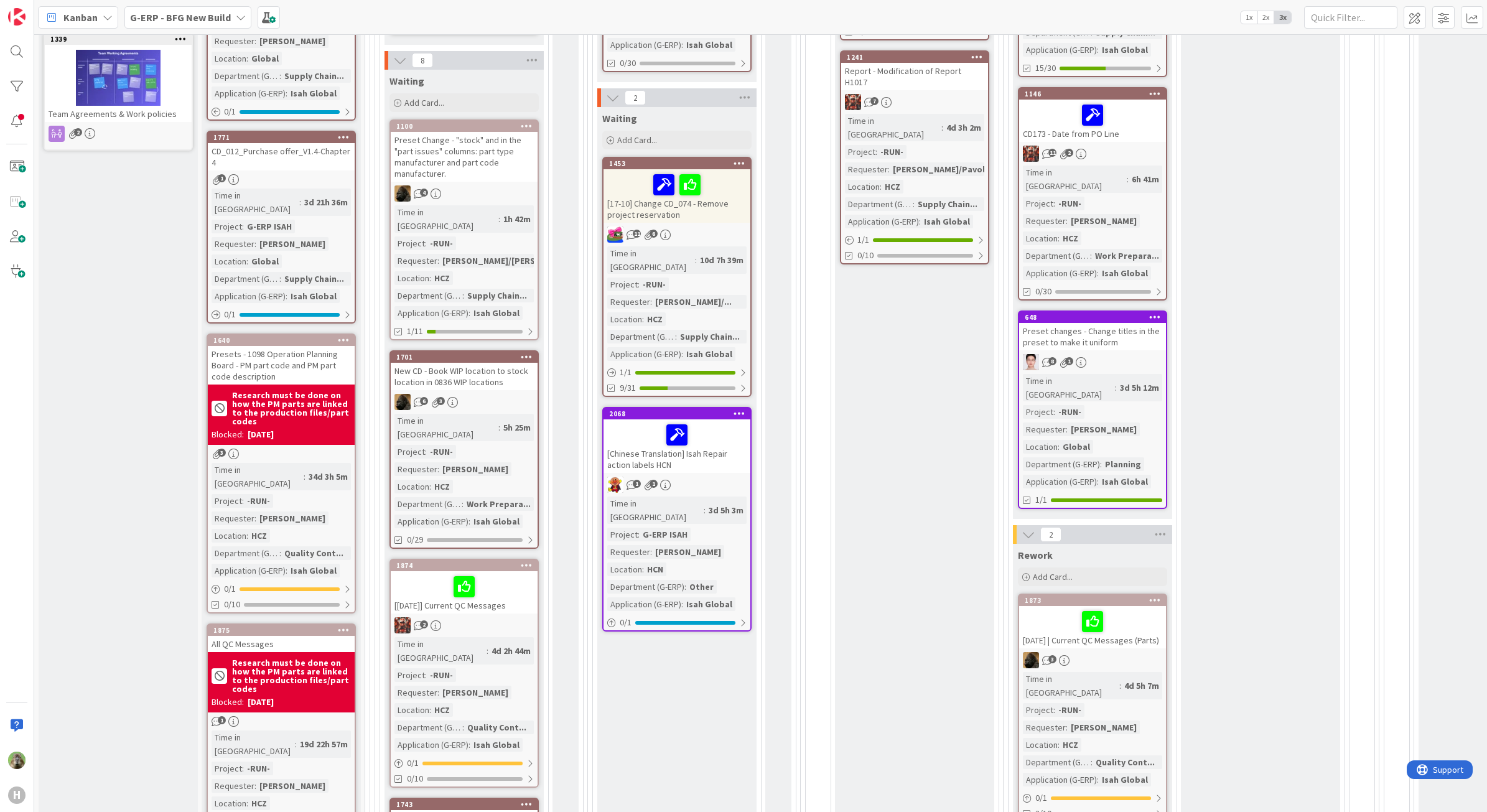
scroll to position [574, 0]
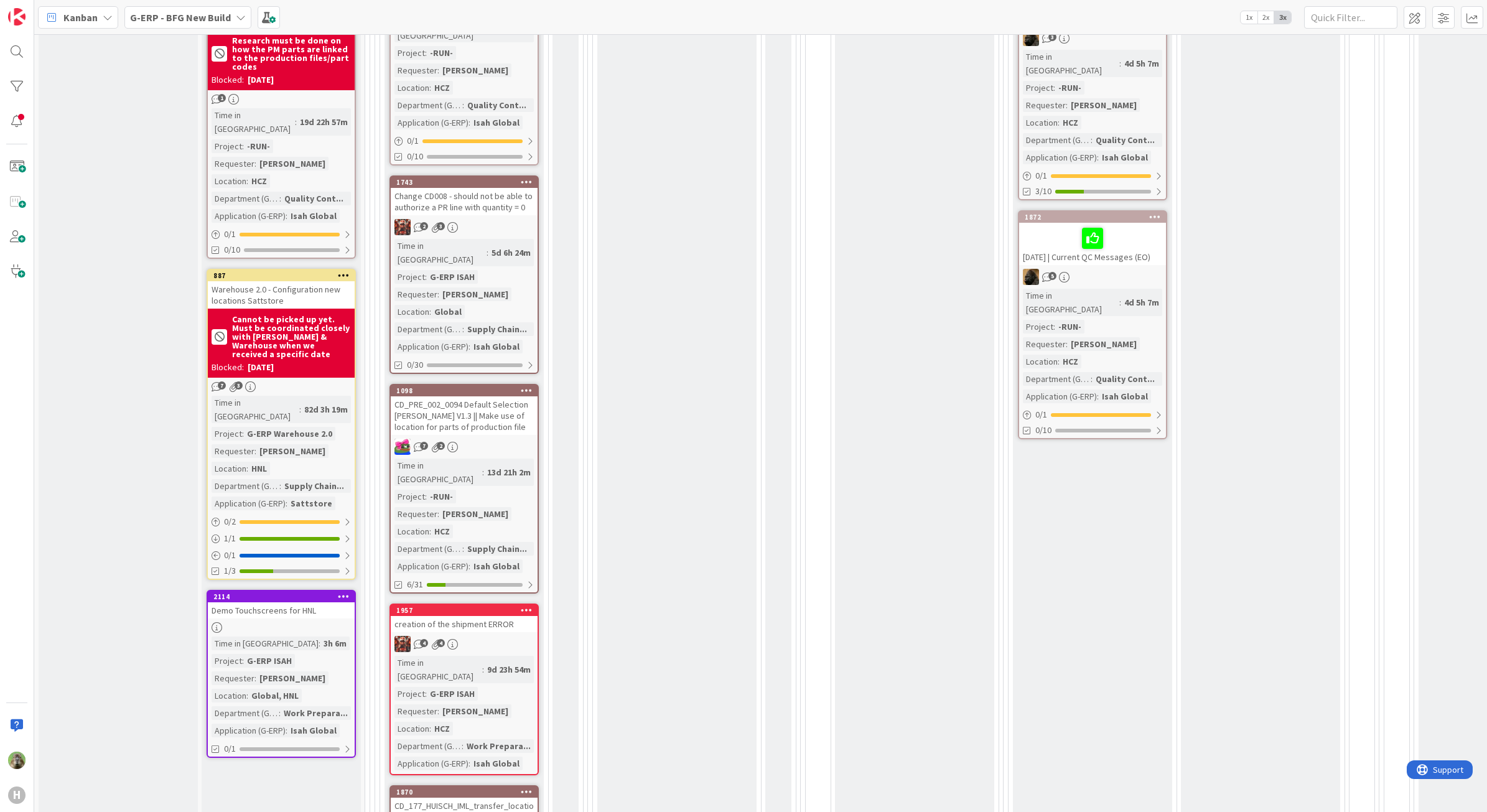
click at [515, 616] on div "creation of the shipment ERROR" at bounding box center [464, 623] width 147 height 16
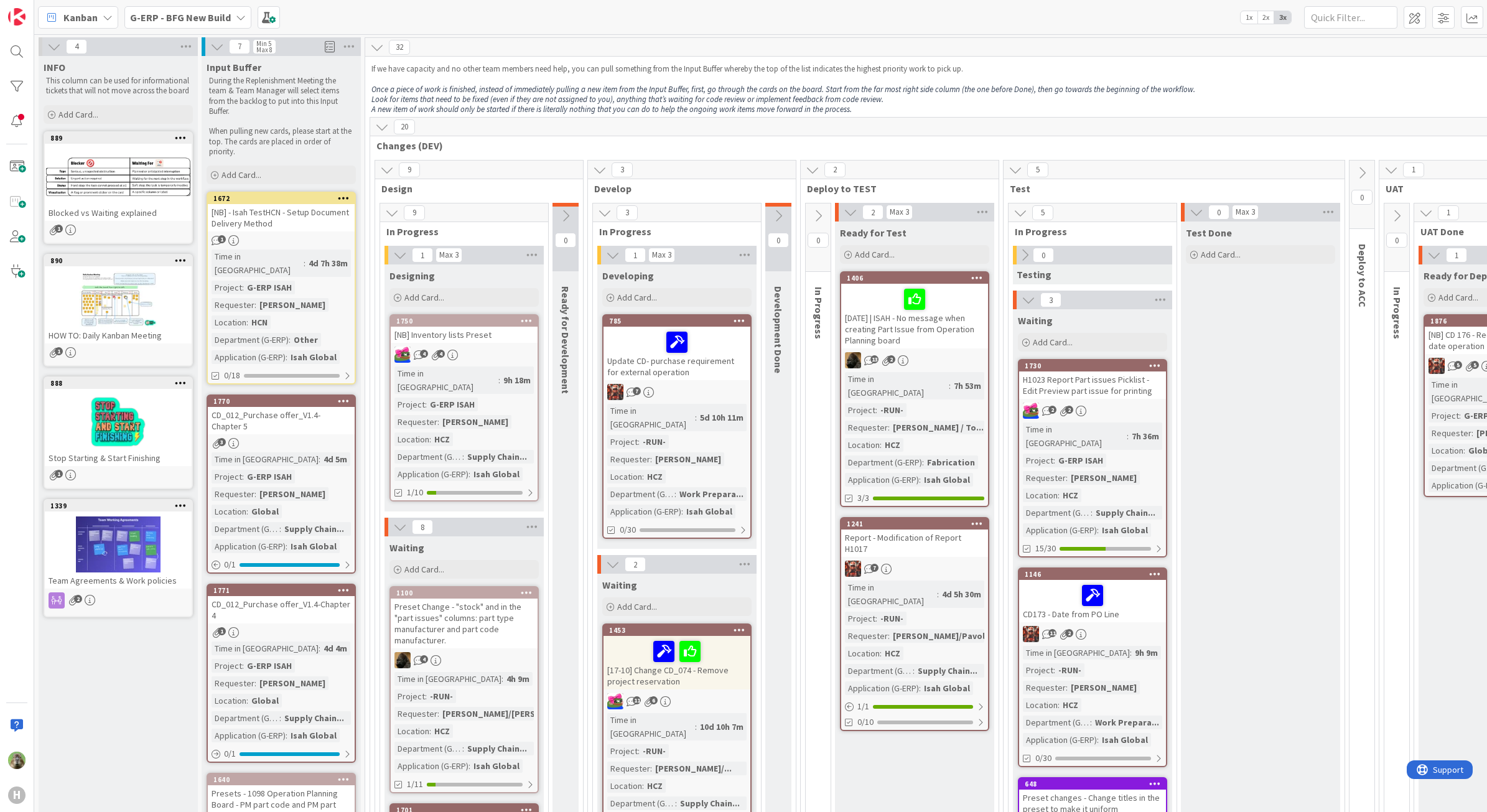
click at [221, 16] on b "G-ERP - BFG New Build" at bounding box center [180, 17] width 101 height 12
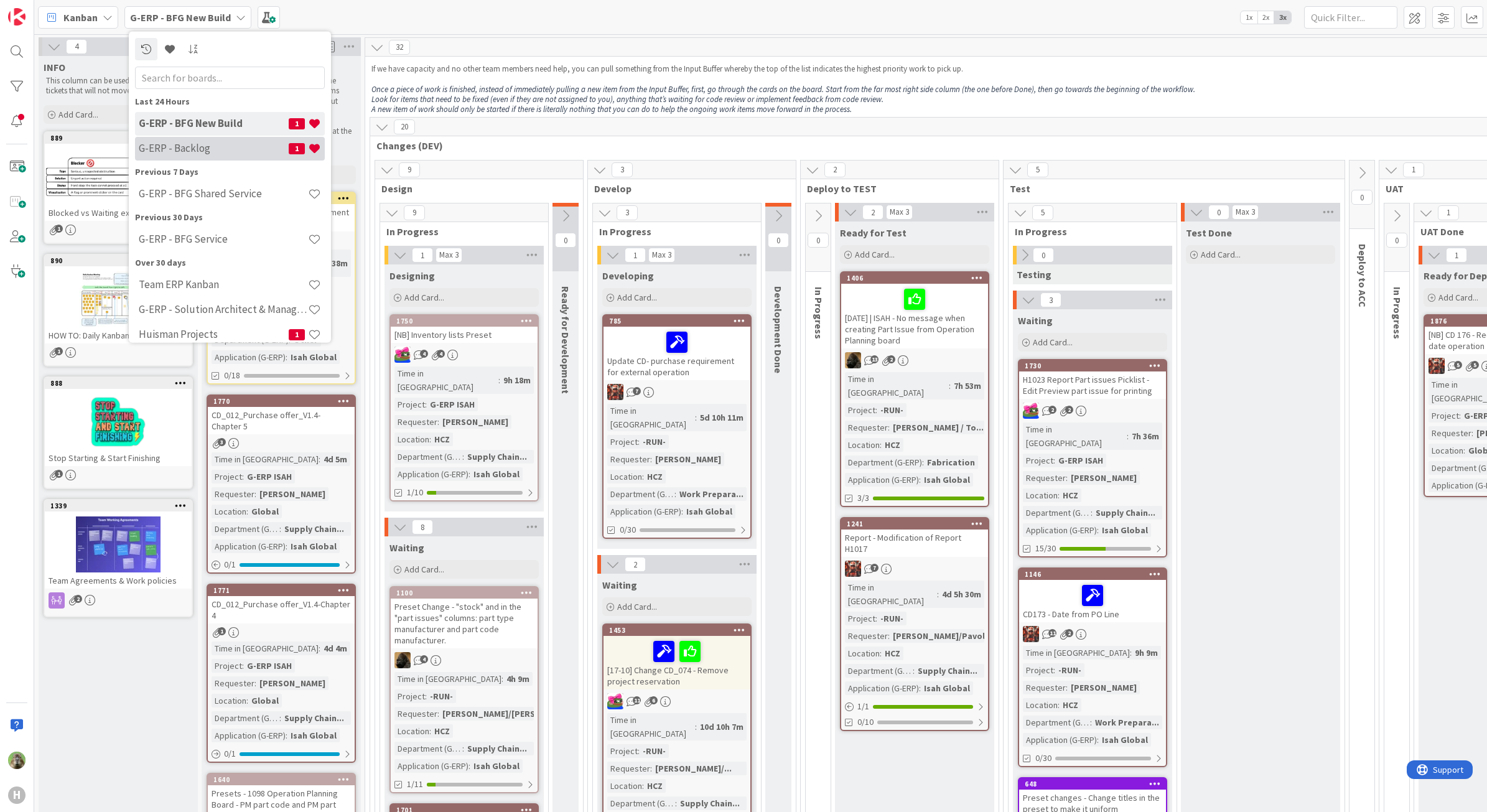
click at [221, 155] on div "G-ERP - Backlog 1" at bounding box center [230, 148] width 190 height 24
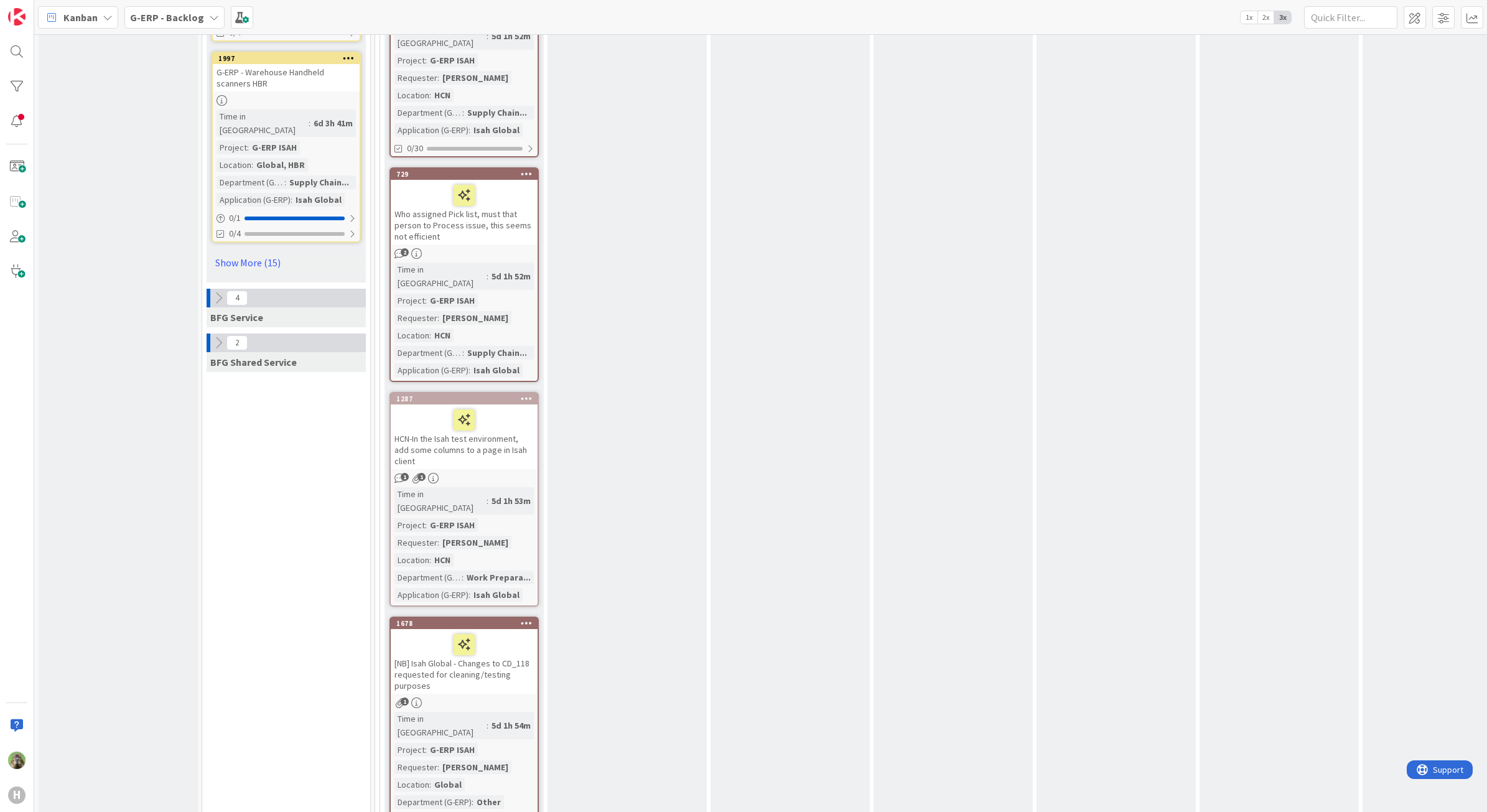
scroll to position [2099, 0]
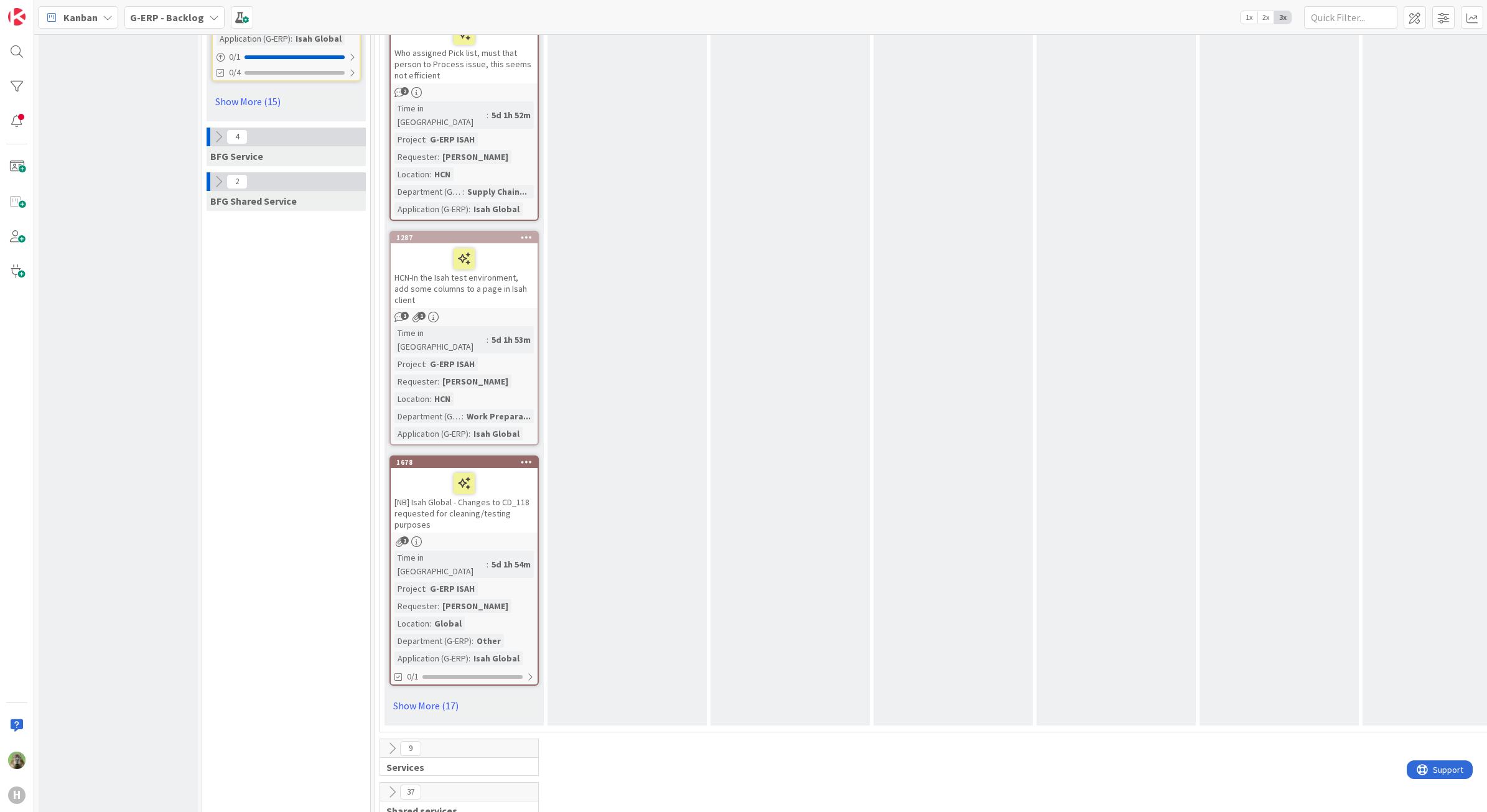
click at [446, 550] on link "Show More (17)" at bounding box center [464, 705] width 149 height 20
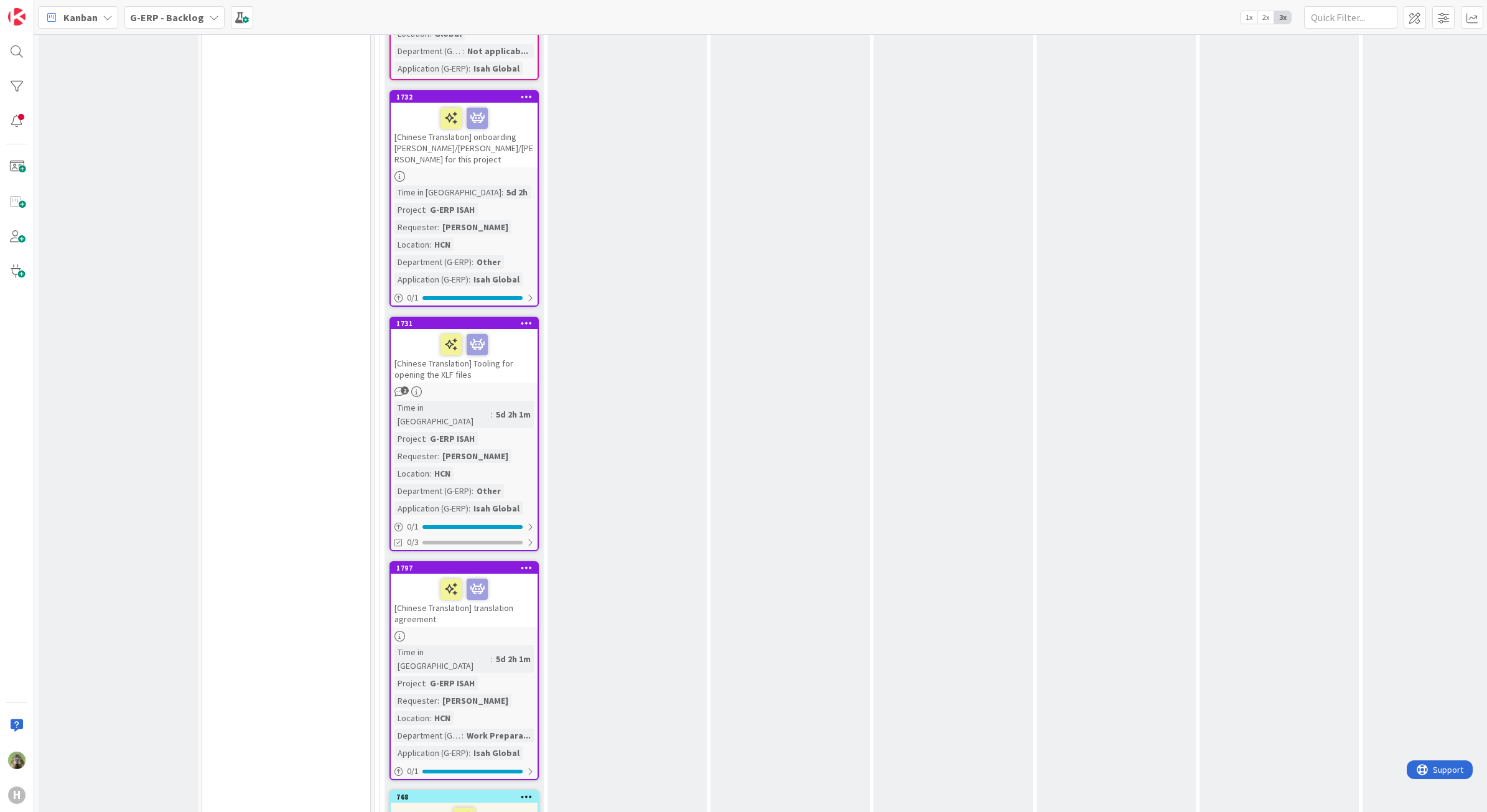
scroll to position [4588, 0]
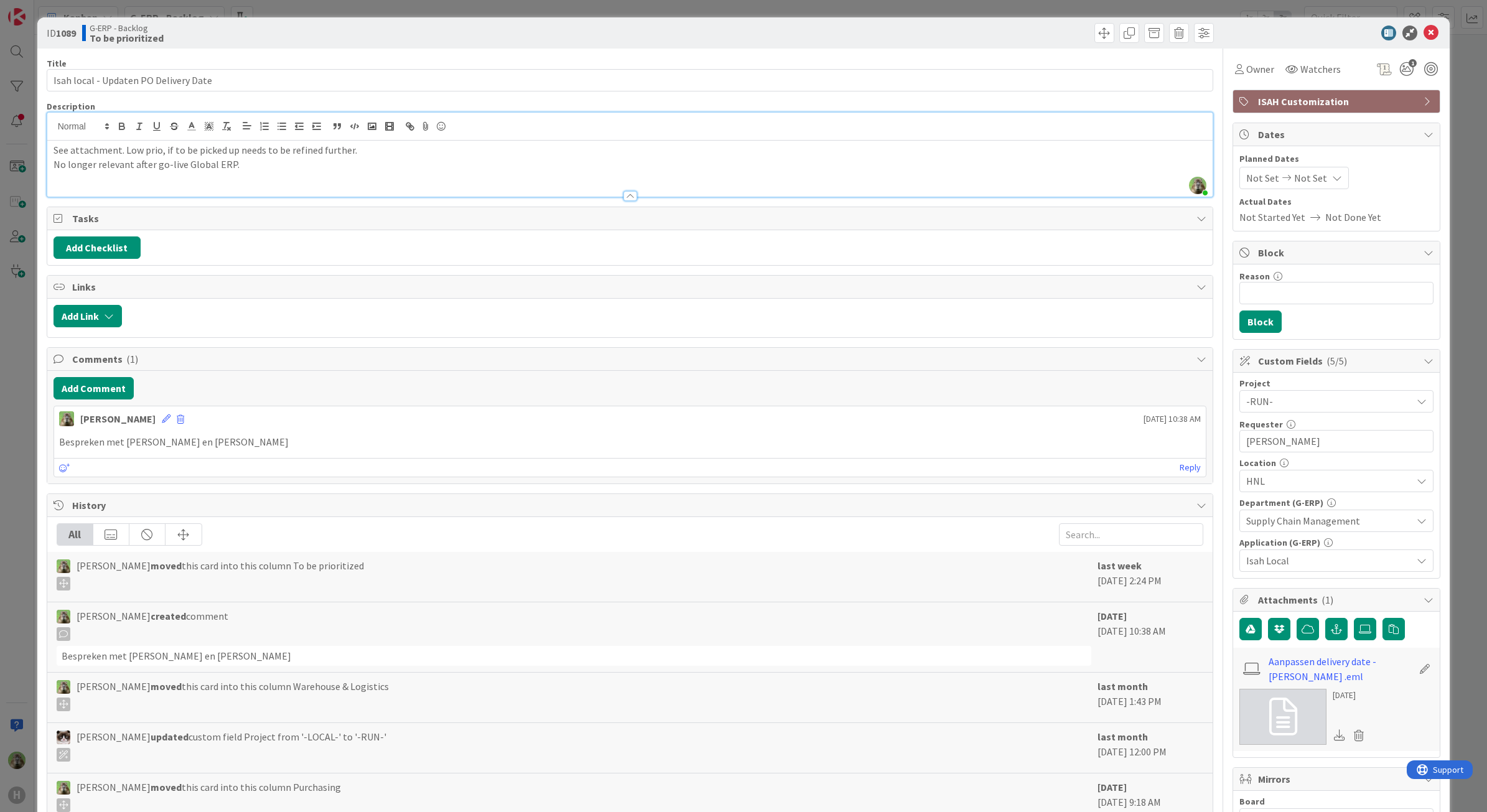
click at [502, 142] on div "See attachment. Low prio, if to be picked up needs to be refined further. No lo…" at bounding box center [629, 168] width 1165 height 56
click at [28, 365] on div "ID 1089 G-ERP - Backlog To be prioritized Title 37 / 128 Isah local - Updaten P…" at bounding box center [743, 406] width 1487 height 812
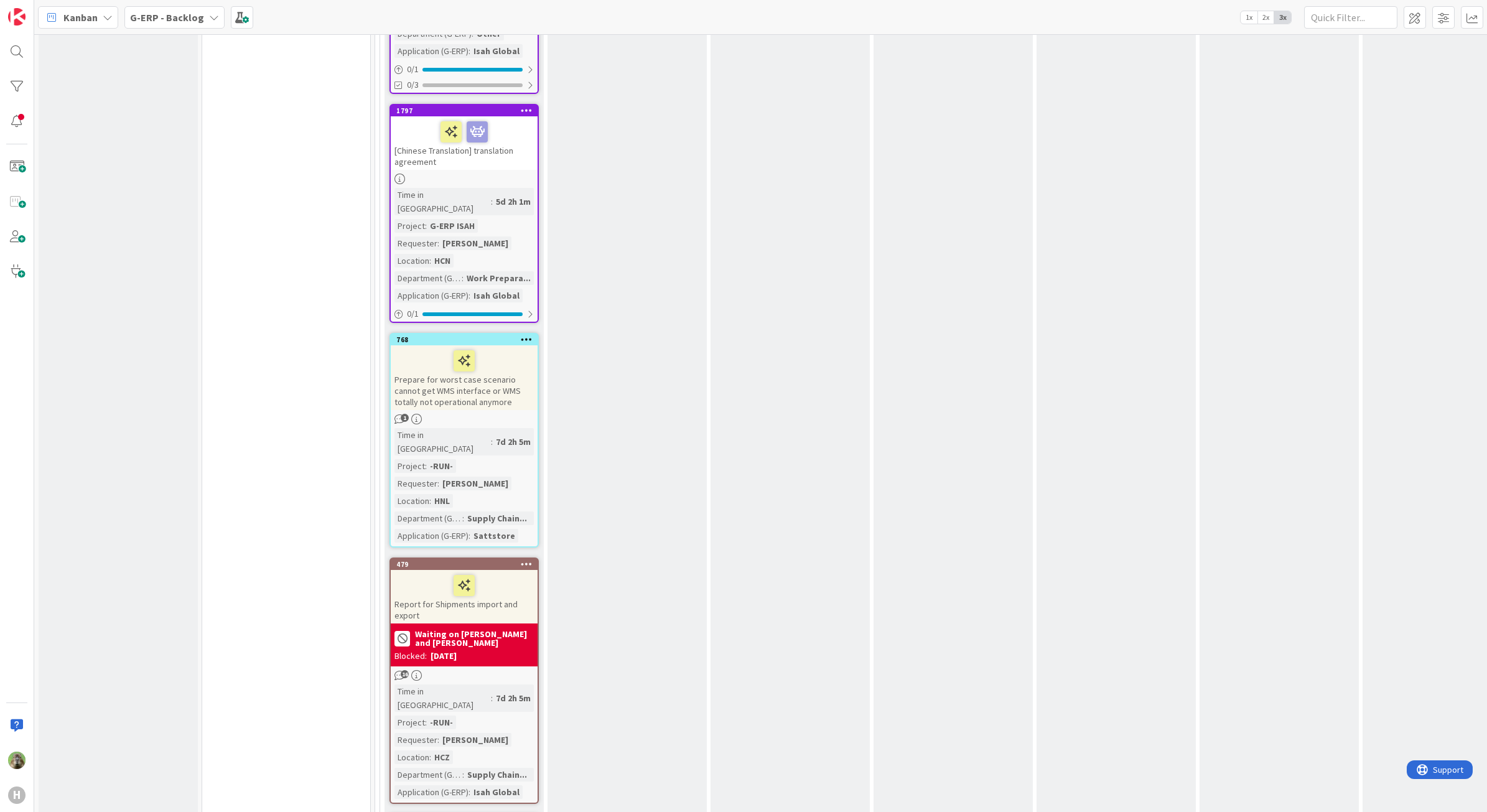
scroll to position [4754, 0]
